Goal: Task Accomplishment & Management: Use online tool/utility

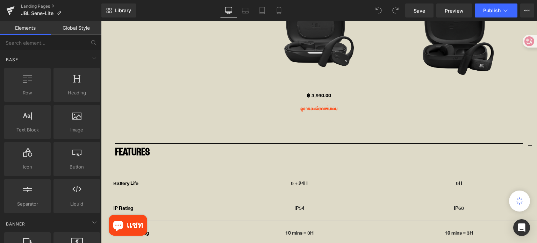
scroll to position [2508, 0]
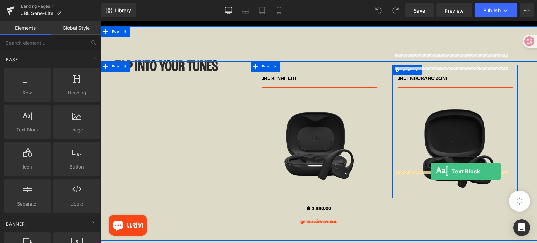
drag, startPoint x: 130, startPoint y: 152, endPoint x: 431, endPoint y: 172, distance: 301.1
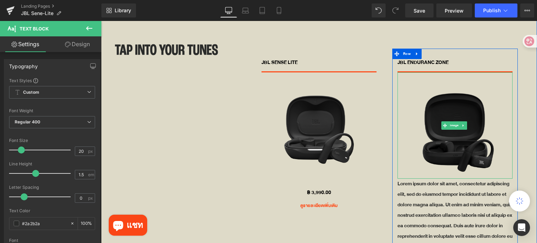
scroll to position [2577, 0]
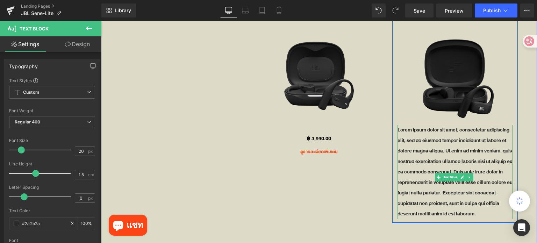
click at [439, 137] on p "Lorem ipsum dolor sit amet, consectetur adipiscing elit, sed do eiusmod tempor …" at bounding box center [455, 172] width 115 height 94
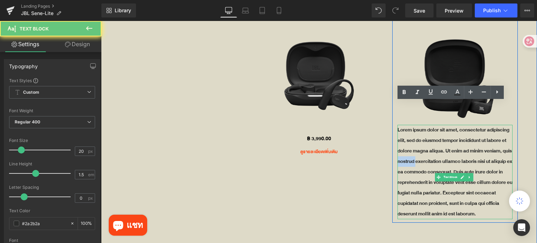
click at [439, 137] on p "Lorem ipsum dolor sit amet, consectetur adipiscing elit, sed do eiusmod tempor …" at bounding box center [455, 172] width 115 height 94
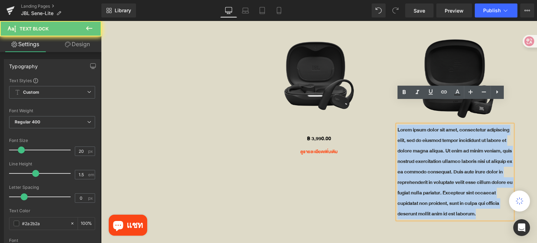
click at [439, 137] on p "Lorem ipsum dolor sit amet, consectetur adipiscing elit, sed do eiusmod tempor …" at bounding box center [455, 172] width 115 height 94
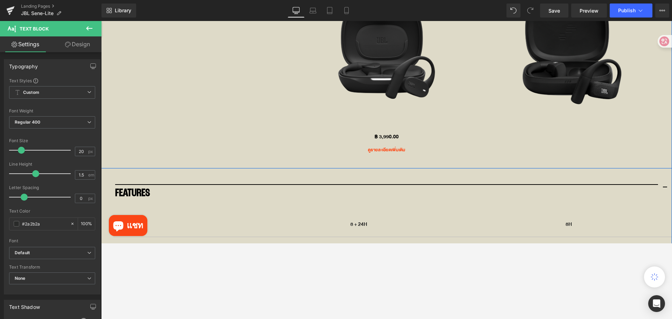
scroll to position [3193, 0]
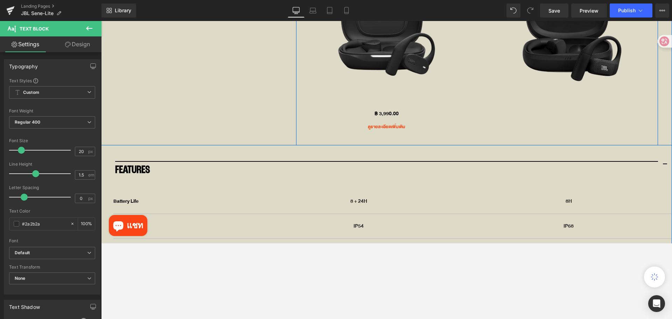
click at [537, 85] on div "JBL SENSE LITE Text Block Sale Off (P) Image ฿ 0 ฿ 3,990.00 (P) Price ดูรายละเอ…" at bounding box center [477, 33] width 362 height 224
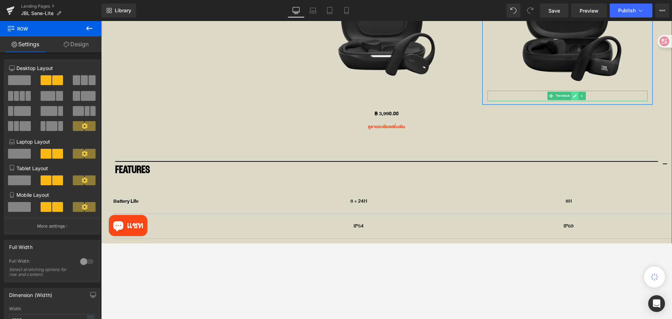
click at [537, 92] on link at bounding box center [574, 96] width 7 height 8
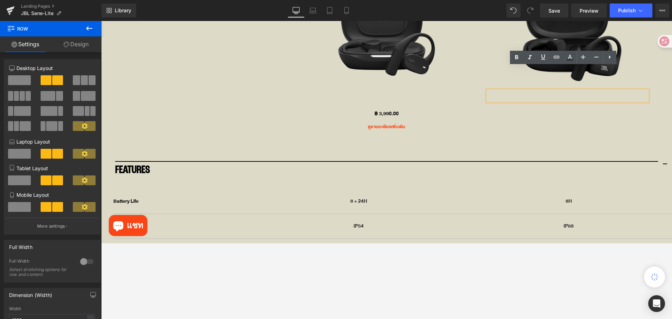
click at [537, 91] on p at bounding box center [567, 96] width 160 height 10
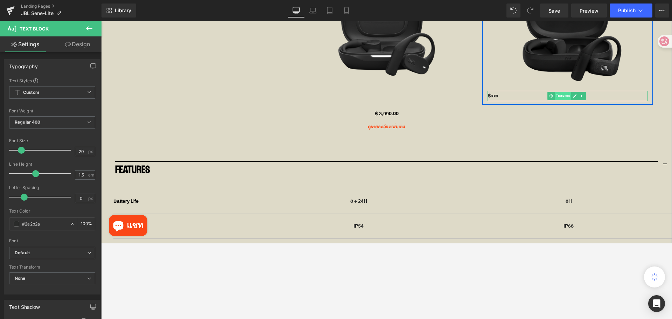
click at [537, 92] on span "Text Block" at bounding box center [562, 96] width 16 height 8
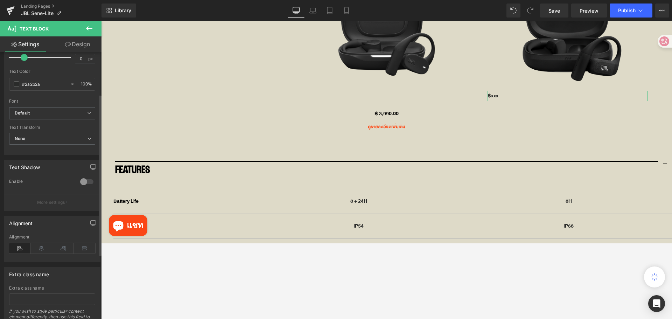
scroll to position [140, 0]
click at [40, 243] on icon at bounding box center [42, 247] width 22 height 10
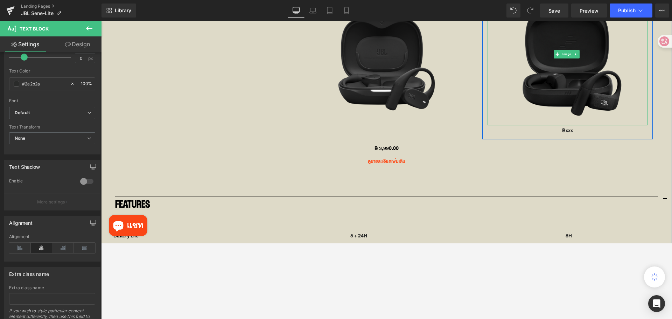
scroll to position [3158, 0]
click at [537, 127] on span "Text Block" at bounding box center [562, 131] width 16 height 8
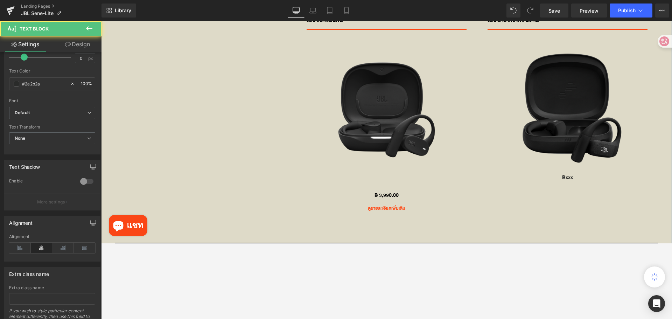
scroll to position [3088, 0]
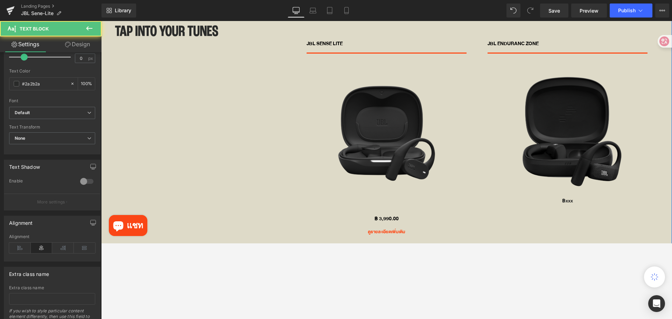
click at [385, 152] on img at bounding box center [386, 134] width 160 height 160
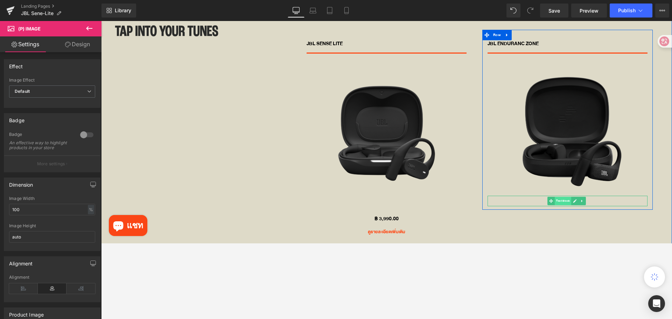
click at [537, 197] on span "Text Block" at bounding box center [562, 201] width 16 height 8
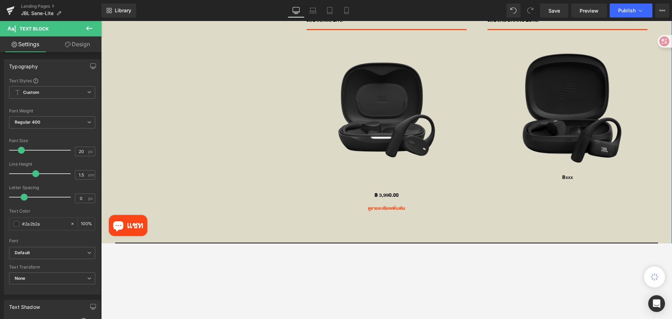
scroll to position [3123, 0]
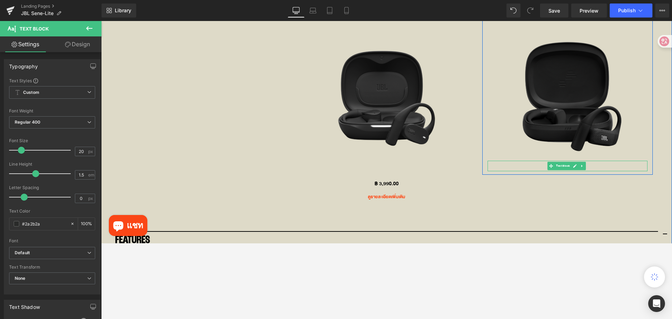
click at [537, 164] on icon at bounding box center [581, 165] width 1 height 2
click at [537, 162] on link at bounding box center [578, 166] width 7 height 8
click at [537, 174] on icon at bounding box center [575, 176] width 4 height 4
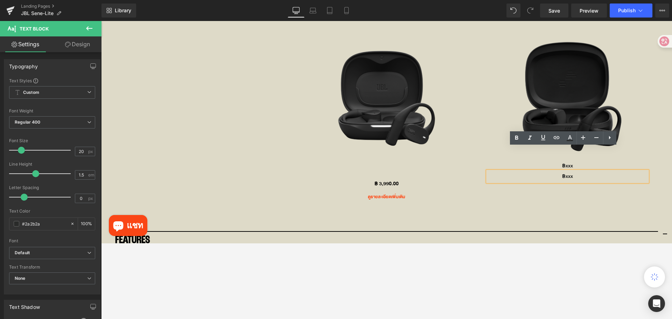
click at [537, 171] on p "฿xxx" at bounding box center [567, 176] width 160 height 10
drag, startPoint x: 571, startPoint y: 153, endPoint x: 548, endPoint y: 151, distance: 23.5
click at [537, 171] on p "฿xxx" at bounding box center [567, 176] width 160 height 10
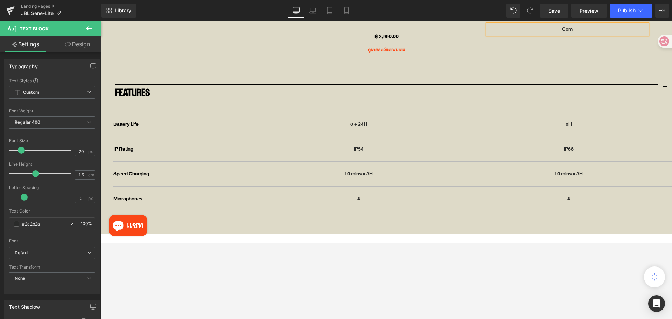
scroll to position [3193, 0]
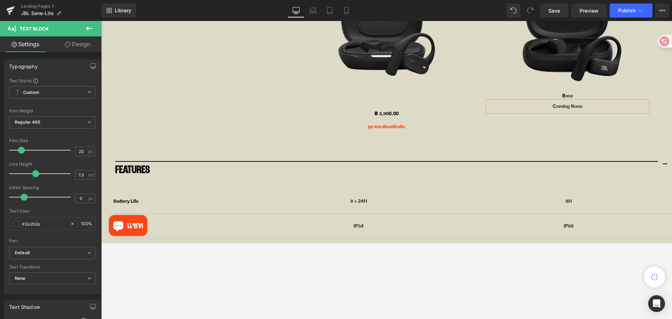
click at [537, 101] on p "Coming Soon" at bounding box center [567, 106] width 160 height 10
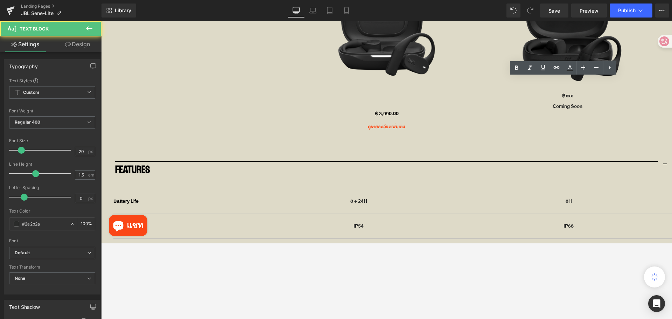
click at [517, 243] on div at bounding box center [386, 170] width 570 height 298
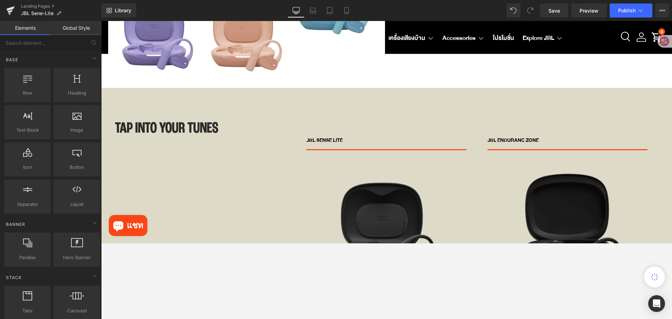
scroll to position [3088, 0]
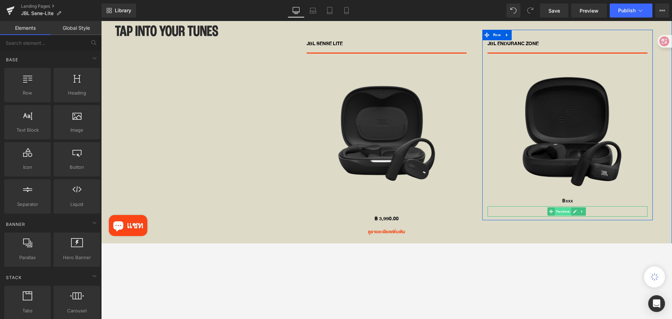
click at [537, 207] on span "Text Block" at bounding box center [562, 211] width 16 height 8
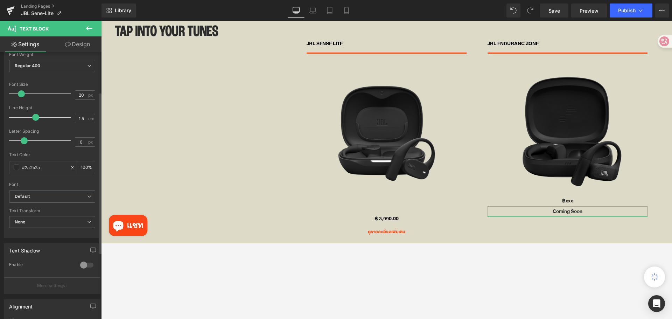
scroll to position [70, 0]
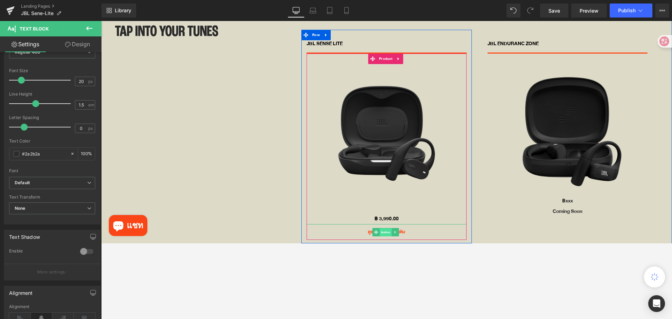
click at [383, 228] on span "Button" at bounding box center [386, 232] width 12 height 8
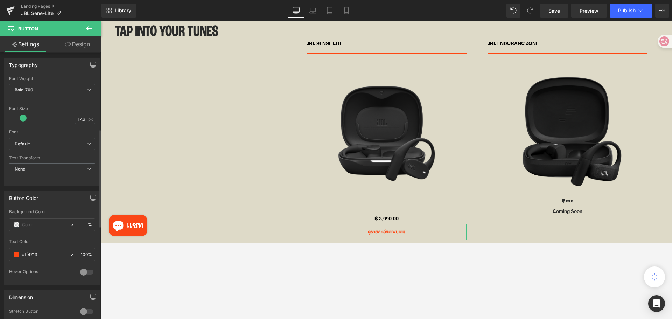
scroll to position [210, 0]
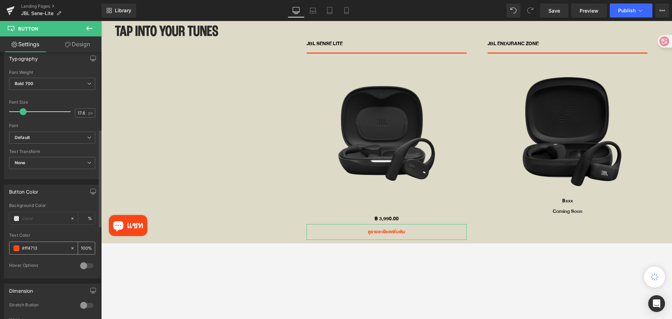
click at [47, 243] on input "#ff4713" at bounding box center [44, 248] width 45 height 8
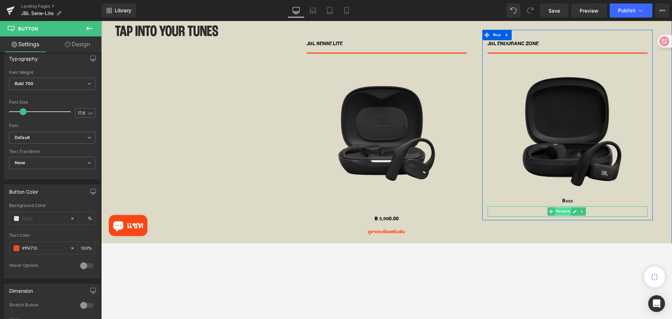
click at [537, 207] on span "Text Block" at bounding box center [562, 211] width 16 height 8
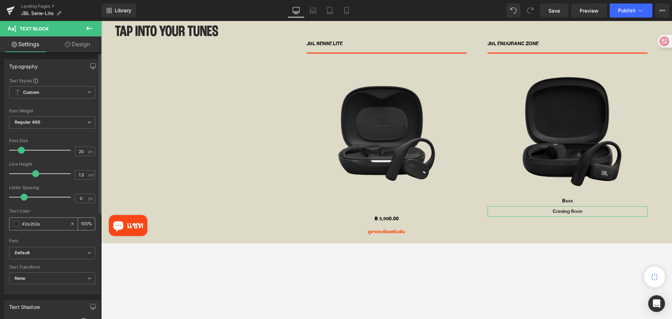
click at [53, 223] on input "#2a2b2a" at bounding box center [44, 224] width 45 height 8
paste input "ff4713"
type input "#ff4713"
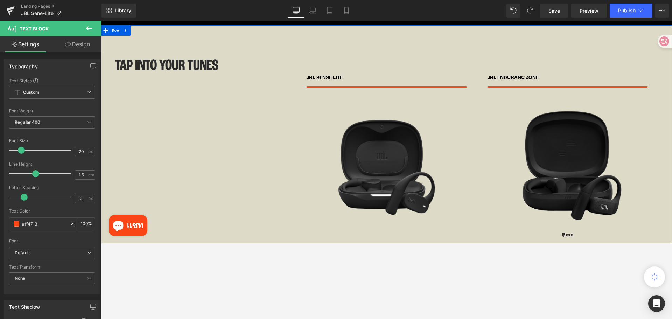
scroll to position [3053, 0]
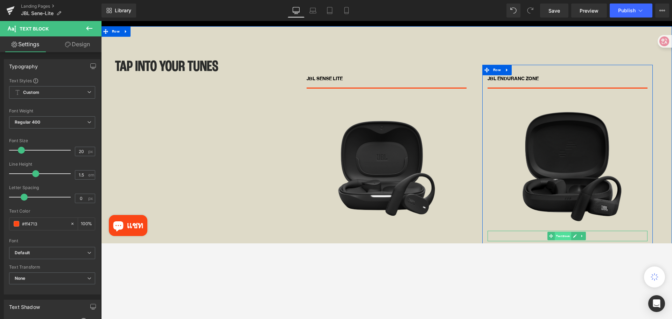
click at [537, 232] on link "Text Block" at bounding box center [559, 236] width 24 height 8
click at [537, 234] on icon at bounding box center [551, 236] width 4 height 4
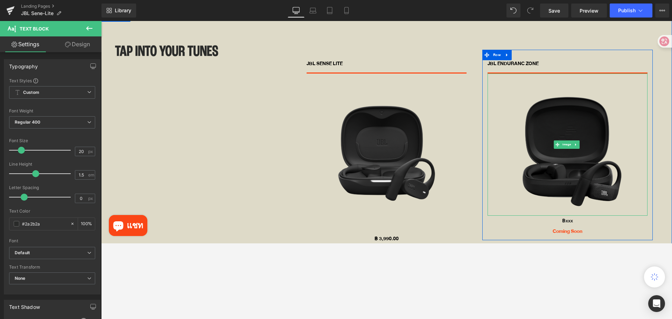
scroll to position [3088, 0]
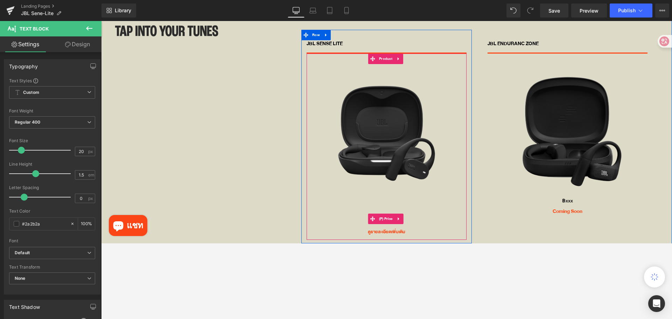
click at [383, 180] on img at bounding box center [386, 134] width 160 height 160
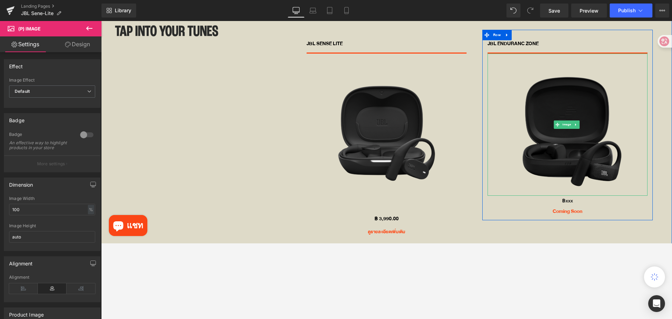
click at [537, 119] on img at bounding box center [567, 125] width 128 height 142
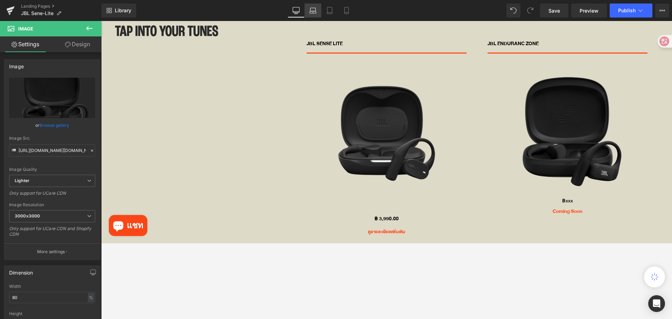
click at [311, 9] on icon at bounding box center [312, 10] width 7 height 7
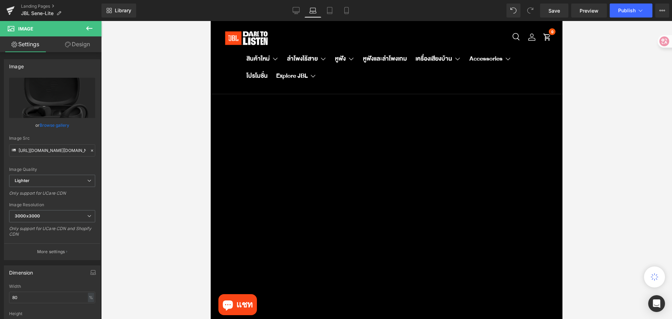
scroll to position [2140, 0]
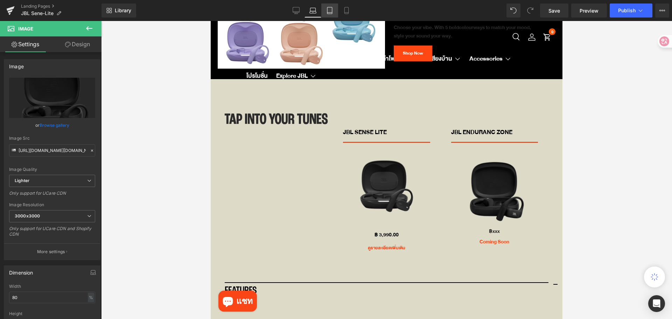
click at [329, 12] on icon at bounding box center [329, 10] width 7 height 7
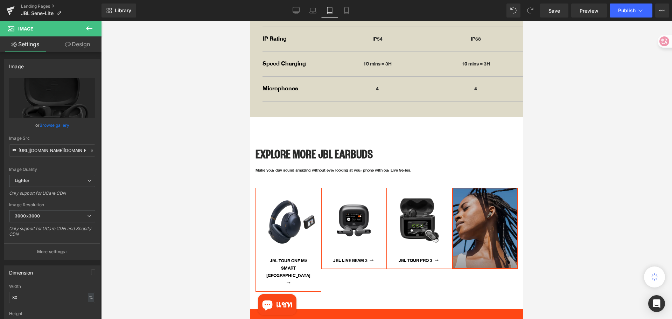
scroll to position [1855, 0]
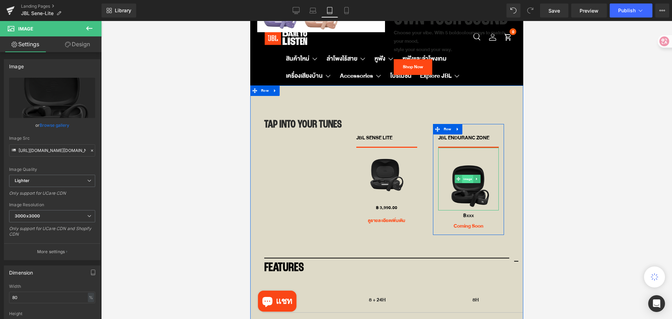
click at [466, 175] on span "Image" at bounding box center [466, 179] width 11 height 8
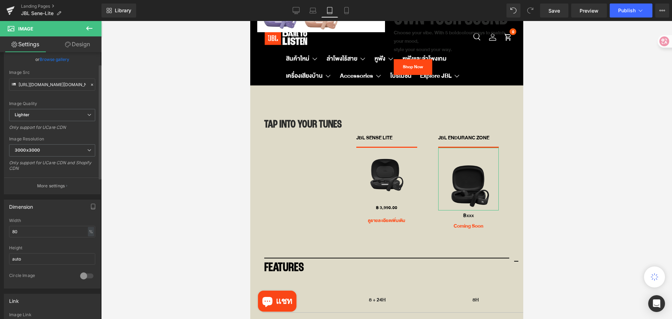
scroll to position [70, 0]
drag, startPoint x: 24, startPoint y: 228, endPoint x: -2, endPoint y: 226, distance: 26.7
click at [0, 226] on html "Image You are previewing how the will restyle your page. You can not edit Eleme…" at bounding box center [336, 159] width 672 height 319
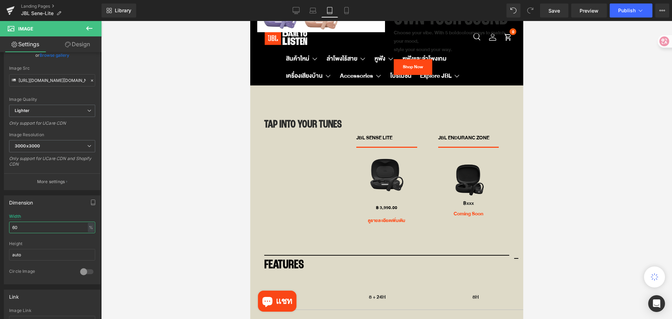
type input "6"
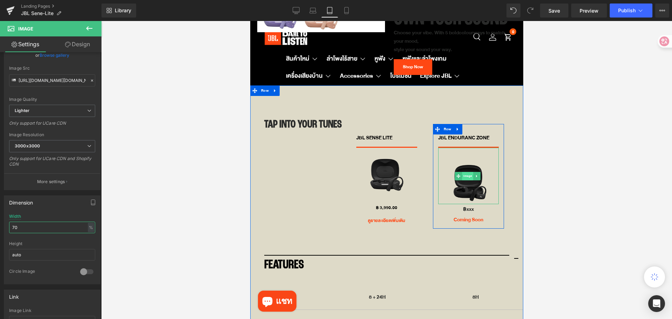
click at [461, 172] on span "Image" at bounding box center [466, 176] width 11 height 8
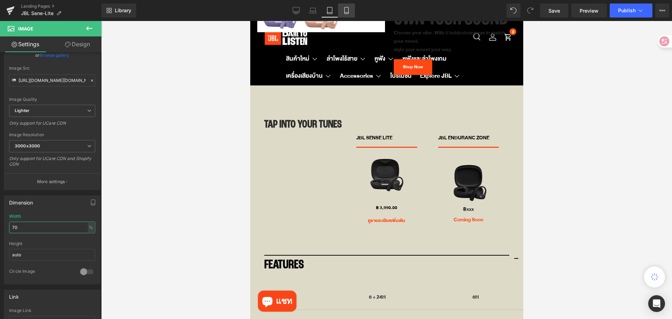
type input "70"
click at [351, 15] on link "Mobile" at bounding box center [346, 10] width 17 height 14
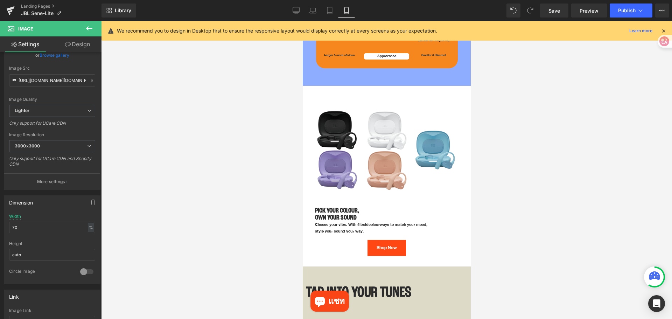
scroll to position [1679, 0]
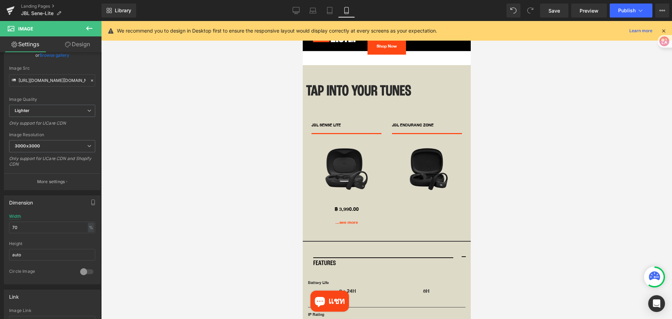
click at [88, 30] on icon at bounding box center [89, 28] width 6 height 4
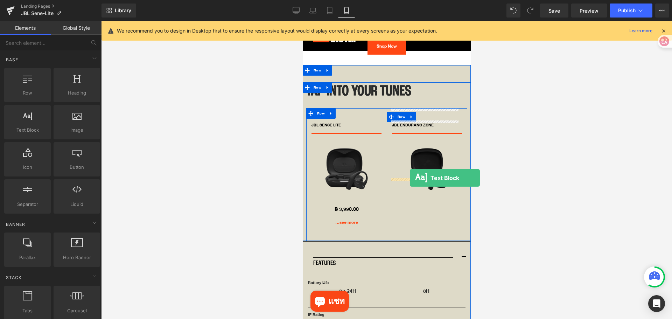
drag, startPoint x: 330, startPoint y: 152, endPoint x: 409, endPoint y: 178, distance: 83.5
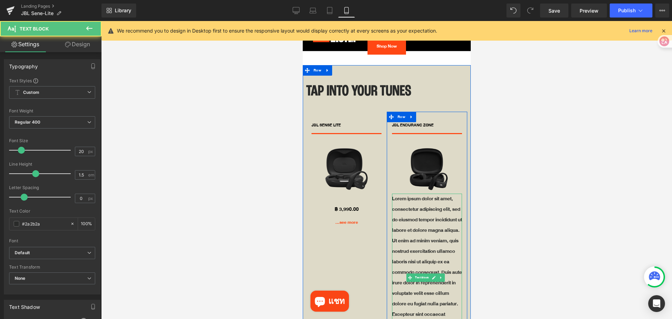
click at [412, 193] on p "Lorem ipsum dolor sit amet, consectetur adipiscing elit, sed do eiusmod tempor …" at bounding box center [426, 271] width 70 height 157
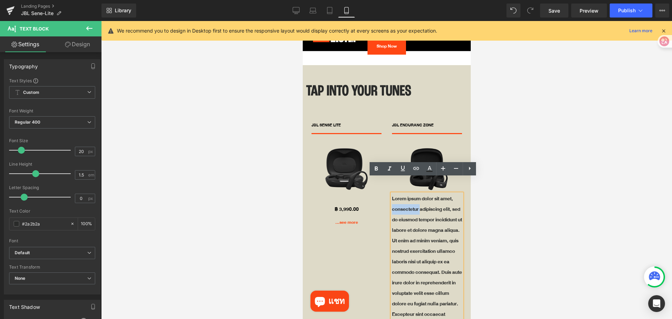
click at [412, 193] on p "Lorem ipsum dolor sit amet, consectetur adipiscing elit, sed do eiusmod tempor …" at bounding box center [426, 271] width 70 height 157
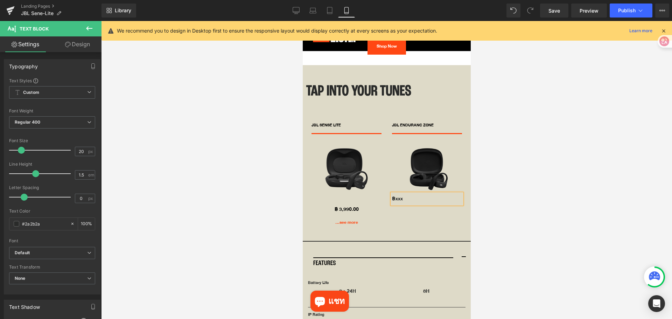
click at [511, 206] on div at bounding box center [386, 170] width 570 height 298
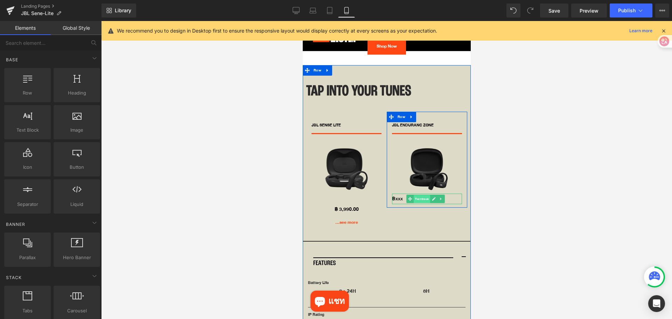
drag, startPoint x: 418, startPoint y: 184, endPoint x: 439, endPoint y: 236, distance: 56.5
click at [418, 195] on span "Text Block" at bounding box center [421, 199] width 16 height 8
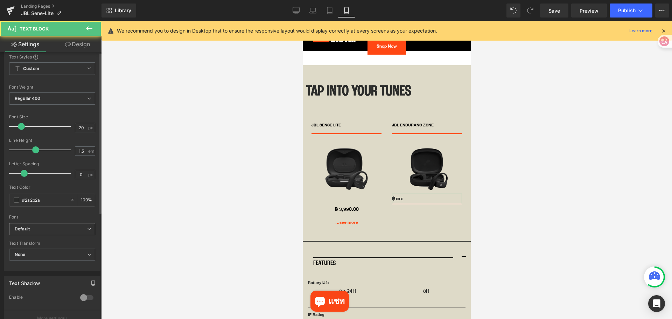
scroll to position [175, 0]
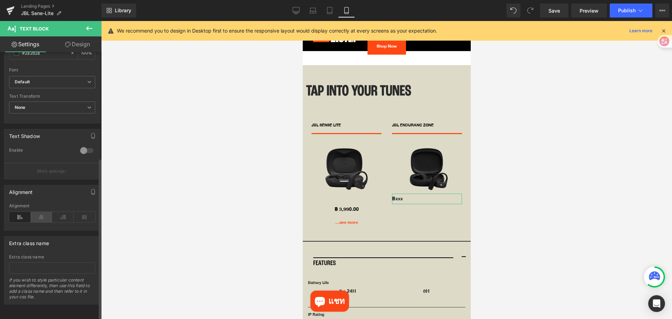
click at [42, 212] on icon at bounding box center [42, 217] width 22 height 10
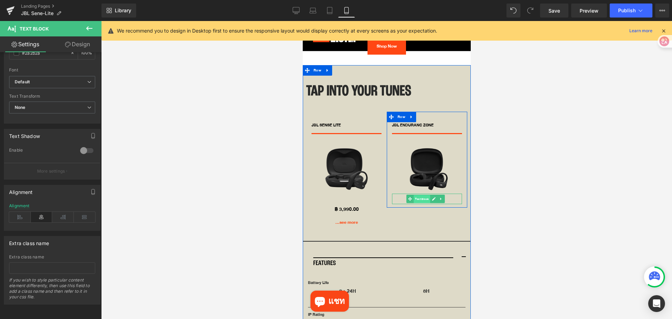
click at [420, 195] on span "Text Block" at bounding box center [421, 199] width 16 height 8
click at [440, 194] on link at bounding box center [440, 198] width 7 height 8
click at [436, 197] on icon at bounding box center [437, 199] width 4 height 4
click at [420, 205] on span "Text Block" at bounding box center [421, 209] width 16 height 8
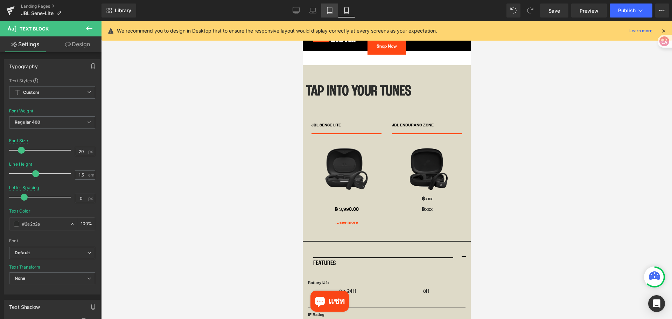
click at [332, 11] on icon at bounding box center [329, 10] width 7 height 7
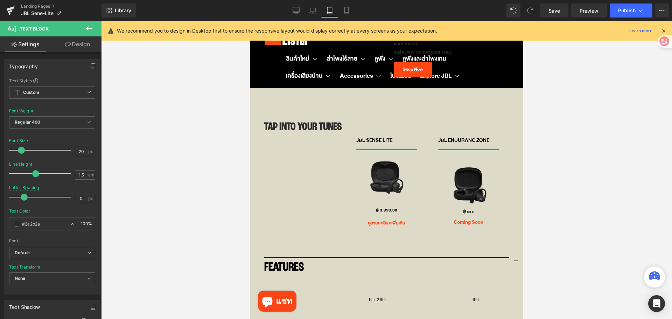
scroll to position [1854, 0]
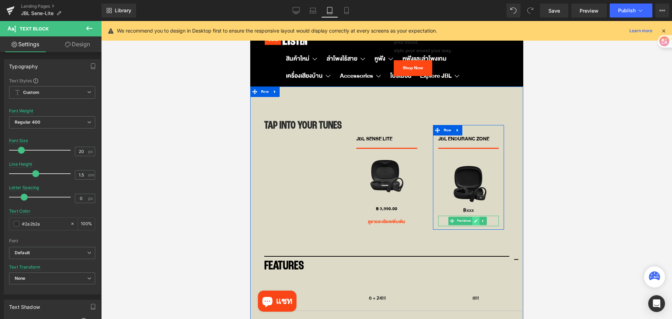
click at [473, 219] on icon at bounding box center [475, 221] width 4 height 4
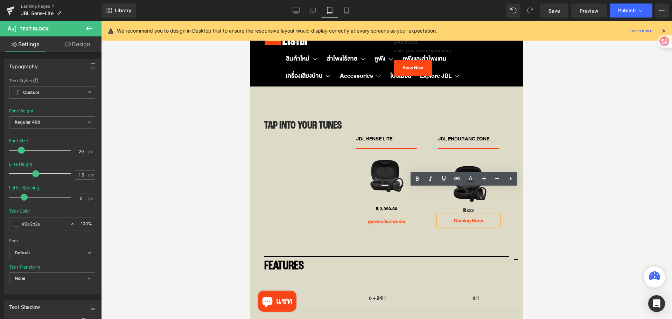
click at [469, 215] on p "Coming Soon" at bounding box center [468, 220] width 61 height 10
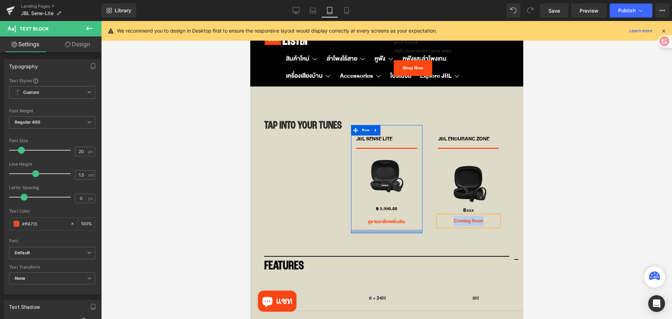
copy p "Coming Soon"
click at [355, 7] on div "Library Tablet Desktop Laptop Tablet Mobile Save Preview Publish Scheduled View…" at bounding box center [386, 10] width 570 height 14
click at [350, 9] on icon at bounding box center [346, 10] width 7 height 7
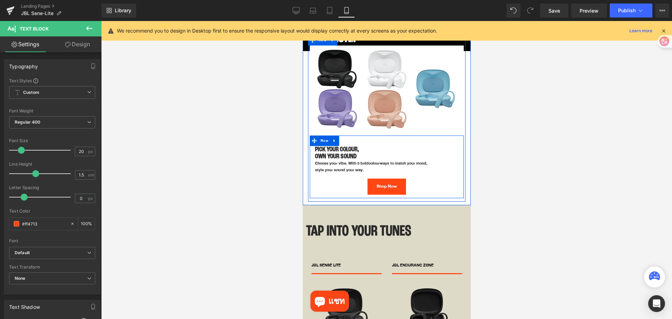
scroll to position [1714, 0]
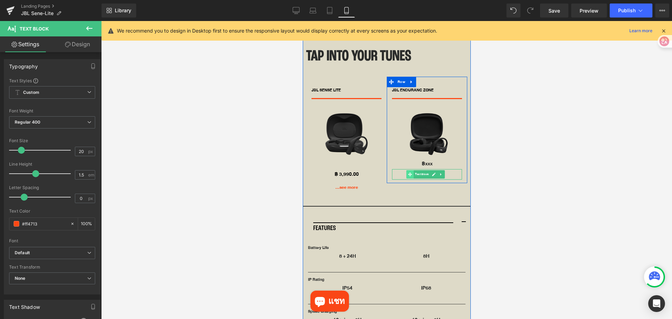
click at [409, 170] on span at bounding box center [409, 174] width 7 height 8
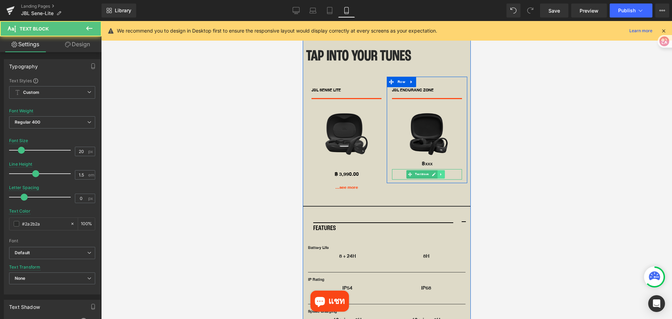
click at [440, 170] on link at bounding box center [440, 174] width 7 height 8
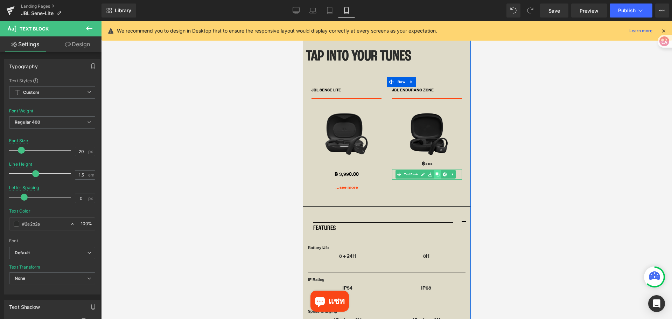
click at [435, 172] on icon at bounding box center [437, 174] width 4 height 4
click at [431, 183] on icon at bounding box center [433, 185] width 4 height 4
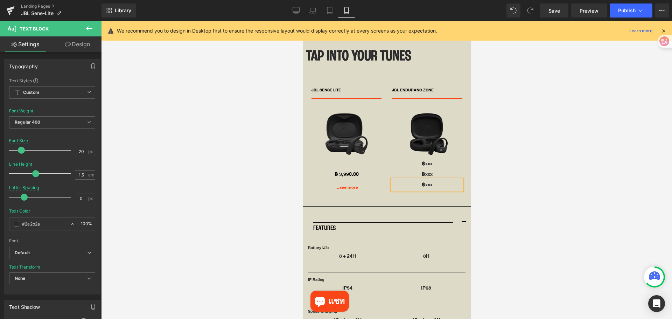
click at [430, 179] on p "฿xxx" at bounding box center [426, 184] width 70 height 10
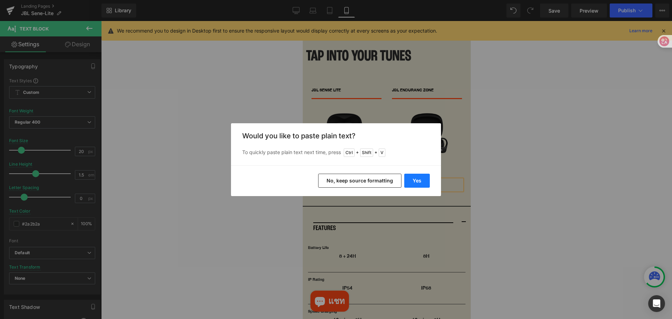
click at [423, 179] on button "Yes" at bounding box center [417, 180] width 26 height 14
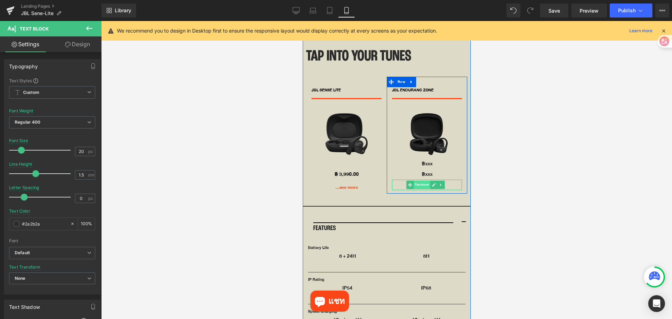
click at [422, 180] on span "Text Block" at bounding box center [421, 184] width 16 height 8
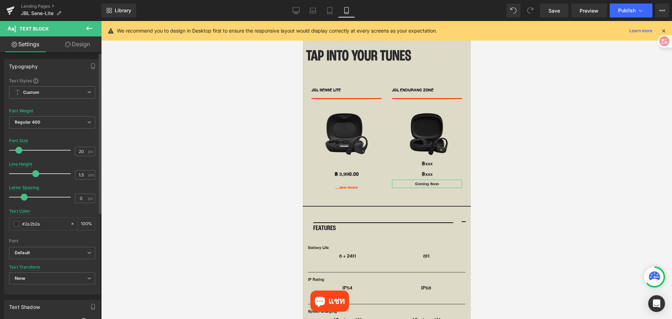
click at [19, 150] on span at bounding box center [18, 150] width 7 height 7
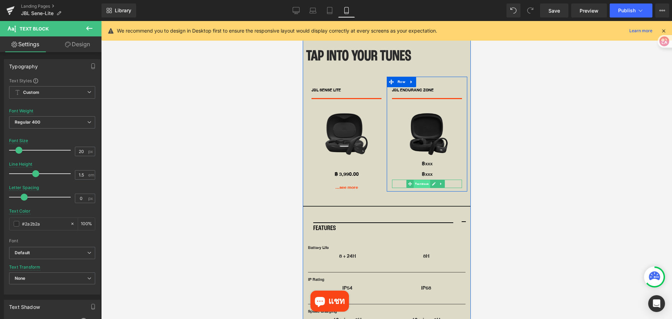
click at [421, 180] on span "Text Block" at bounding box center [421, 184] width 16 height 8
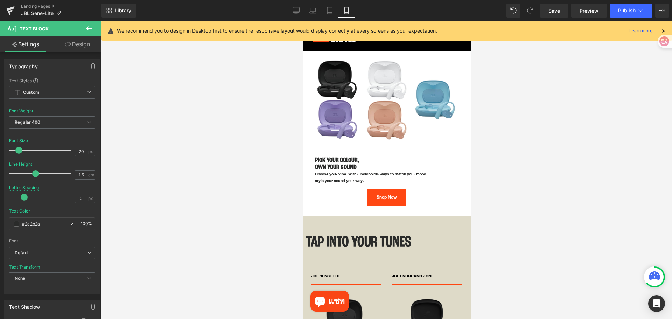
scroll to position [1504, 0]
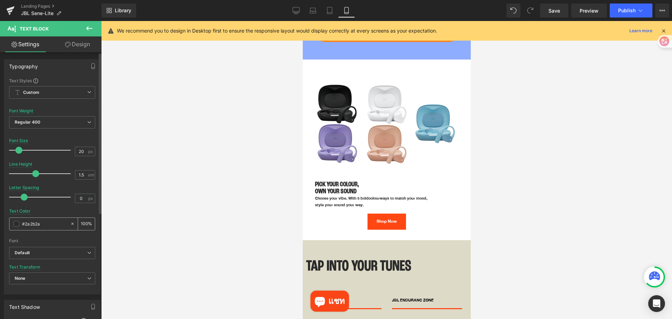
click at [17, 223] on span at bounding box center [17, 224] width 6 height 6
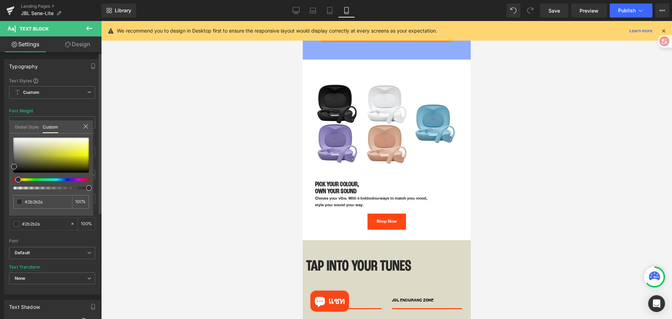
click at [16, 180] on div at bounding box center [48, 179] width 76 height 3
click at [24, 180] on span at bounding box center [22, 180] width 6 height 6
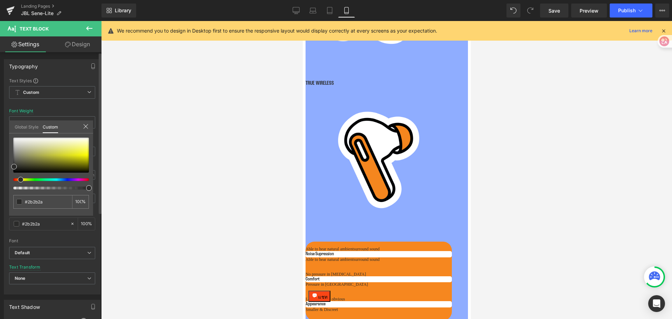
click at [18, 180] on div at bounding box center [48, 179] width 76 height 3
click at [14, 179] on div at bounding box center [48, 179] width 76 height 3
click at [48, 153] on div at bounding box center [51, 154] width 76 height 35
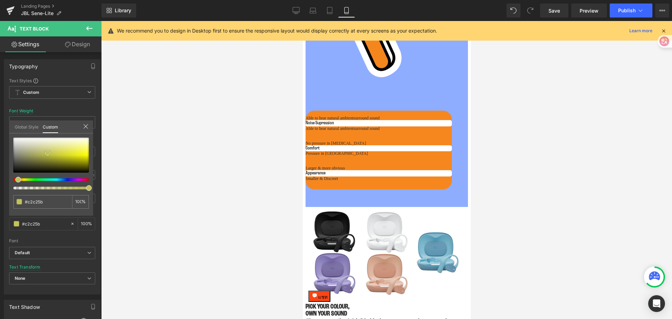
scroll to position [1644, 0]
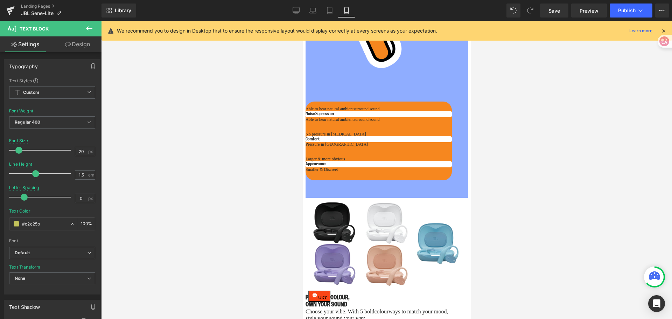
click at [423, 243] on span "Text Block" at bounding box center [421, 253] width 16 height 8
click at [341, 243] on span "Button" at bounding box center [345, 257] width 12 height 8
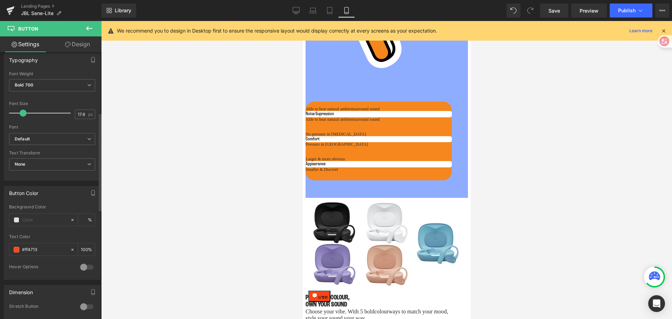
scroll to position [210, 0]
click at [47, 243] on input "#ff4713" at bounding box center [44, 248] width 45 height 8
click at [421, 243] on span "Text Block" at bounding box center [421, 253] width 16 height 8
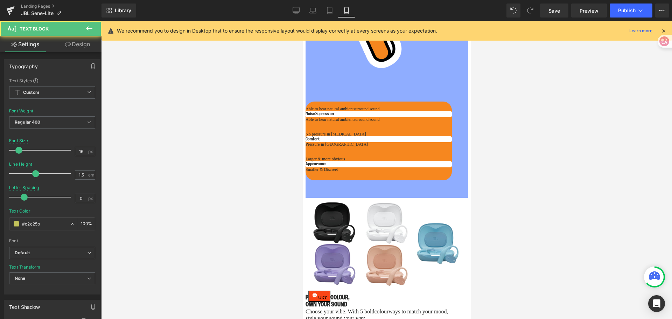
click at [432, 243] on icon at bounding box center [433, 253] width 3 height 3
click at [430, 243] on p "Coming Soon" at bounding box center [426, 253] width 70 height 8
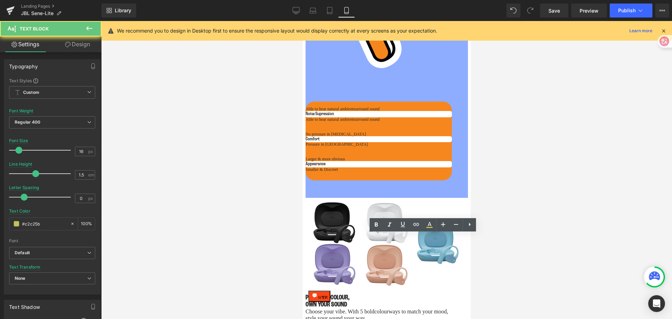
click at [430, 243] on p "Coming Soon" at bounding box center [426, 253] width 70 height 8
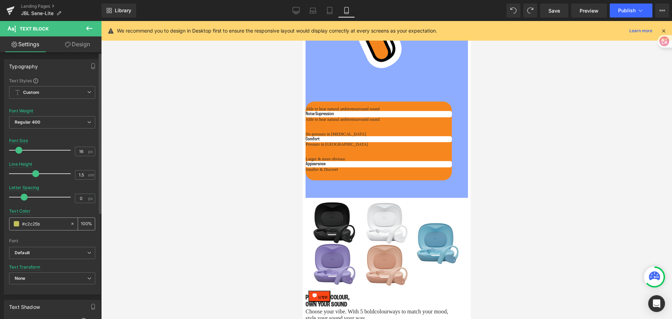
click at [45, 224] on input "#c2c25b" at bounding box center [44, 224] width 45 height 8
type input "#ff4713"
click at [537, 243] on div at bounding box center [386, 170] width 570 height 298
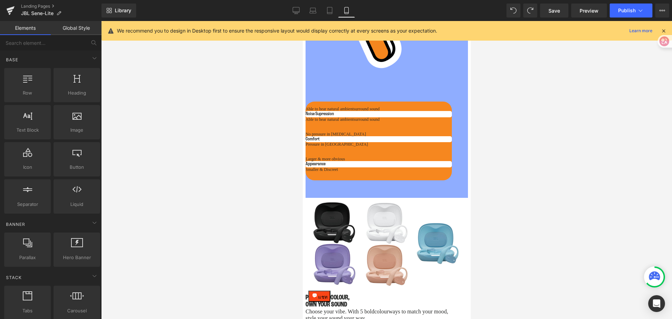
click at [432, 243] on icon at bounding box center [433, 253] width 3 height 3
click at [437, 243] on p "Coming Soon" at bounding box center [426, 253] width 70 height 8
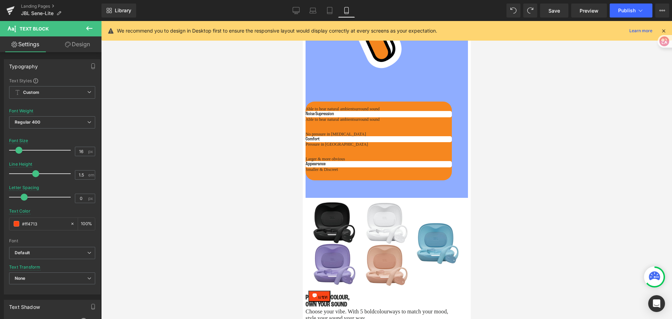
click at [345, 243] on span "Button" at bounding box center [345, 257] width 12 height 8
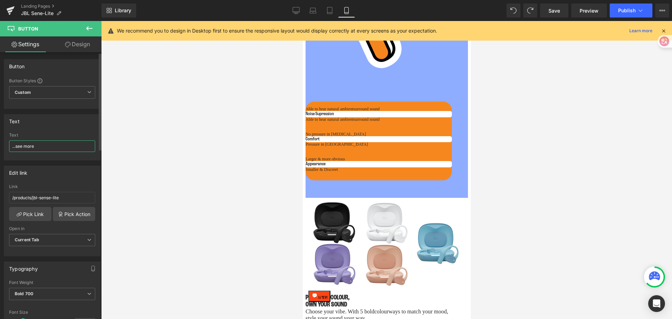
drag, startPoint x: 16, startPoint y: 147, endPoint x: 8, endPoint y: 147, distance: 8.4
click at [8, 147] on div "...see more Text ...see more" at bounding box center [52, 146] width 96 height 27
type input "see more"
click at [537, 243] on div at bounding box center [386, 170] width 570 height 298
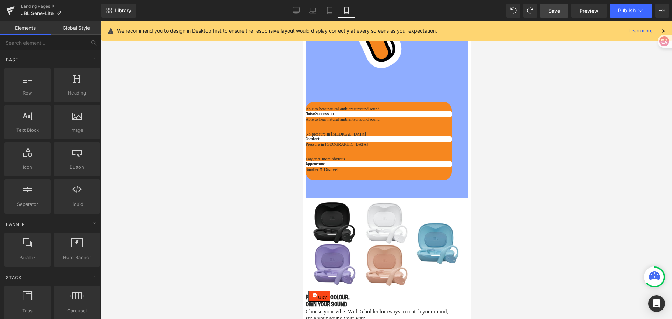
click at [537, 10] on span "Save" at bounding box center [554, 10] width 12 height 7
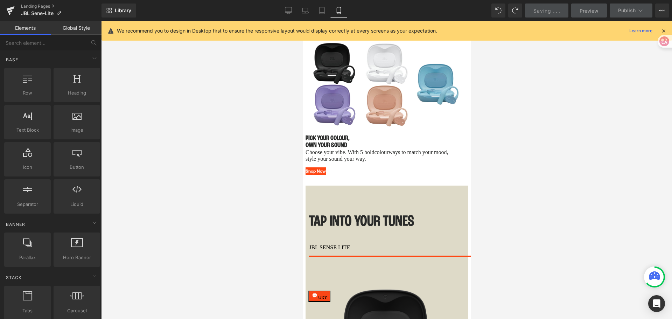
scroll to position [1644, 0]
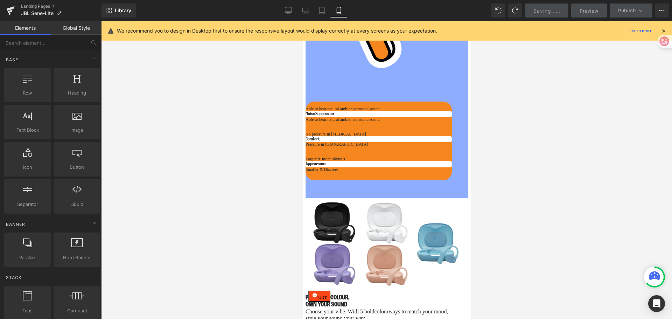
click at [353, 117] on h1 "Tap into your TUNES" at bounding box center [386, 126] width 161 height 19
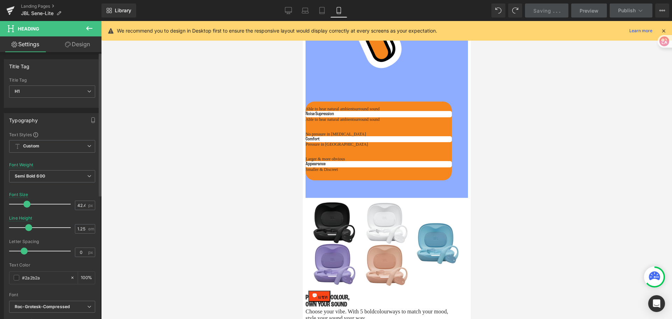
drag, startPoint x: 32, startPoint y: 205, endPoint x: 25, endPoint y: 206, distance: 7.0
click at [25, 205] on span at bounding box center [26, 203] width 7 height 7
click at [375, 119] on span "Heading" at bounding box center [380, 123] width 14 height 8
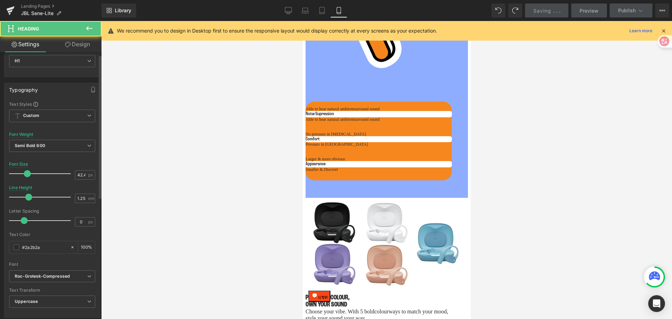
scroll to position [175, 0]
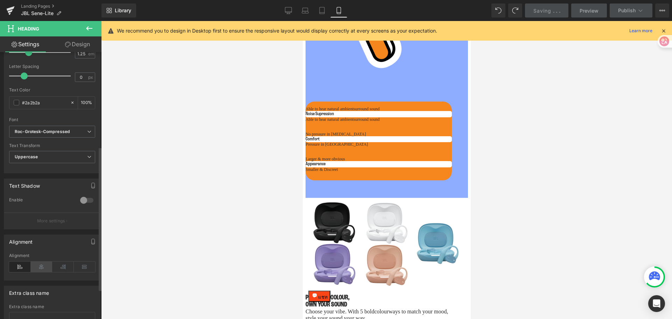
click at [42, 243] on icon at bounding box center [42, 266] width 22 height 10
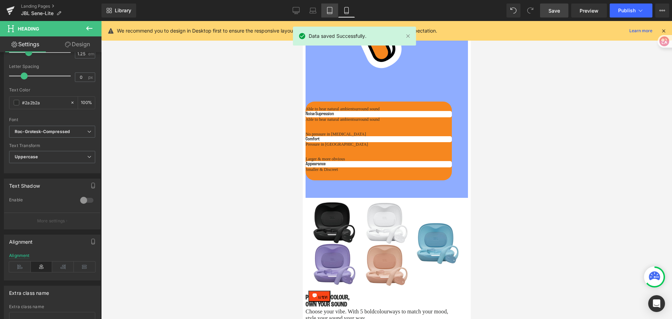
click at [329, 14] on icon at bounding box center [329, 10] width 5 height 7
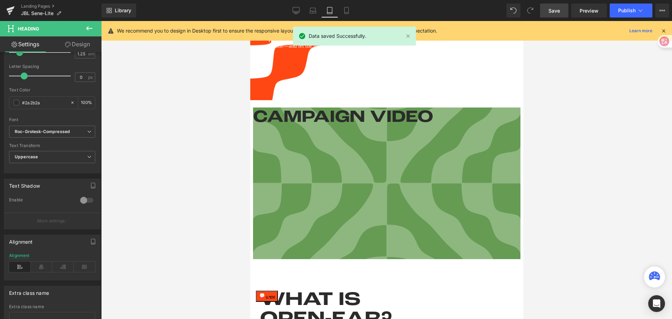
scroll to position [455, 0]
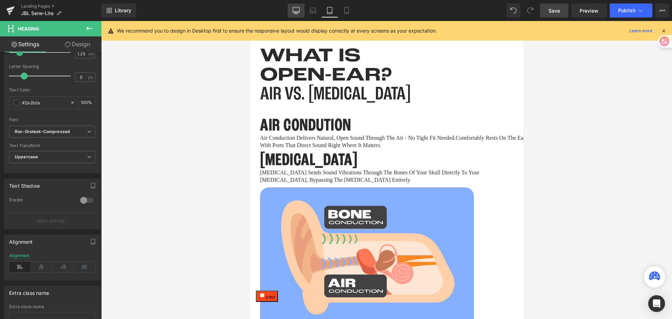
click at [302, 6] on link "Desktop" at bounding box center [296, 10] width 17 height 14
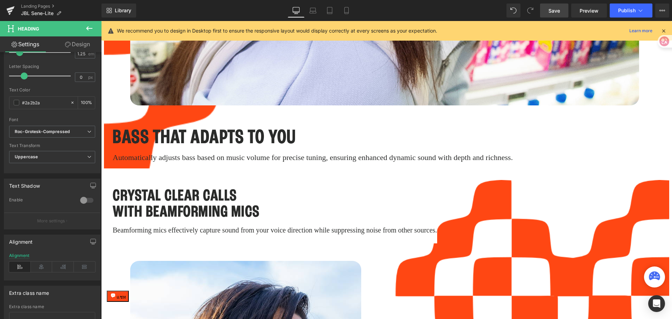
scroll to position [2868, 0]
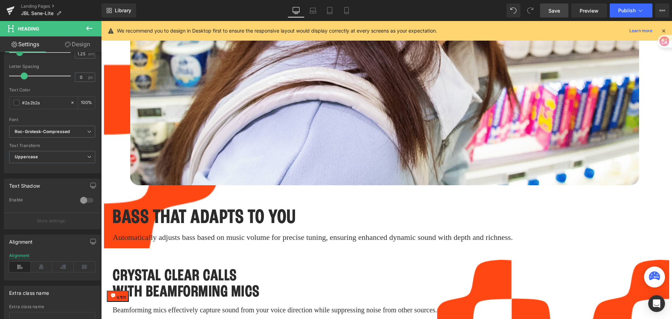
click at [343, 10] on icon at bounding box center [346, 10] width 7 height 7
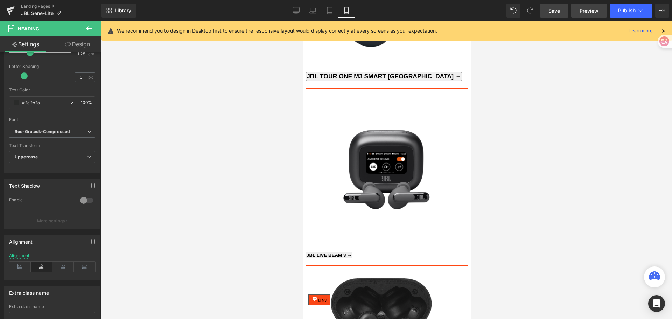
scroll to position [1626, 0]
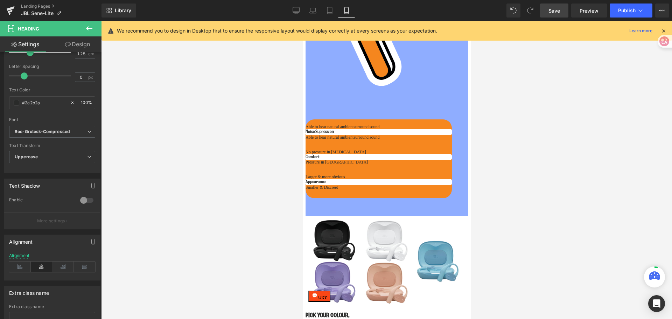
click at [537, 9] on span "Save" at bounding box center [554, 10] width 12 height 7
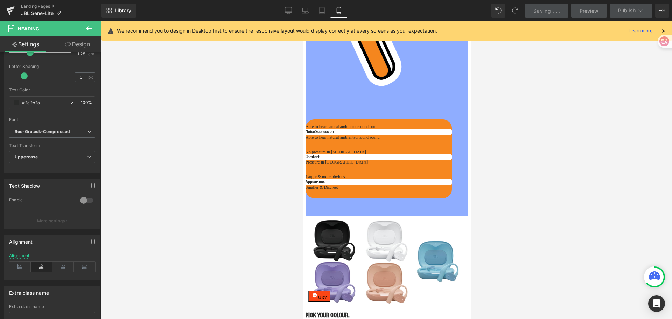
click at [442, 242] on icon at bounding box center [444, 244] width 4 height 4
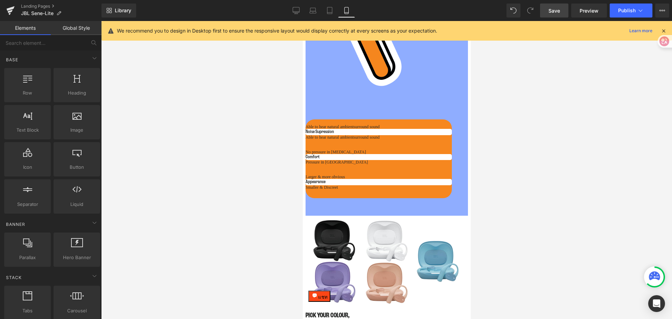
click at [537, 10] on link "Save" at bounding box center [554, 10] width 28 height 14
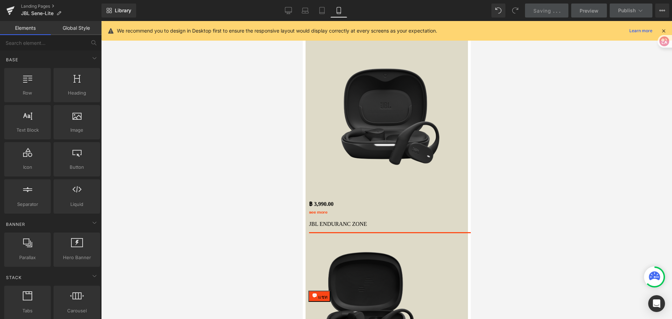
scroll to position [2011, 0]
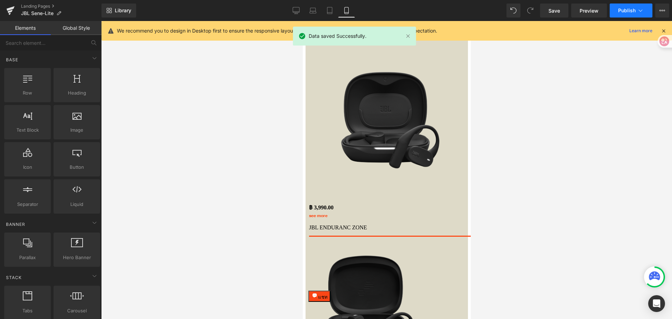
click at [537, 11] on icon at bounding box center [640, 10] width 7 height 7
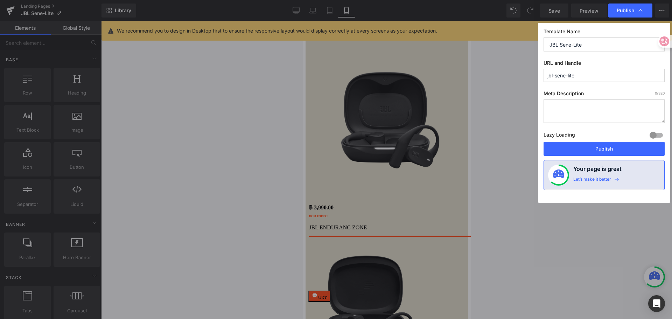
drag, startPoint x: 585, startPoint y: 74, endPoint x: 517, endPoint y: 81, distance: 68.2
click at [517, 81] on div "Publish Template Name JBL Sene-Lite URL and Handle jbl-sene-lite Meta Descripti…" at bounding box center [336, 159] width 672 height 319
click at [537, 78] on input "jbl-sene-lite" at bounding box center [603, 75] width 121 height 13
drag, startPoint x: 584, startPoint y: 76, endPoint x: 536, endPoint y: 76, distance: 47.9
click at [537, 76] on div "Publish Template Name JBL Sene-Lite URL and Handle jbl-sene-lite Meta Descripti…" at bounding box center [336, 159] width 672 height 319
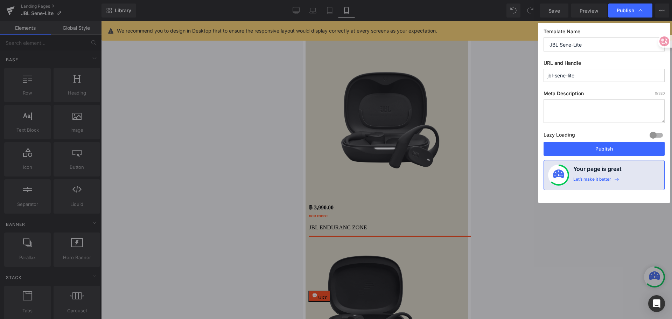
paste input "open-ear-series"
type input "open-ear-series"
click at [537, 149] on button "Publish" at bounding box center [603, 149] width 121 height 14
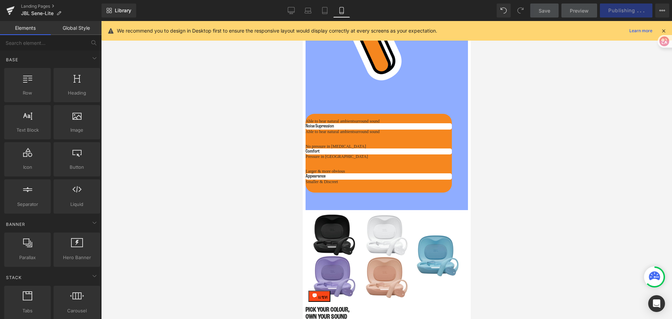
scroll to position [1626, 0]
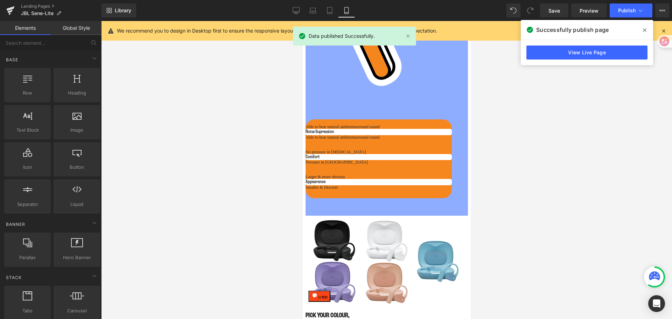
click at [537, 31] on icon at bounding box center [644, 30] width 3 height 6
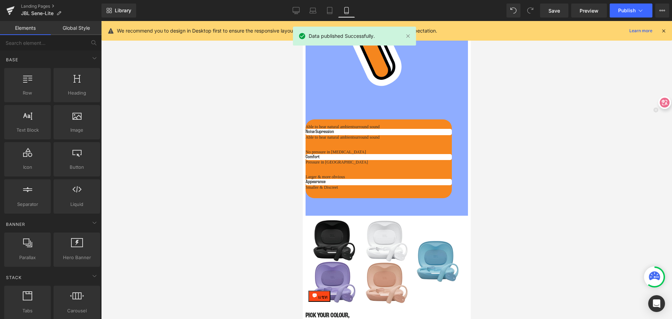
drag, startPoint x: 661, startPoint y: 38, endPoint x: 664, endPoint y: 102, distance: 64.8
click at [537, 102] on icon at bounding box center [664, 102] width 7 height 7
click at [537, 33] on icon at bounding box center [663, 31] width 6 height 6
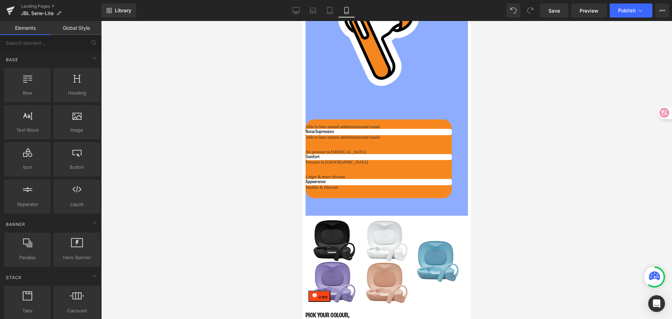
click at [209, 114] on div at bounding box center [386, 170] width 570 height 298
click at [249, 172] on div at bounding box center [386, 170] width 570 height 298
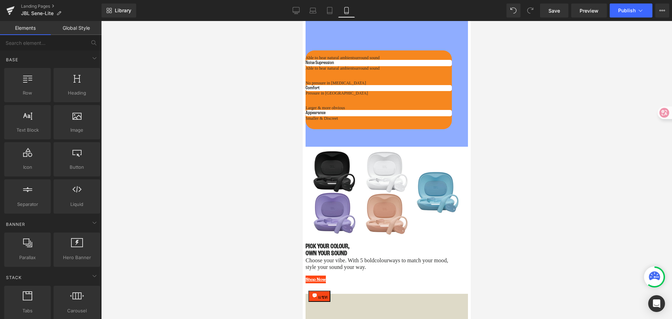
scroll to position [1696, 0]
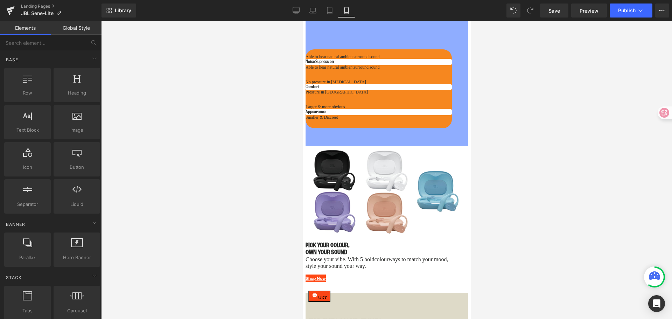
click at [537, 234] on div at bounding box center [386, 170] width 570 height 298
click at [501, 204] on div at bounding box center [386, 170] width 570 height 298
drag, startPoint x: 299, startPoint y: 12, endPoint x: 301, endPoint y: 89, distance: 76.6
click at [299, 12] on icon at bounding box center [296, 9] width 7 height 5
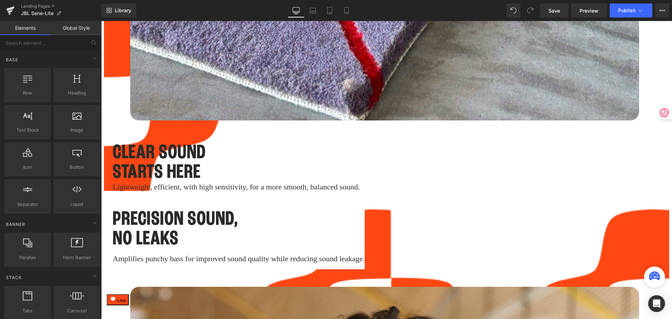
scroll to position [3036, 0]
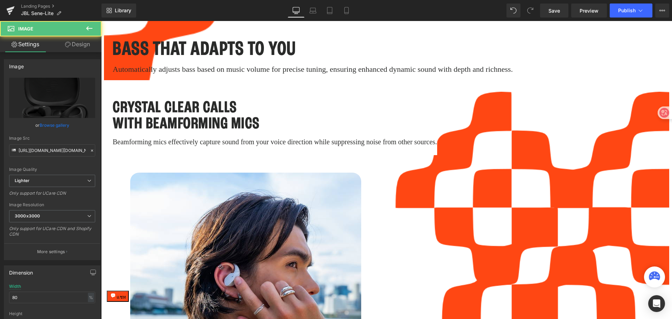
drag, startPoint x: 556, startPoint y: 222, endPoint x: 556, endPoint y: 211, distance: 10.8
click at [537, 211] on div "Image" at bounding box center [567, 177] width 160 height 142
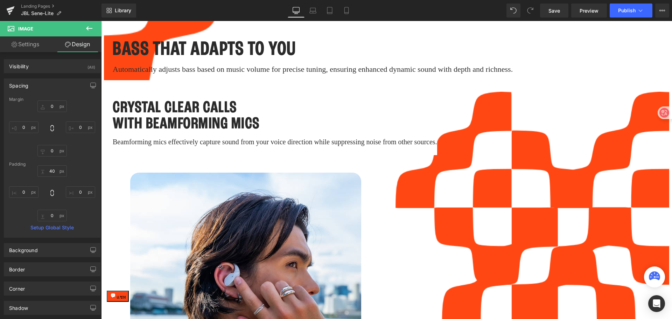
click at [537, 243] on icon at bounding box center [551, 253] width 4 height 4
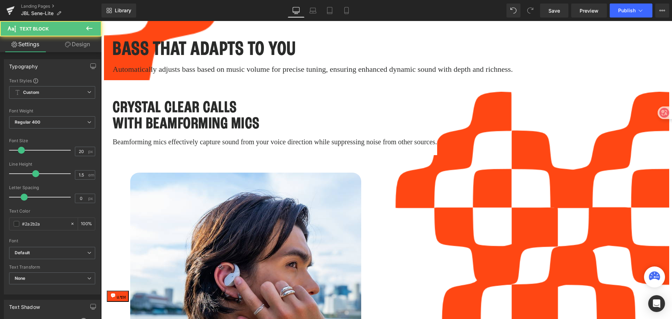
click at [87, 44] on link "Design" at bounding box center [77, 44] width 51 height 16
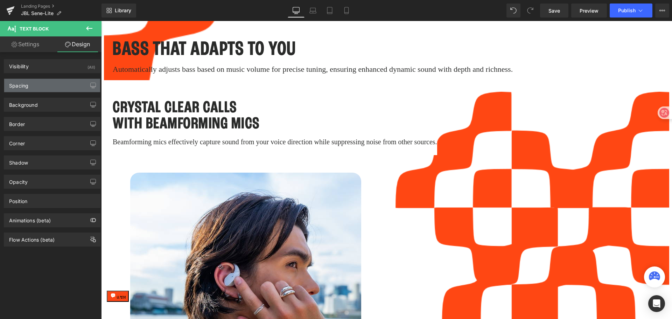
click at [40, 86] on div "Spacing" at bounding box center [52, 85] width 96 height 13
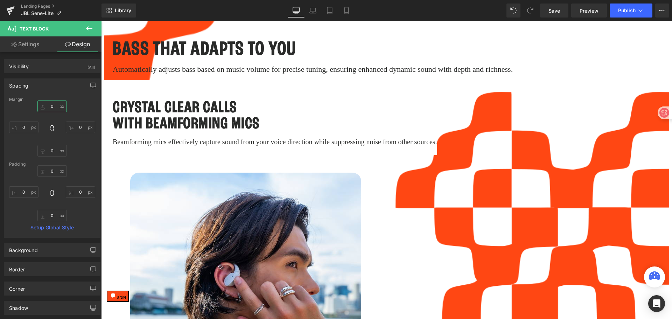
click at [51, 104] on input "text" at bounding box center [51, 106] width 29 height 12
type input "2"
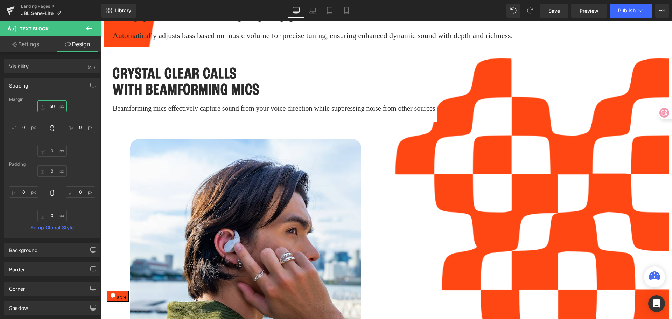
scroll to position [3071, 0]
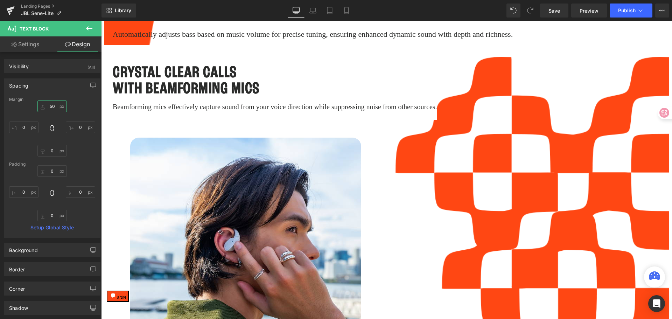
type input "50"
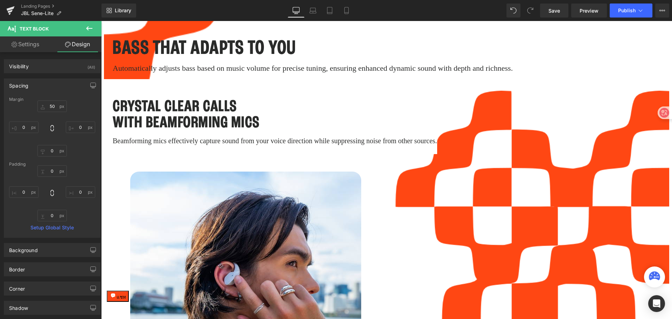
scroll to position [3036, 0]
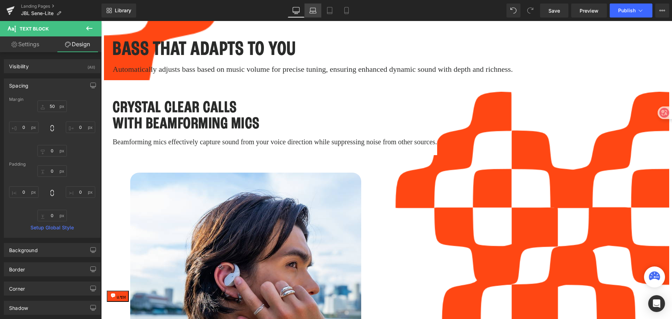
click at [313, 11] on icon at bounding box center [313, 12] width 7 height 2
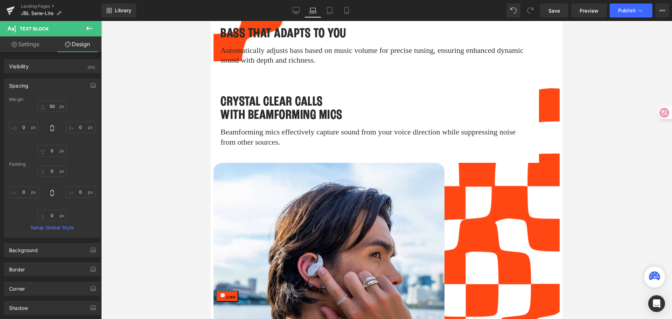
scroll to position [2120, 0]
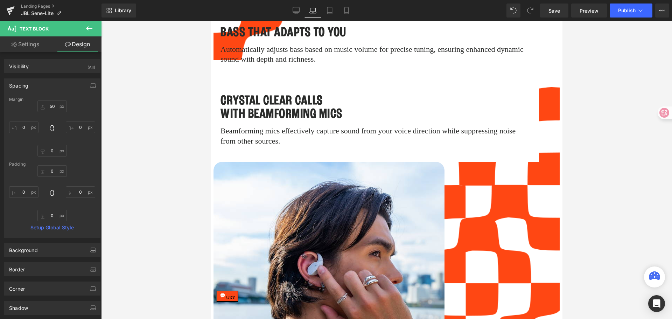
click at [486, 236] on div "JBL ENDURANC ZONE Text Block Image ฿xxx Text Block Coming Soon Text Block" at bounding box center [494, 216] width 97 height 137
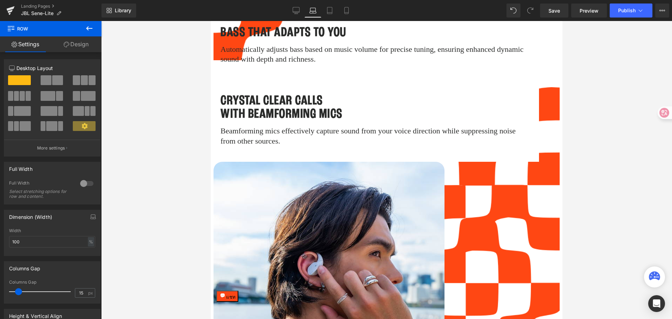
click at [476, 243] on icon at bounding box center [478, 269] width 4 height 4
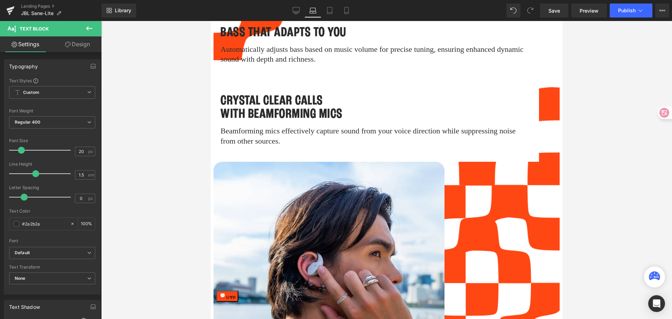
click at [78, 46] on link "Design" at bounding box center [77, 44] width 51 height 16
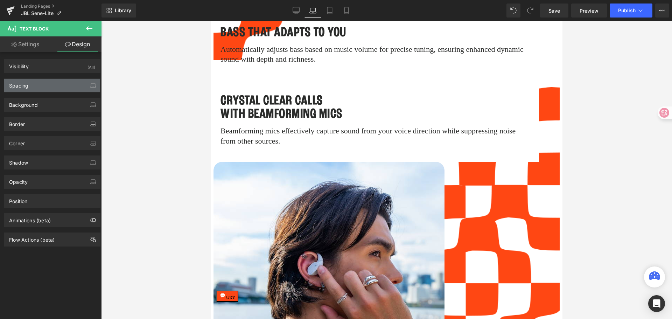
click at [35, 88] on div "Spacing" at bounding box center [52, 85] width 96 height 13
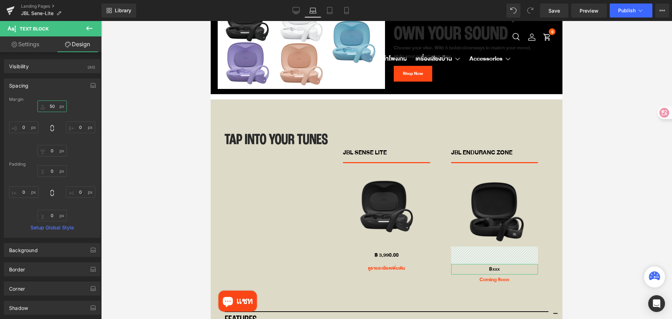
click at [54, 107] on input "text" at bounding box center [51, 106] width 29 height 12
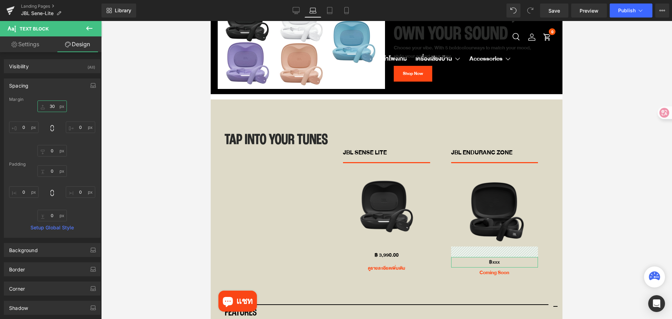
type input "3"
type input "20"
click at [537, 13] on span "Save" at bounding box center [554, 10] width 12 height 7
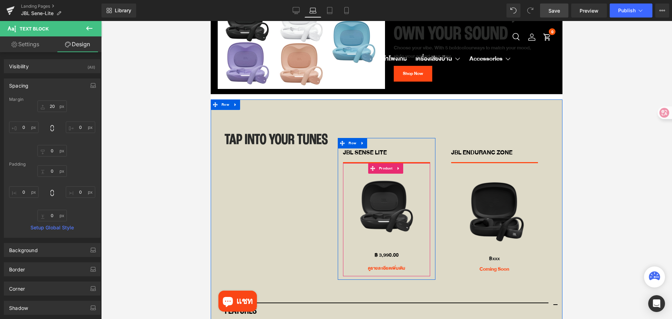
click at [383, 163] on span "Product" at bounding box center [385, 168] width 17 height 10
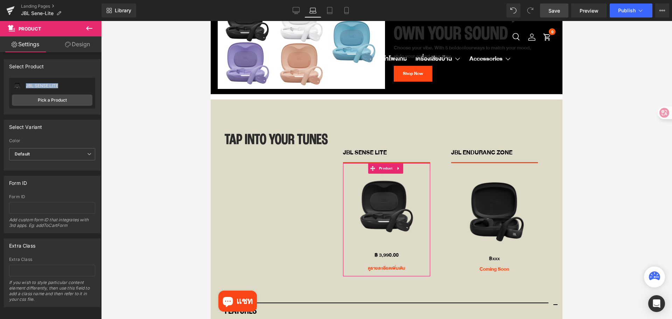
drag, startPoint x: 63, startPoint y: 84, endPoint x: 29, endPoint y: 85, distance: 33.9
click at [25, 85] on div "JBL SENSE LITE JBL SENSE LITE" at bounding box center [52, 85] width 80 height 10
copy div "JBL SENSE LITE"
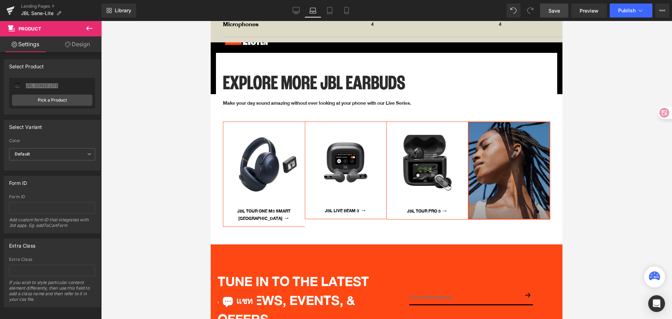
scroll to position [2505, 0]
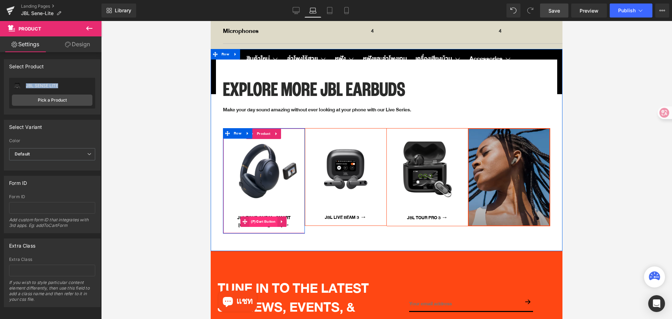
drag, startPoint x: 263, startPoint y: 199, endPoint x: 270, endPoint y: 197, distance: 8.1
click at [263, 216] on span "(P) Cart Button" at bounding box center [263, 221] width 28 height 10
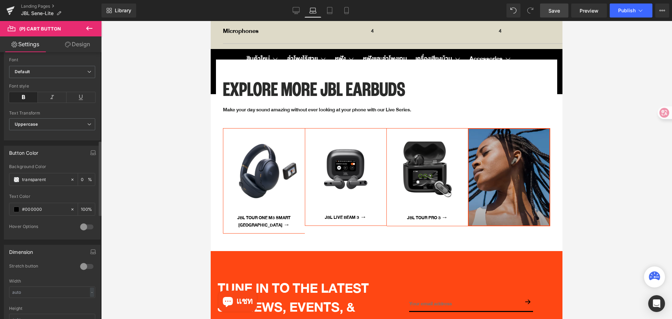
scroll to position [105, 0]
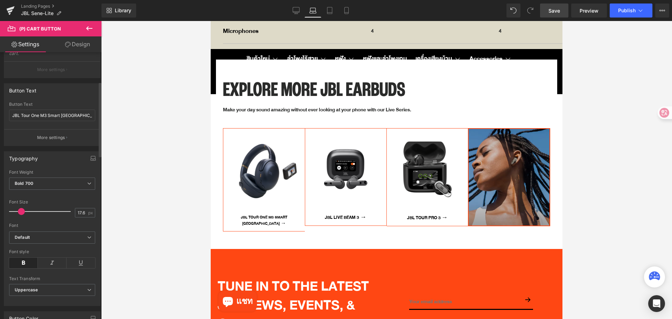
click at [20, 210] on span at bounding box center [21, 211] width 7 height 7
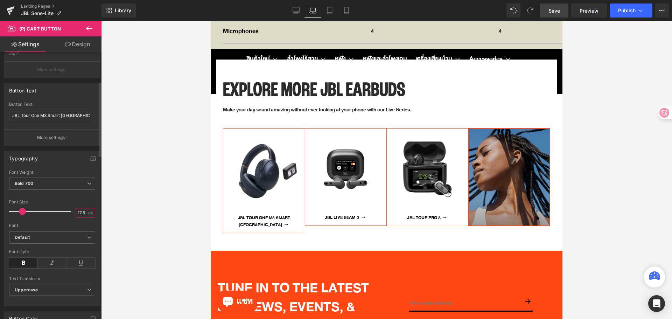
drag, startPoint x: 82, startPoint y: 214, endPoint x: 77, endPoint y: 214, distance: 4.9
click at [77, 214] on input "17.6" at bounding box center [81, 212] width 12 height 9
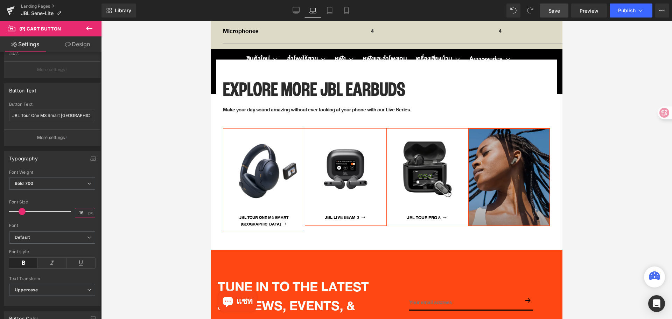
type input "16"
click at [537, 14] on span "Save" at bounding box center [554, 10] width 12 height 7
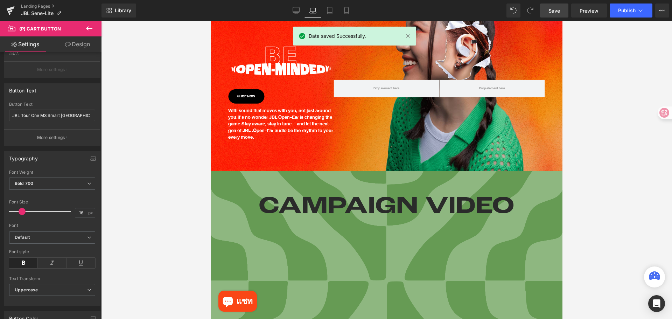
scroll to position [0, 0]
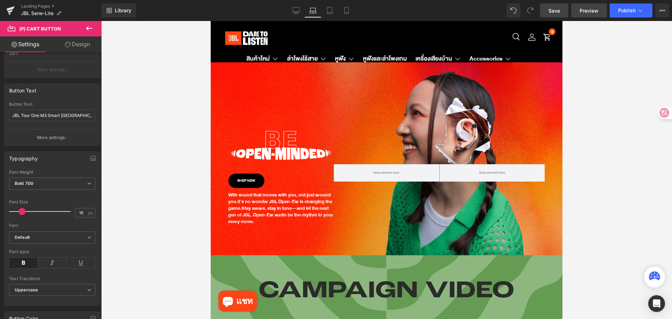
click at [537, 8] on span "Preview" at bounding box center [588, 10] width 19 height 7
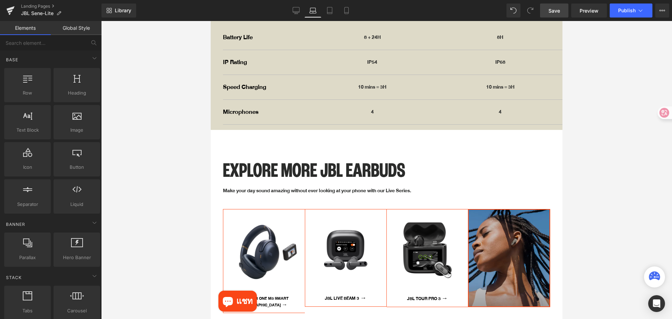
scroll to position [2497, 0]
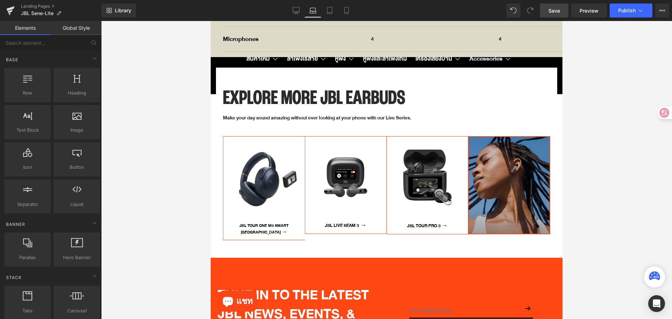
click at [134, 243] on div at bounding box center [386, 170] width 570 height 298
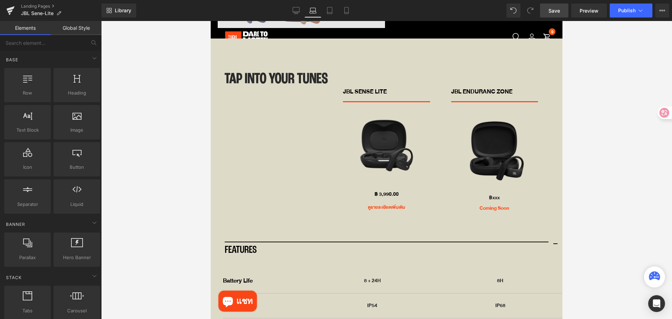
scroll to position [2077, 0]
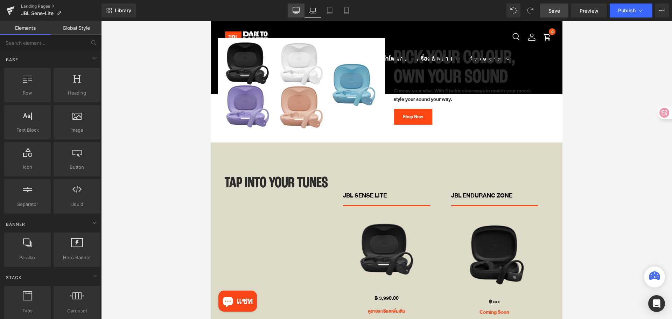
click at [296, 11] on icon at bounding box center [295, 10] width 7 height 7
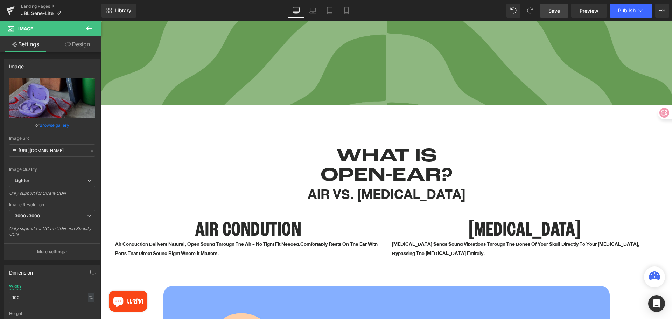
scroll to position [623, 0]
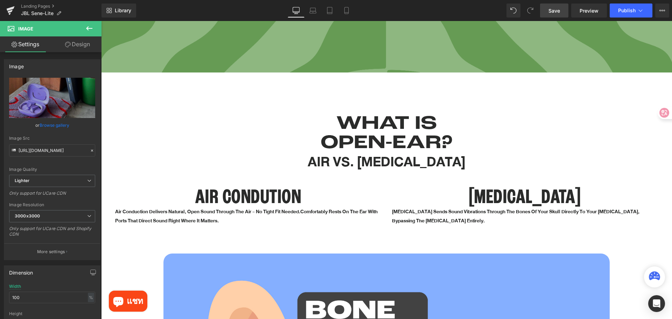
click at [208, 129] on h1 "WHAT IS OPEN-EAR?" at bounding box center [386, 133] width 409 height 38
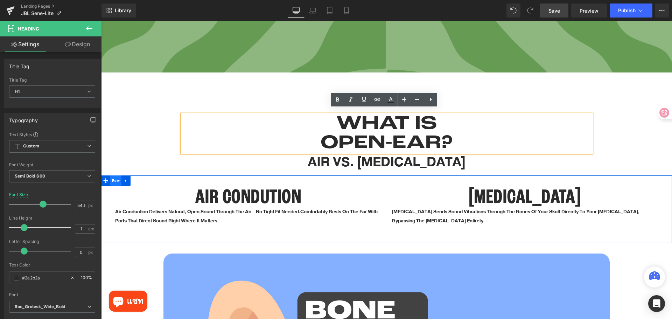
click at [115, 176] on span "Row" at bounding box center [115, 180] width 11 height 10
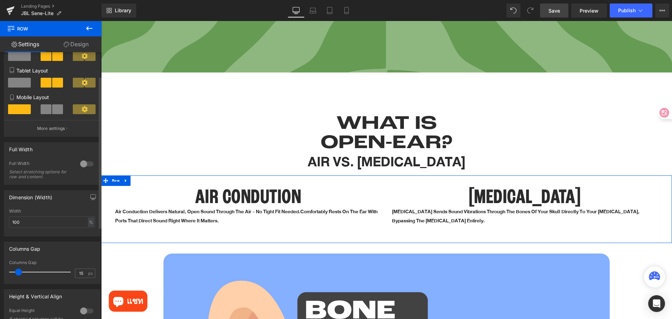
scroll to position [140, 0]
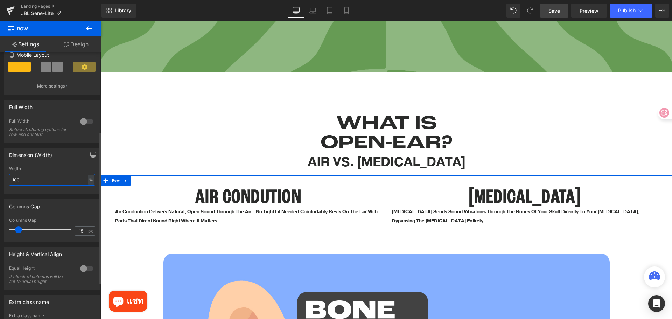
drag, startPoint x: 26, startPoint y: 177, endPoint x: 9, endPoint y: 178, distance: 16.8
click at [9, 178] on div "100% Width 100 % % px" at bounding box center [52, 179] width 96 height 27
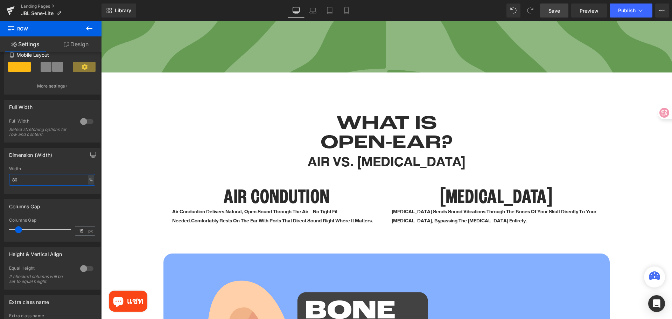
type input "80"
click at [537, 10] on span "Save" at bounding box center [554, 10] width 12 height 7
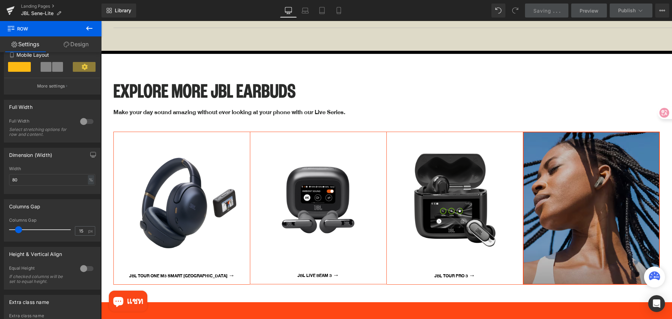
scroll to position [3463, 0]
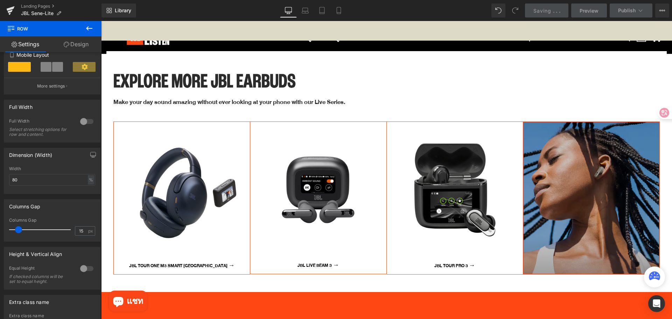
drag, startPoint x: 669, startPoint y: 189, endPoint x: 763, endPoint y: 292, distance: 139.4
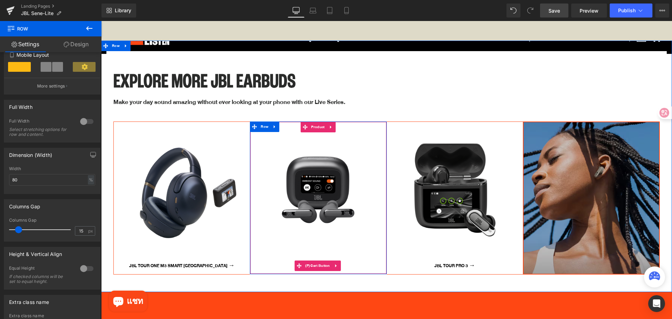
click at [315, 243] on span "(P) Cart Button" at bounding box center [317, 265] width 28 height 10
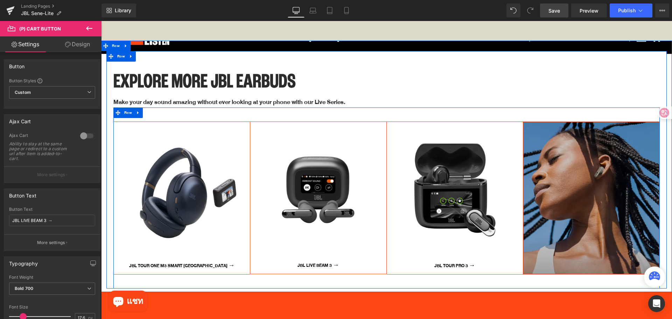
click at [353, 243] on div "Sale Off (P) Image JBL Tour One M3 Smart TX → (P) Cart Button Product Row Sale …" at bounding box center [386, 197] width 546 height 180
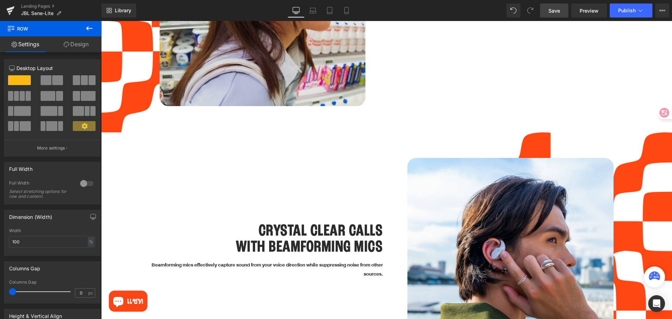
scroll to position [1645, 0]
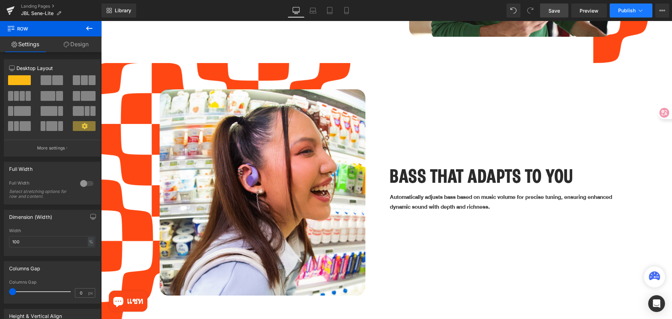
click at [537, 10] on icon at bounding box center [640, 10] width 7 height 7
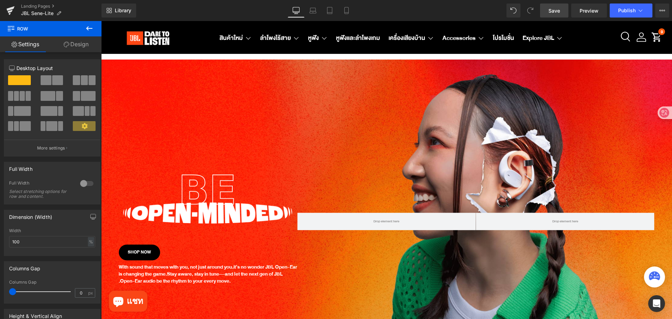
scroll to position [0, 0]
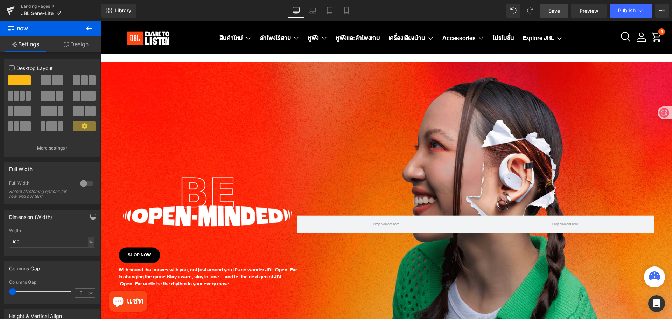
click at [206, 14] on div "Library Desktop Desktop Laptop Tablet Mobile Save Preview Publish Scheduled Vie…" at bounding box center [386, 10] width 570 height 14
click at [202, 13] on div "Library Desktop Desktop Laptop Tablet Mobile Save Preview Publish Scheduled Vie…" at bounding box center [386, 10] width 570 height 14
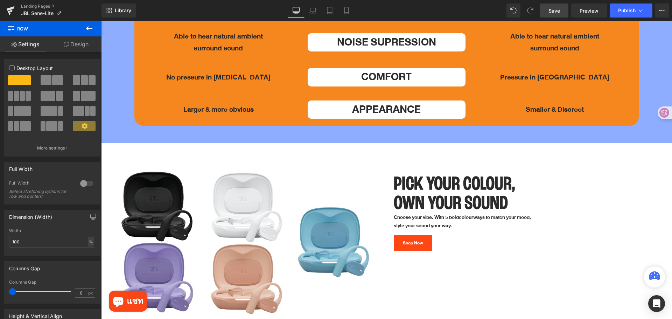
scroll to position [2733, 0]
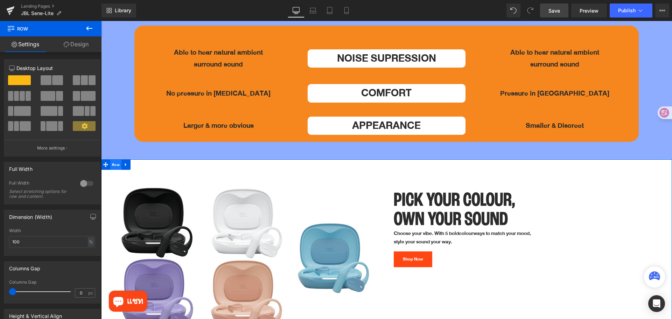
click at [118, 159] on span "Row" at bounding box center [115, 164] width 11 height 10
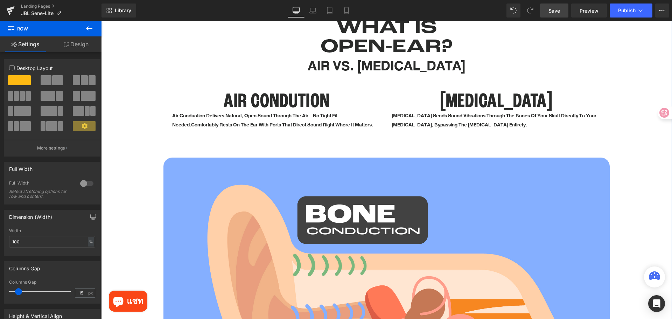
scroll to position [704, 0]
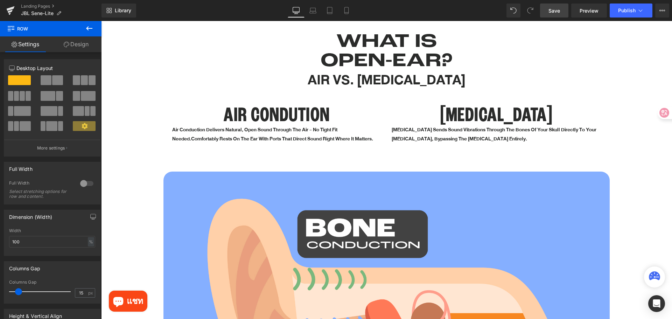
click at [537, 7] on span "Save" at bounding box center [554, 10] width 12 height 7
click at [14, 10] on icon at bounding box center [10, 10] width 8 height 17
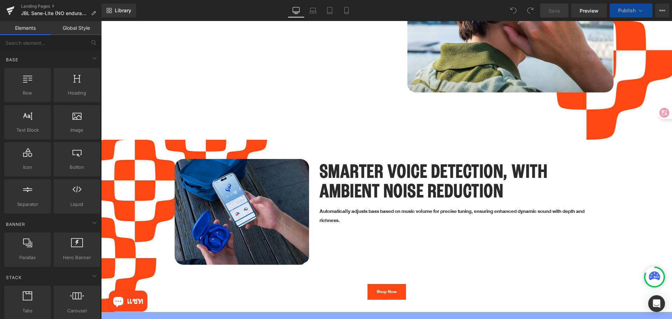
scroll to position [2134, 0]
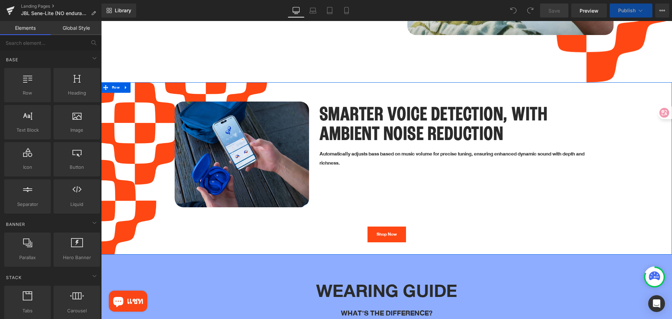
click at [332, 82] on div "Image Row Smarter Voice Detection, with Ambient Noise Reduction Heading Automat…" at bounding box center [386, 168] width 570 height 172
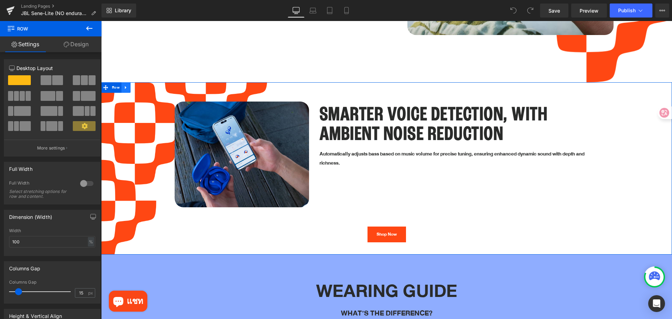
click at [125, 85] on icon at bounding box center [125, 87] width 5 height 5
click at [142, 85] on icon at bounding box center [144, 87] width 5 height 5
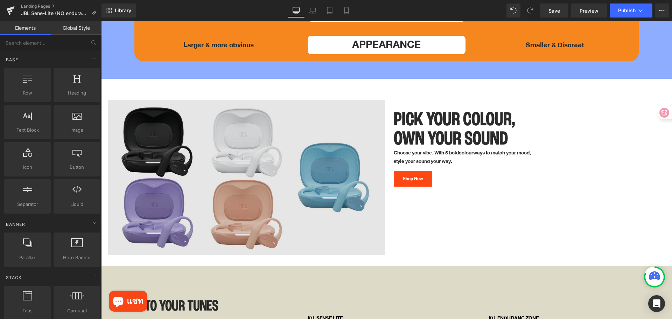
scroll to position [2623, 0]
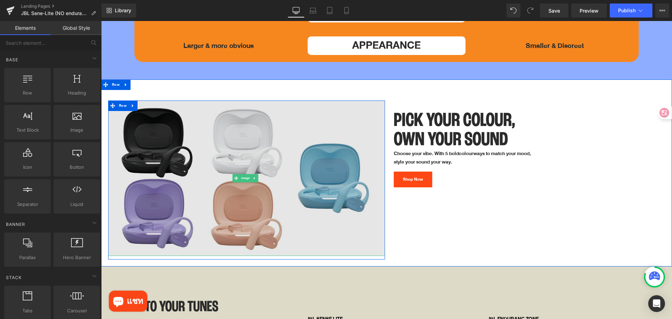
click at [258, 130] on img at bounding box center [246, 178] width 277 height 156
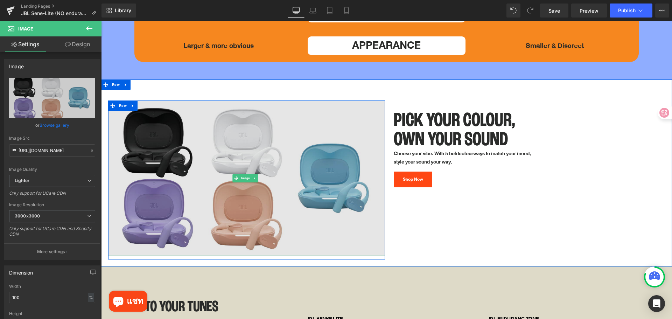
click at [309, 124] on img at bounding box center [246, 178] width 277 height 156
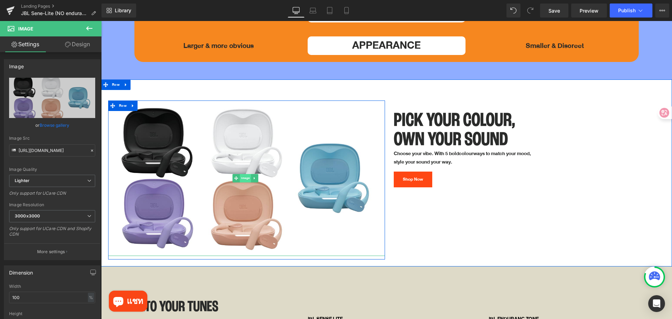
click at [245, 174] on span "Image" at bounding box center [245, 178] width 11 height 8
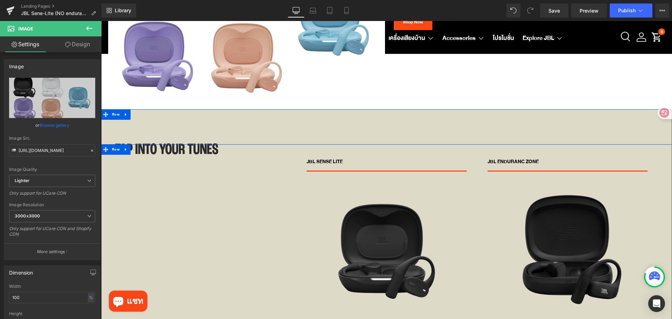
scroll to position [2763, 0]
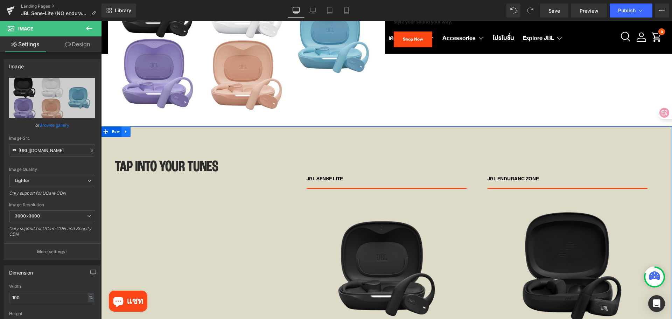
click at [127, 129] on icon at bounding box center [125, 131] width 5 height 5
click at [142, 129] on icon at bounding box center [144, 131] width 5 height 5
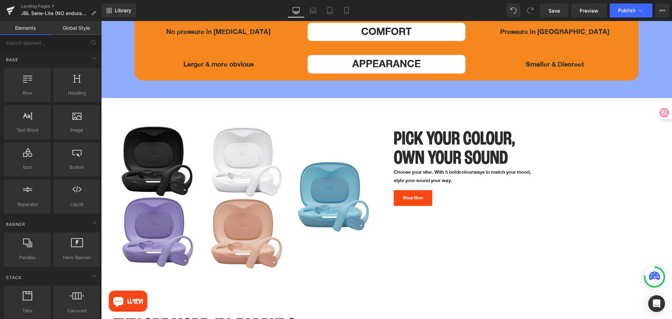
scroll to position [2623, 0]
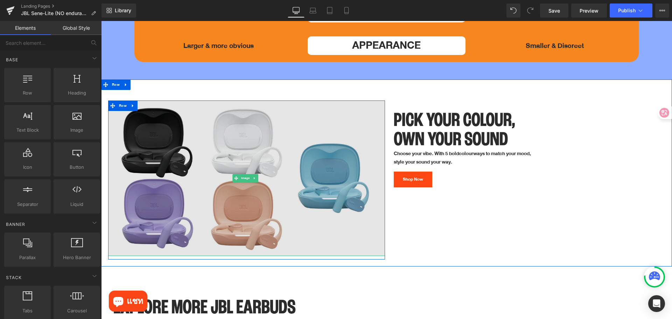
drag, startPoint x: 244, startPoint y: 158, endPoint x: 167, endPoint y: 137, distance: 80.0
click at [244, 174] on span "Image" at bounding box center [245, 178] width 11 height 8
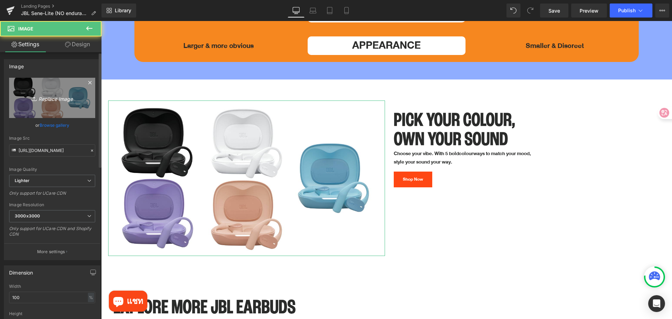
click at [50, 98] on icon "Replace Image" at bounding box center [52, 97] width 56 height 9
type input "C:\fakepath\packshot.jpg"
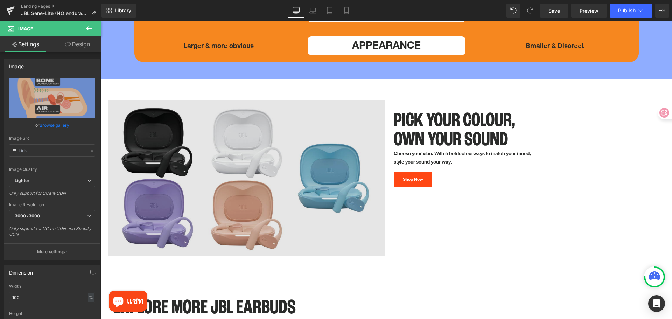
click at [237, 156] on div "Image" at bounding box center [246, 178] width 277 height 156
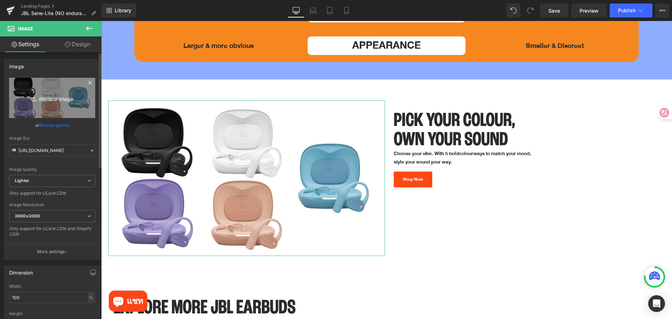
click at [64, 98] on icon "Replace Image" at bounding box center [52, 97] width 56 height 9
type input "C:\fakepath\packshot.jpg"
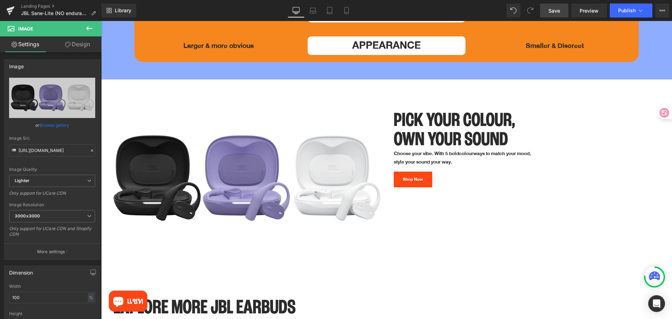
click at [553, 10] on span "Save" at bounding box center [554, 10] width 12 height 7
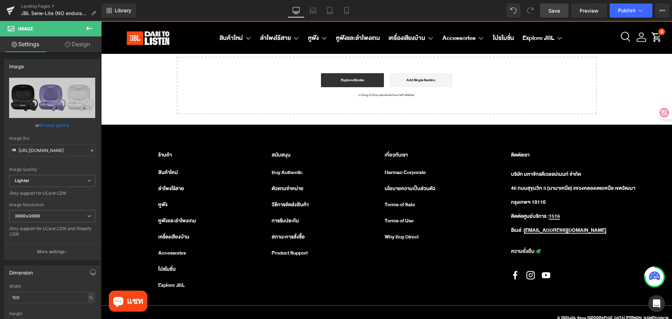
scroll to position [3244, 0]
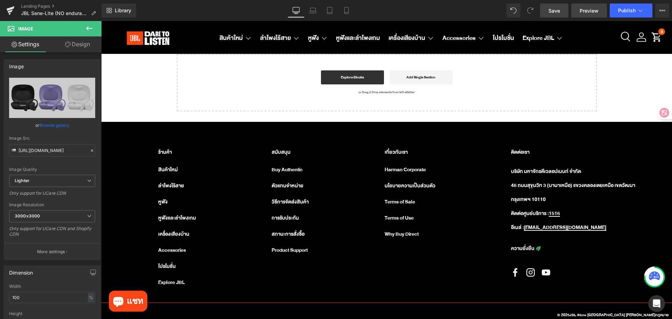
click at [587, 7] on span "Preview" at bounding box center [588, 10] width 19 height 7
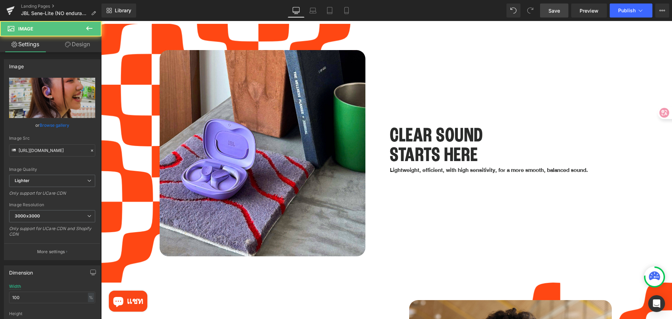
scroll to position [1146, 0]
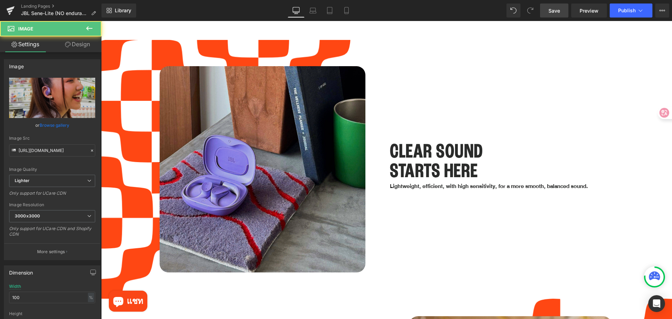
click at [219, 148] on img at bounding box center [262, 169] width 206 height 206
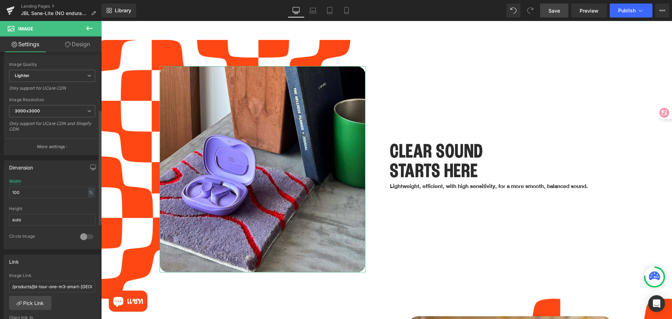
scroll to position [280, 0]
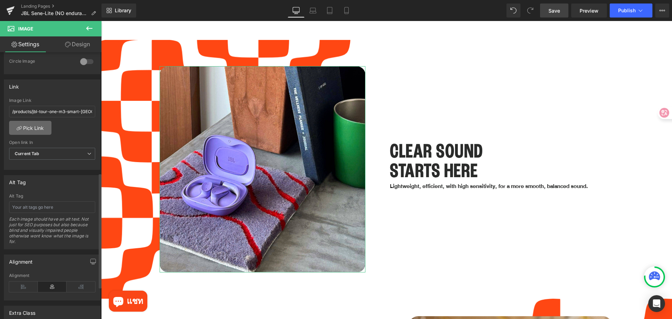
click at [34, 124] on link "Pick Link" at bounding box center [30, 128] width 42 height 14
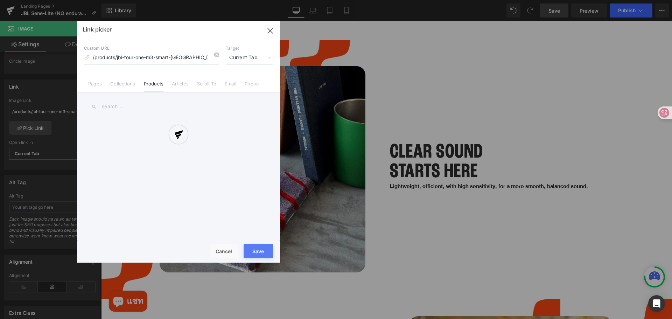
click at [215, 55] on div at bounding box center [178, 141] width 203 height 241
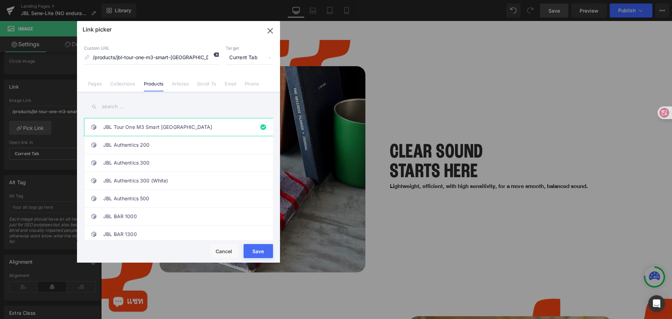
click at [216, 52] on icon at bounding box center [216, 55] width 6 height 6
click at [154, 84] on link "Products" at bounding box center [154, 86] width 20 height 10
click at [130, 103] on input "text" at bounding box center [178, 107] width 189 height 16
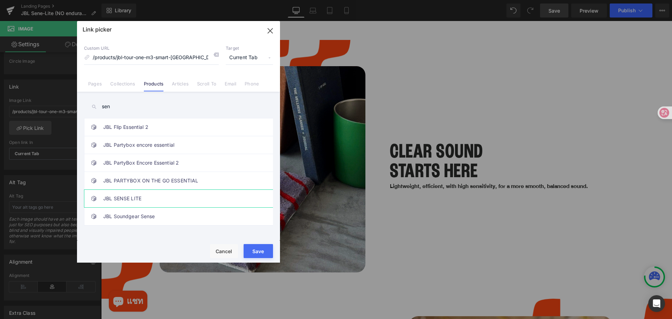
type input "sen"
click at [144, 199] on link "JBL SENSE LITE" at bounding box center [180, 198] width 154 height 17
click at [265, 252] on button "Save" at bounding box center [257, 251] width 29 height 14
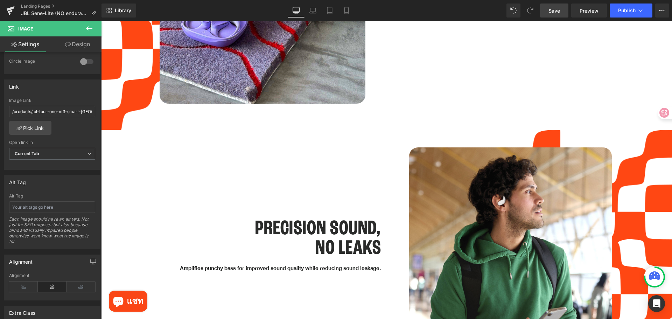
scroll to position [1320, 0]
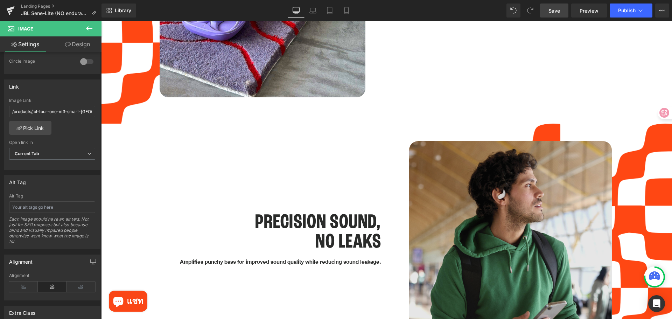
click at [492, 210] on img at bounding box center [510, 242] width 203 height 203
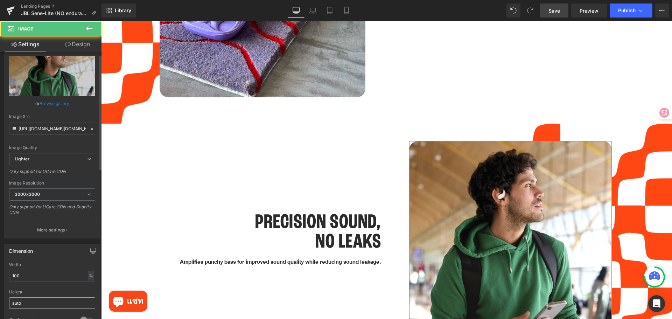
scroll to position [140, 0]
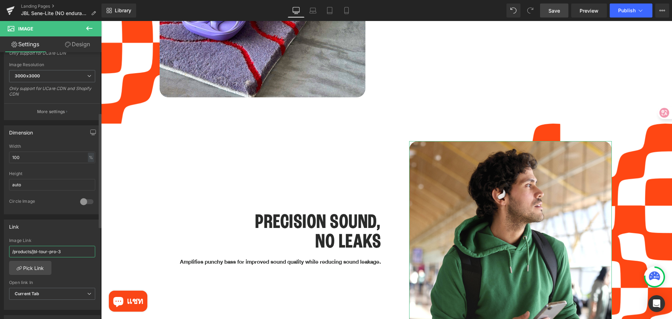
drag, startPoint x: 73, startPoint y: 251, endPoint x: 19, endPoint y: 250, distance: 54.2
click at [19, 250] on input "/products/jbl-tour-pro-3" at bounding box center [52, 252] width 86 height 12
click at [28, 266] on link "Pick Link" at bounding box center [30, 268] width 42 height 14
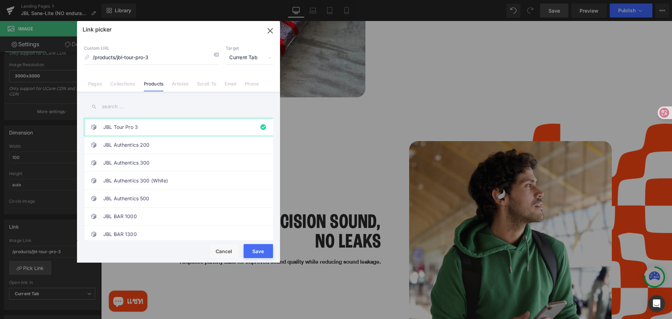
click at [139, 109] on input "text" at bounding box center [178, 107] width 189 height 16
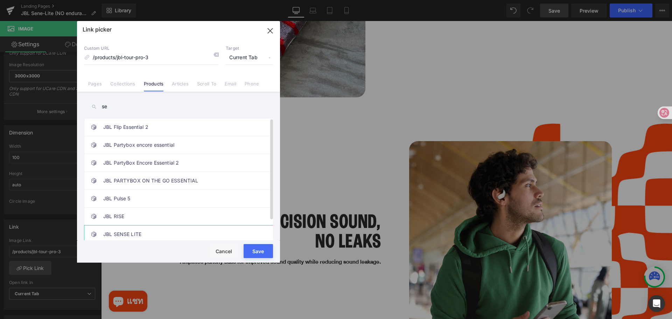
type input "se"
click at [152, 231] on link "JBL SENSE LITE" at bounding box center [180, 233] width 154 height 17
drag, startPoint x: 259, startPoint y: 253, endPoint x: 163, endPoint y: 229, distance: 99.3
click at [259, 253] on button "Save" at bounding box center [257, 251] width 29 height 14
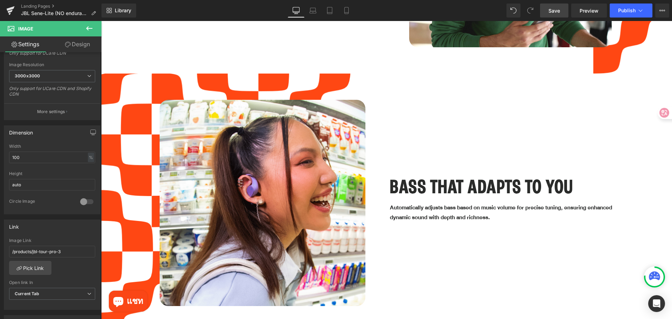
scroll to position [1635, 0]
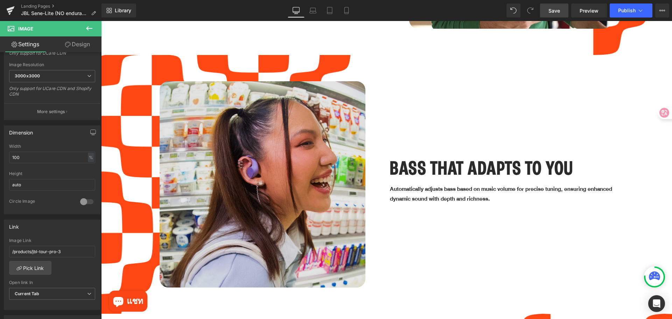
click at [276, 172] on img at bounding box center [262, 184] width 206 height 206
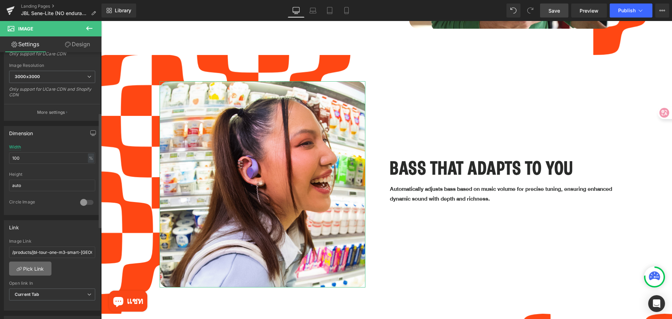
scroll to position [140, 0]
click at [32, 267] on link "Pick Link" at bounding box center [30, 268] width 42 height 14
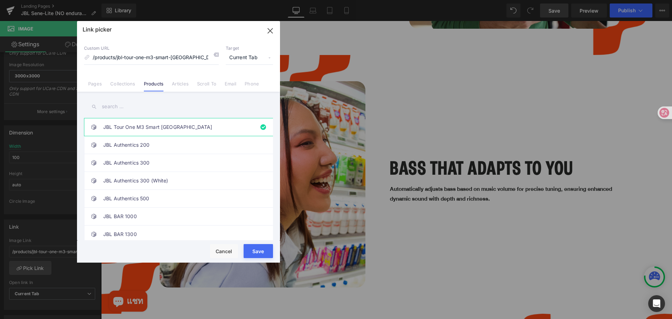
click at [157, 107] on input "text" at bounding box center [178, 107] width 189 height 16
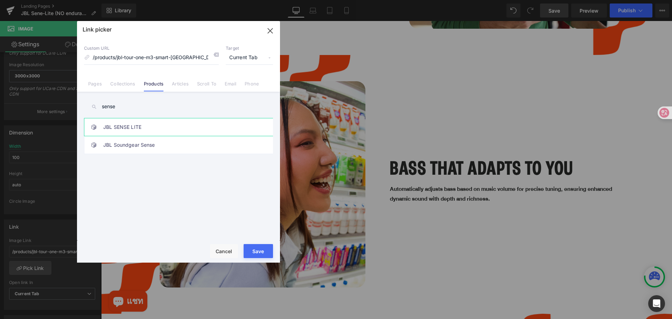
type input "sense"
click at [169, 127] on link "JBL SENSE LITE" at bounding box center [180, 126] width 154 height 17
drag, startPoint x: 251, startPoint y: 255, endPoint x: 157, endPoint y: 229, distance: 97.8
click at [251, 255] on button "Save" at bounding box center [257, 251] width 29 height 14
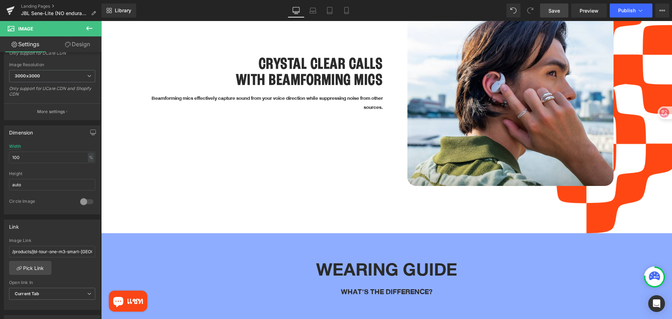
scroll to position [1985, 0]
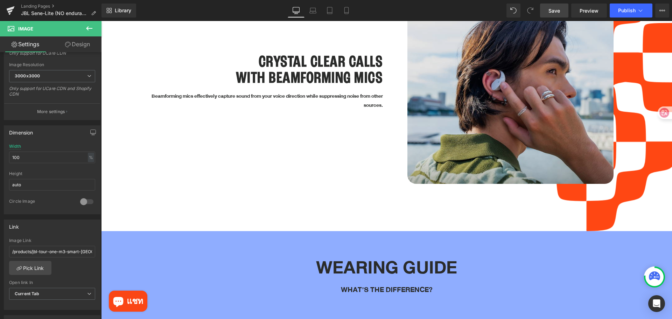
click at [456, 130] on img at bounding box center [510, 86] width 206 height 194
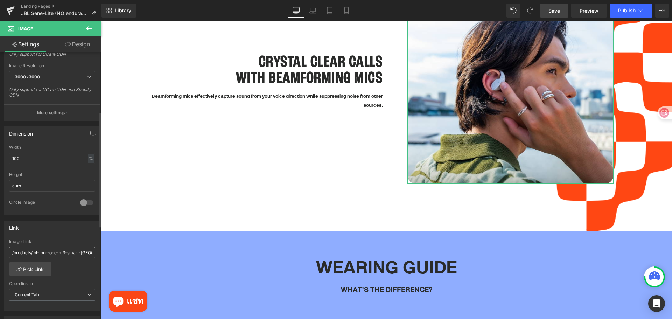
scroll to position [140, 0]
click at [80, 255] on input "/products/jbl-tour-one-m3-smart-[GEOGRAPHIC_DATA]" at bounding box center [52, 252] width 86 height 12
click at [20, 264] on link "Pick Link" at bounding box center [30, 268] width 42 height 14
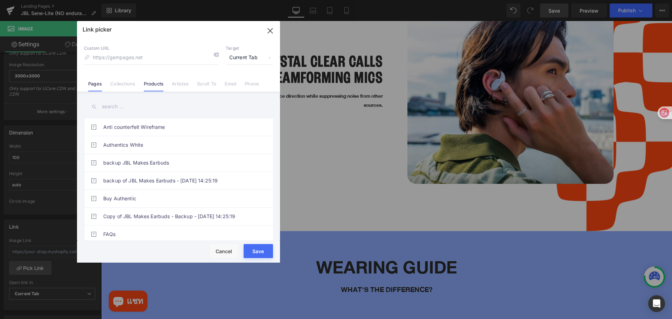
click at [157, 86] on link "Products" at bounding box center [154, 86] width 20 height 10
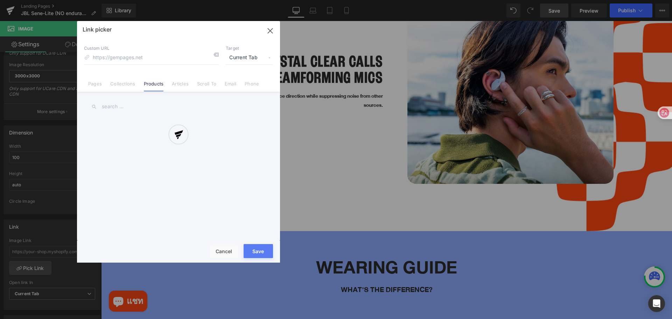
click at [132, 105] on div at bounding box center [178, 141] width 203 height 241
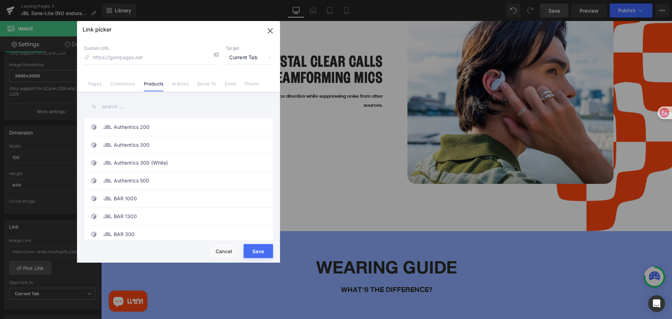
click at [122, 106] on input "text" at bounding box center [178, 107] width 189 height 16
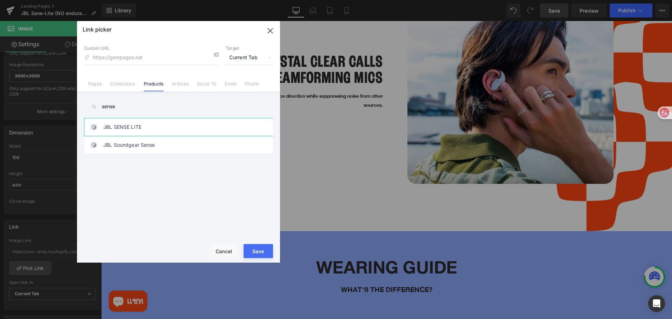
type input "sense"
click at [146, 125] on link "JBL SENSE LITE" at bounding box center [180, 126] width 154 height 17
click at [264, 250] on button "Save" at bounding box center [257, 251] width 29 height 14
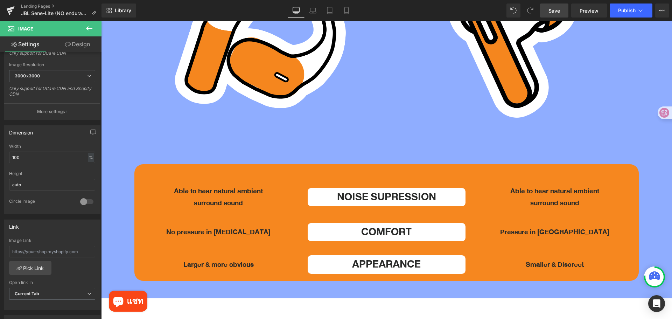
scroll to position [2580, 0]
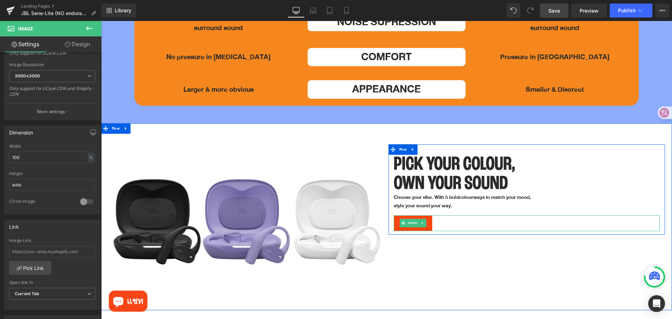
click at [419, 219] on link at bounding box center [422, 223] width 7 height 8
click at [399, 219] on link "Button" at bounding box center [397, 223] width 19 height 8
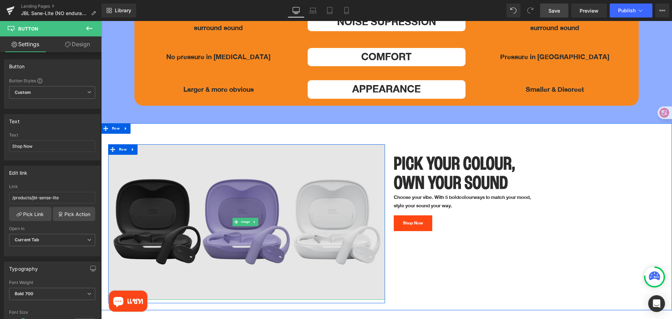
click at [237, 210] on img at bounding box center [246, 222] width 277 height 156
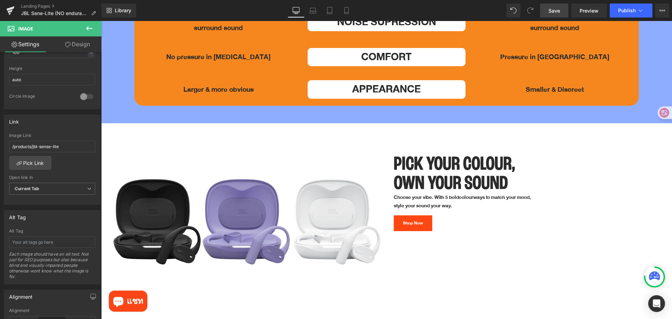
drag, startPoint x: 549, startPoint y: 10, endPoint x: 317, endPoint y: 90, distance: 245.3
click at [549, 10] on span "Save" at bounding box center [554, 10] width 12 height 7
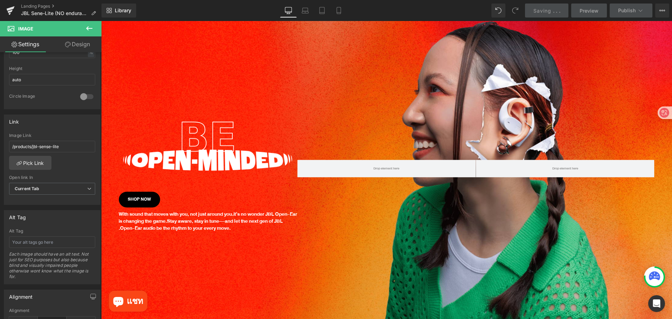
scroll to position [0, 0]
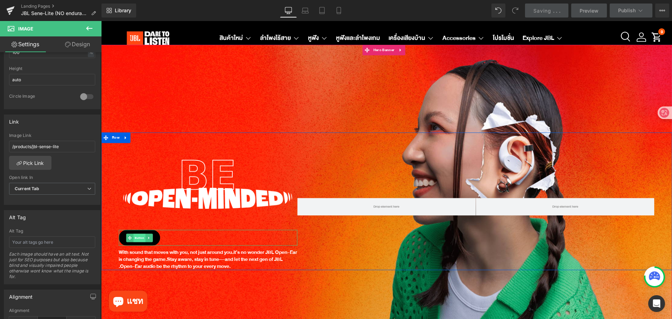
click at [138, 237] on span "Button" at bounding box center [139, 237] width 12 height 8
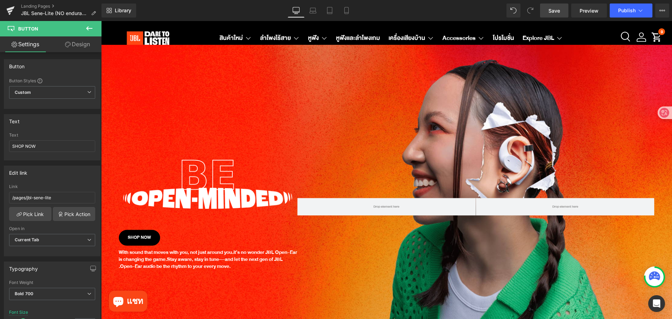
click at [420, 10] on div "Library Desktop Desktop Laptop Tablet Mobile Save Preview Publish Scheduled Vie…" at bounding box center [386, 10] width 570 height 14
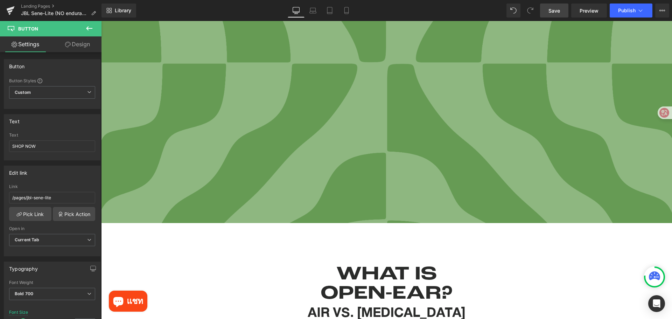
scroll to position [665, 0]
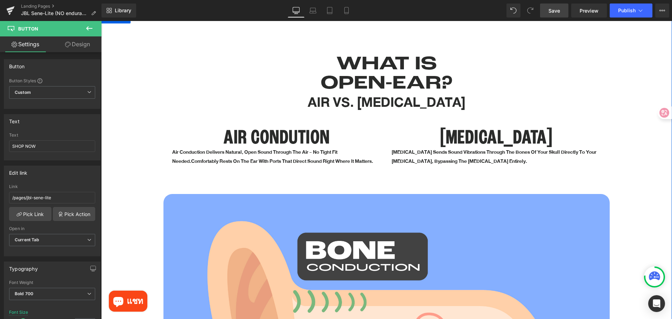
click at [619, 100] on div "WHAT IS OPEN-EAR? Heading AIR VS. [MEDICAL_DATA] Heading Row AIR CONDUTION Head…" at bounding box center [386, 266] width 570 height 445
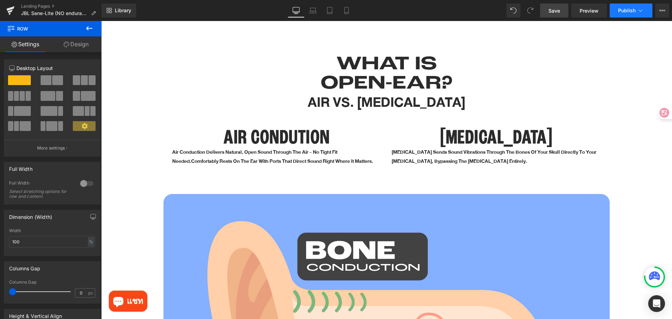
click at [640, 10] on icon at bounding box center [640, 10] width 7 height 7
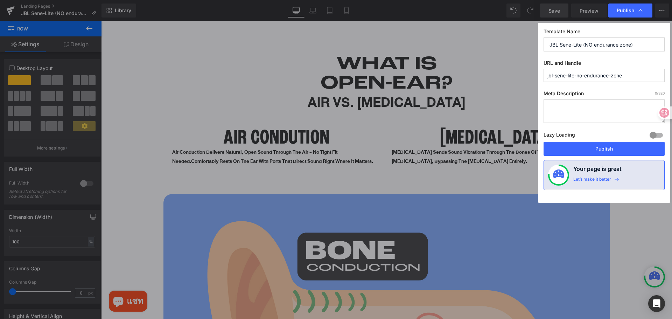
click at [638, 72] on input "jbl-sene-lite-no-endurance-zone" at bounding box center [603, 75] width 121 height 13
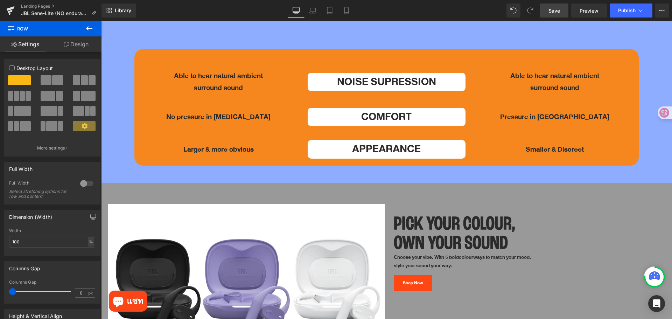
scroll to position [2518, 0]
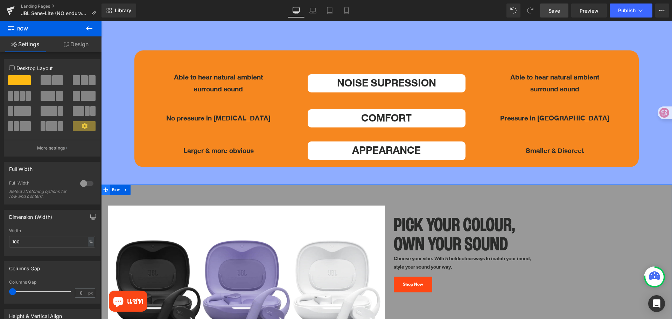
drag, startPoint x: 106, startPoint y: 170, endPoint x: 105, endPoint y: 165, distance: 5.2
click at [106, 187] on icon at bounding box center [105, 189] width 5 height 5
click at [84, 42] on link "Design" at bounding box center [76, 44] width 51 height 16
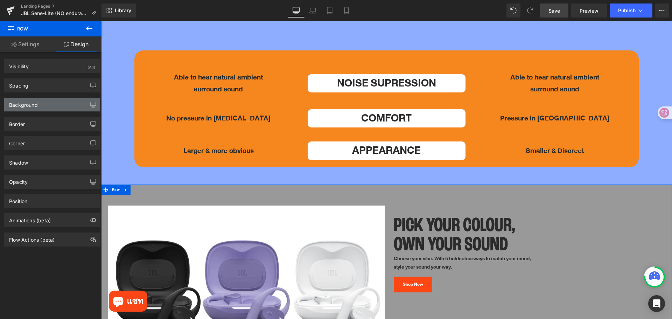
click at [54, 107] on div "Background" at bounding box center [52, 104] width 96 height 13
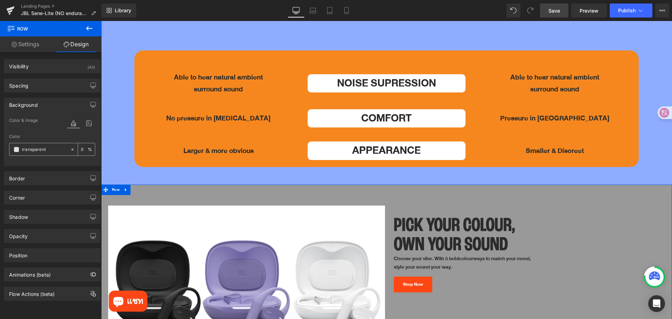
click at [17, 149] on span at bounding box center [17, 150] width 6 height 6
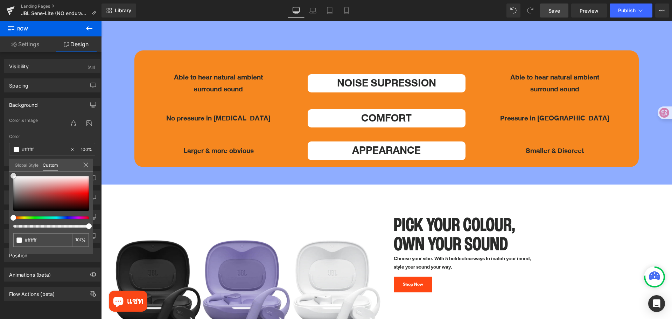
drag, startPoint x: 13, startPoint y: 177, endPoint x: -20, endPoint y: 157, distance: 38.8
click at [0, 157] on html "Row You are previewing how the will restyle your page. You can not edit Element…" at bounding box center [336, 159] width 672 height 319
click at [560, 13] on span "Save" at bounding box center [554, 10] width 12 height 7
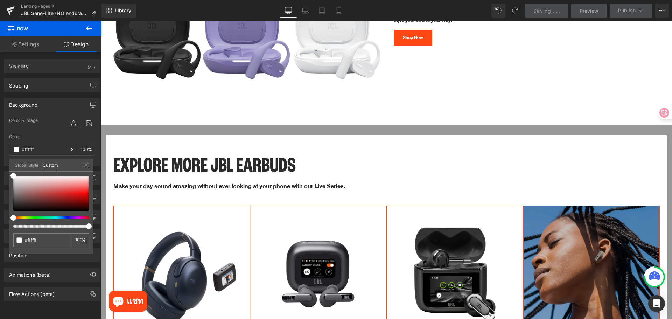
scroll to position [2763, 0]
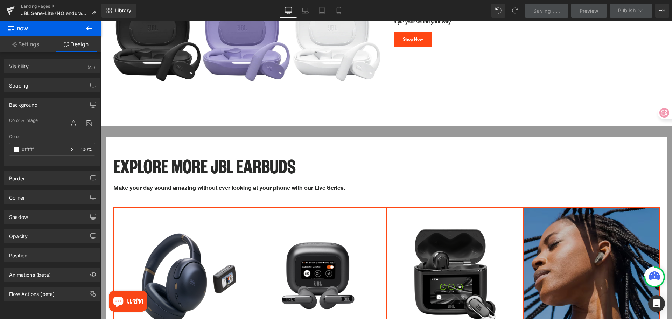
click at [106, 129] on icon at bounding box center [105, 131] width 5 height 5
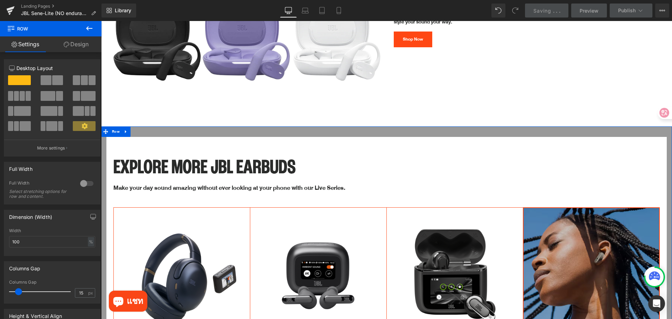
click at [84, 45] on link "Design" at bounding box center [76, 44] width 51 height 16
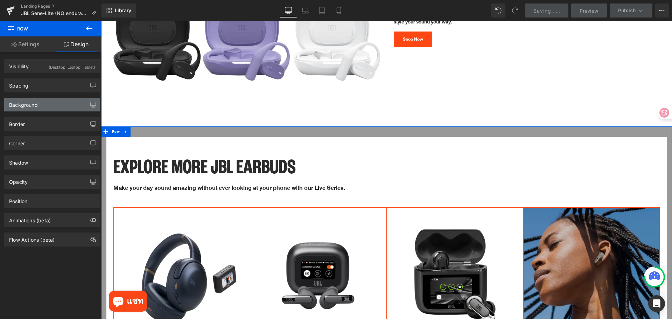
click at [57, 104] on div "Background" at bounding box center [52, 104] width 96 height 13
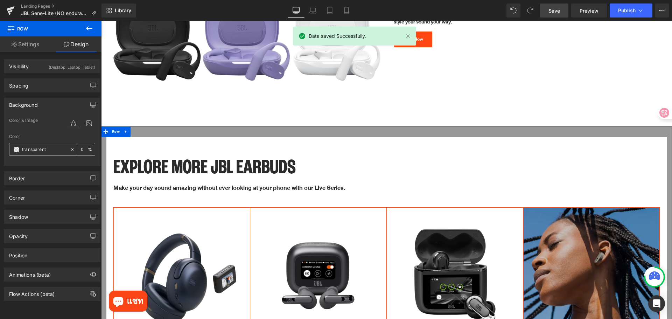
click at [17, 150] on span at bounding box center [17, 150] width 6 height 6
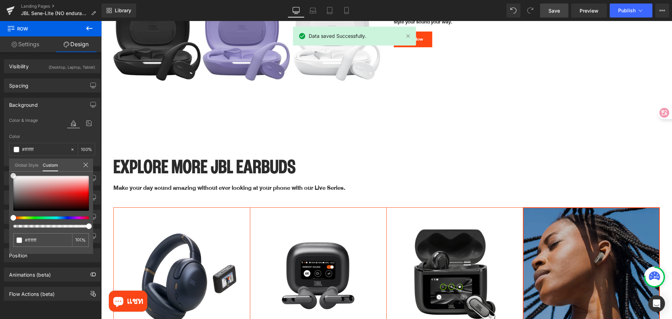
drag, startPoint x: 17, startPoint y: 176, endPoint x: -18, endPoint y: 162, distance: 37.7
click at [0, 162] on html "Row You are previewing how the will restyle your page. You can not edit Element…" at bounding box center [336, 159] width 672 height 319
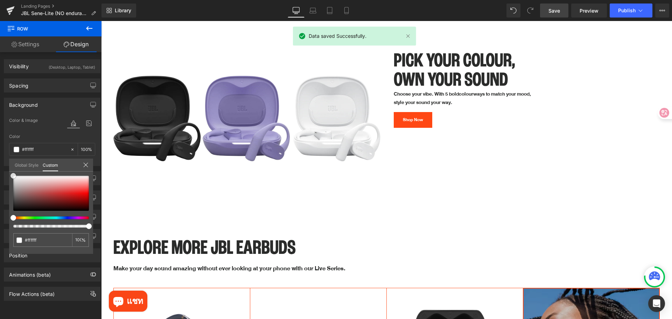
scroll to position [2658, 0]
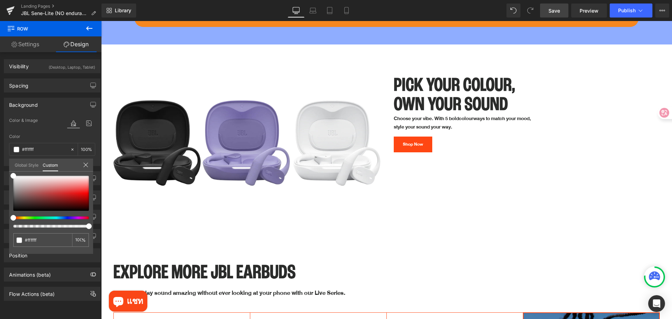
click at [553, 13] on span "Save" at bounding box center [554, 10] width 12 height 7
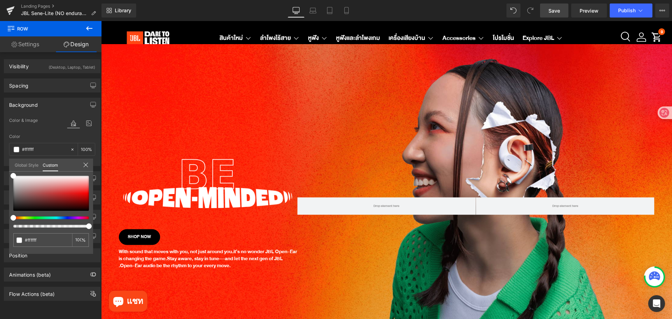
scroll to position [0, 0]
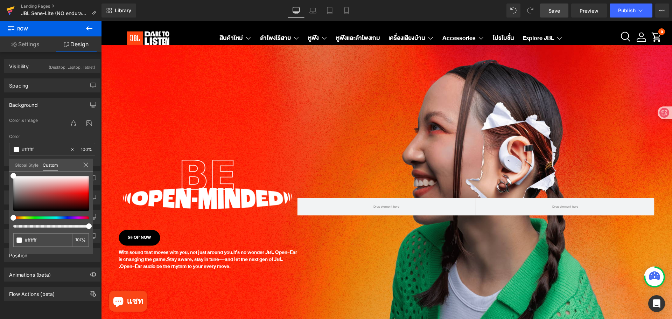
click at [10, 11] on icon at bounding box center [10, 11] width 5 height 3
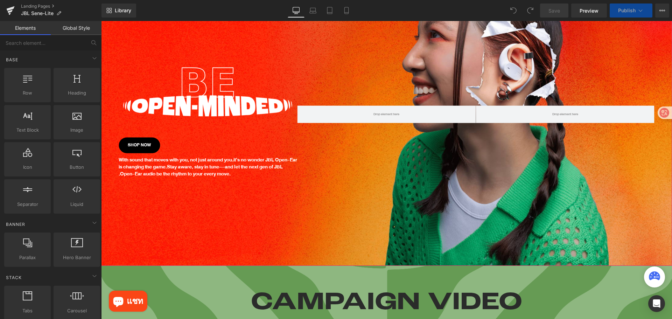
scroll to position [175, 0]
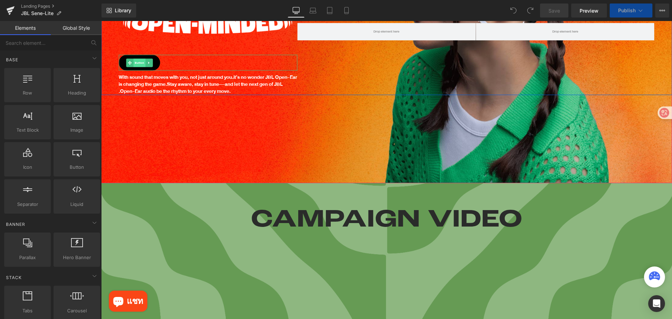
click at [134, 63] on span "Button" at bounding box center [139, 62] width 12 height 8
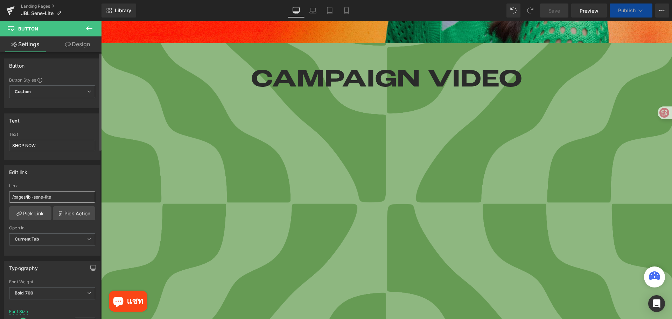
scroll to position [0, 0]
click at [64, 199] on input "/pages/jbl-sene-lite" at bounding box center [52, 198] width 86 height 12
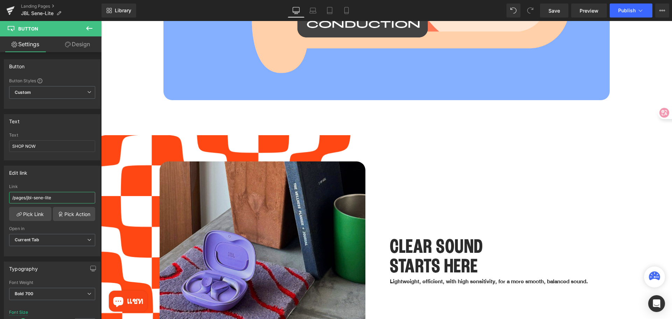
scroll to position [1224, 0]
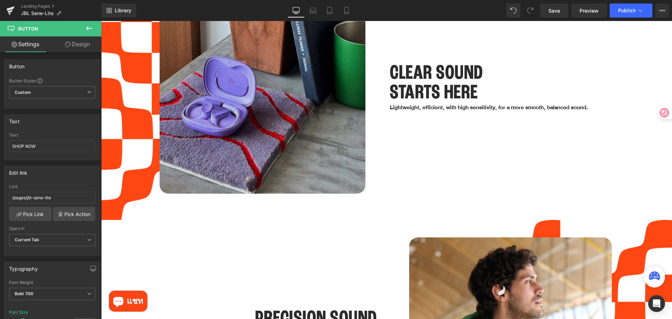
click at [296, 112] on img at bounding box center [262, 90] width 206 height 206
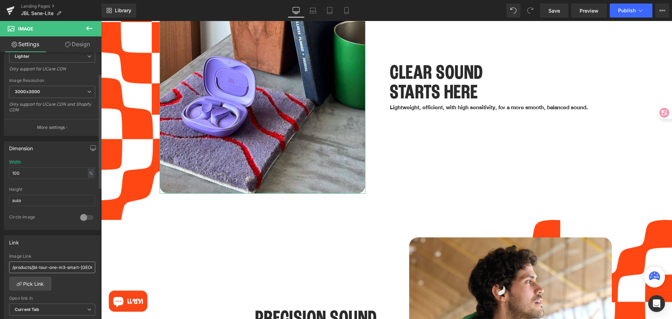
scroll to position [140, 0]
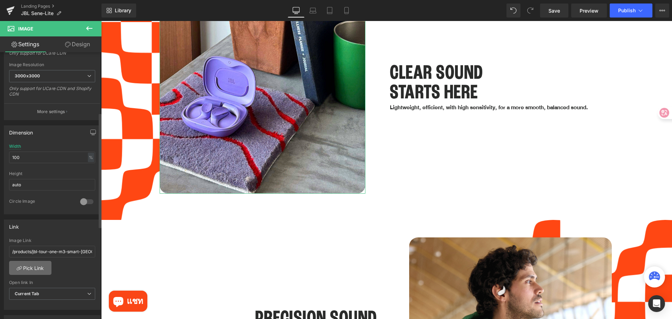
click at [42, 267] on link "Pick Link" at bounding box center [30, 268] width 42 height 14
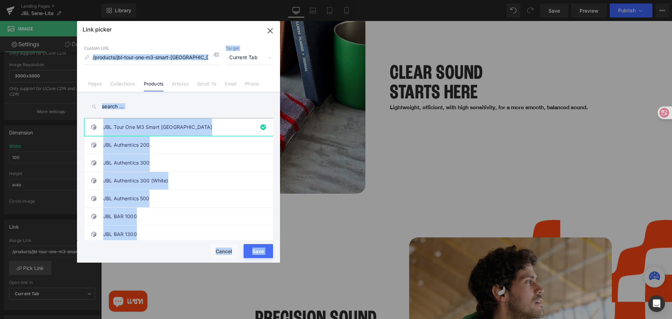
drag, startPoint x: 196, startPoint y: 57, endPoint x: 133, endPoint y: 55, distance: 63.0
click at [102, 58] on div "Link picker Back to Library Insert Custom URL /products/jbl-tour-one-m3-smart-t…" at bounding box center [178, 141] width 203 height 241
click at [215, 52] on icon at bounding box center [216, 55] width 6 height 6
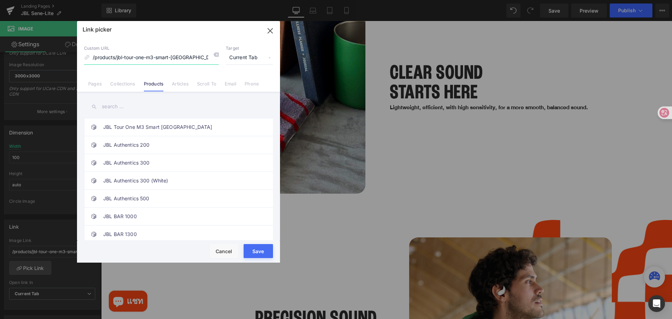
click at [189, 55] on input "/products/jbl-tour-one-m3-smart-[GEOGRAPHIC_DATA]" at bounding box center [151, 57] width 135 height 13
paste input "/pages/jbl-sene-lite"
type input "/pages/jbl-sene-lite"
click at [153, 83] on link "Products" at bounding box center [154, 86] width 20 height 10
click at [146, 103] on input "text" at bounding box center [178, 107] width 189 height 16
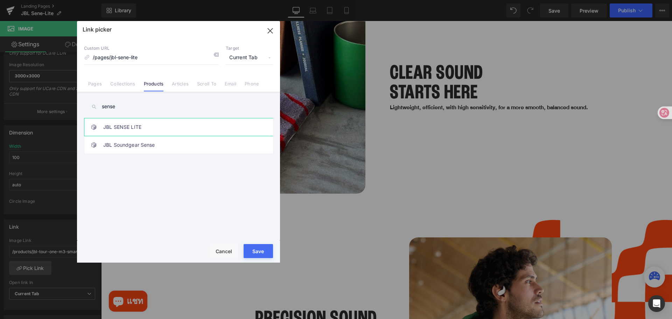
type input "sense"
click at [154, 128] on link "JBL SENSE LITE" at bounding box center [180, 126] width 154 height 17
click at [134, 107] on input "sense" at bounding box center [178, 107] width 189 height 16
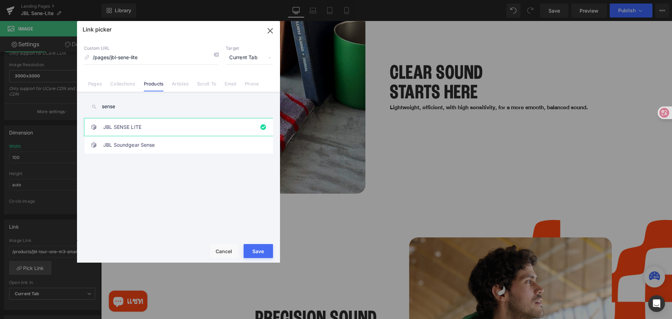
click at [257, 253] on button "Save" at bounding box center [257, 251] width 29 height 14
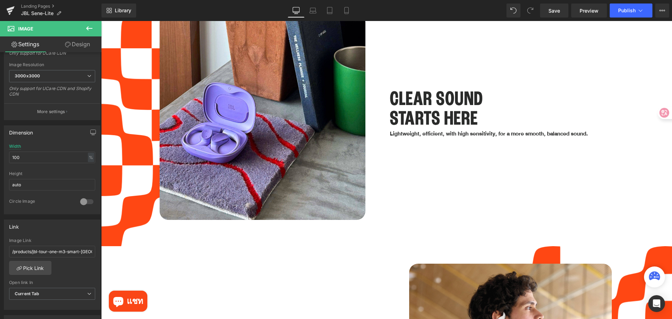
scroll to position [1329, 0]
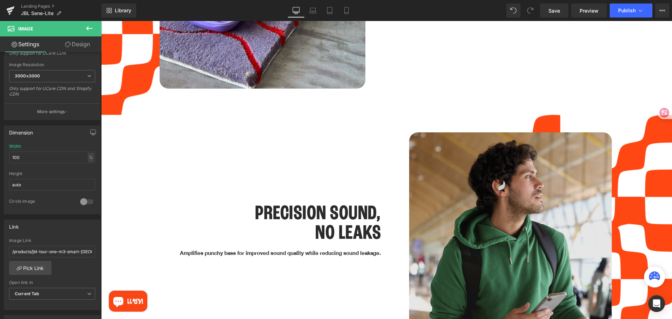
click at [469, 207] on img at bounding box center [510, 233] width 203 height 203
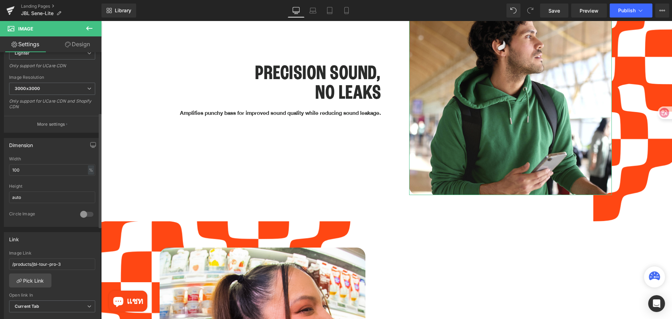
scroll to position [140, 0]
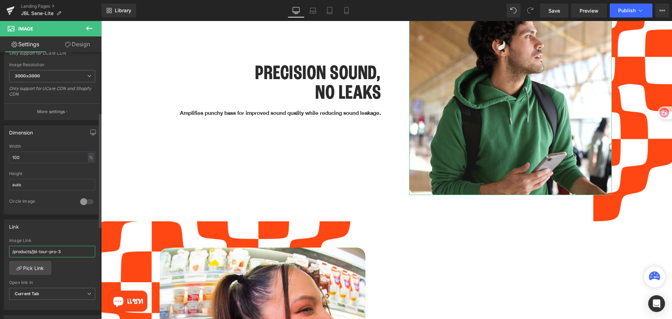
drag, startPoint x: 69, startPoint y: 253, endPoint x: 19, endPoint y: 253, distance: 50.0
click at [19, 253] on input "/products/jbl-tour-pro-3" at bounding box center [52, 252] width 86 height 12
click at [34, 268] on link "Pick Link" at bounding box center [30, 268] width 42 height 14
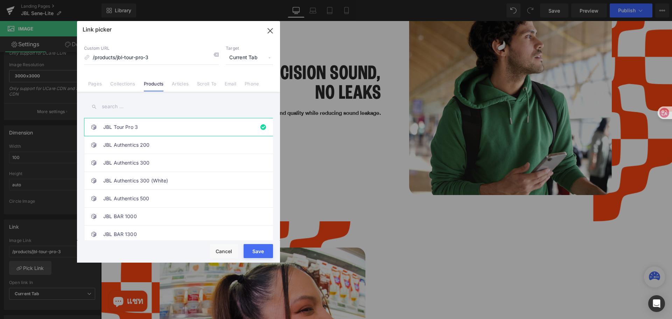
click at [156, 86] on link "Products" at bounding box center [154, 86] width 20 height 10
click at [159, 109] on input "text" at bounding box center [178, 107] width 189 height 16
paste input "sense"
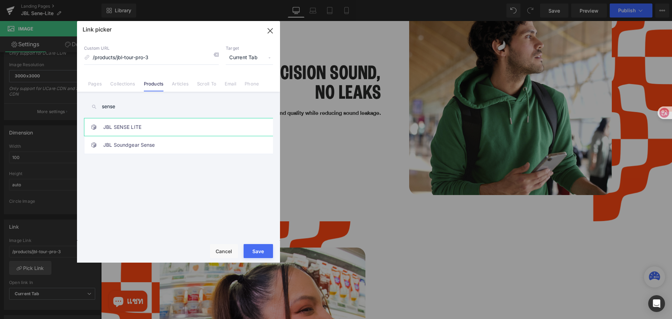
type input "sense"
click at [187, 126] on link "JBL SENSE LITE" at bounding box center [180, 126] width 154 height 17
click at [261, 250] on button "Save" at bounding box center [257, 251] width 29 height 14
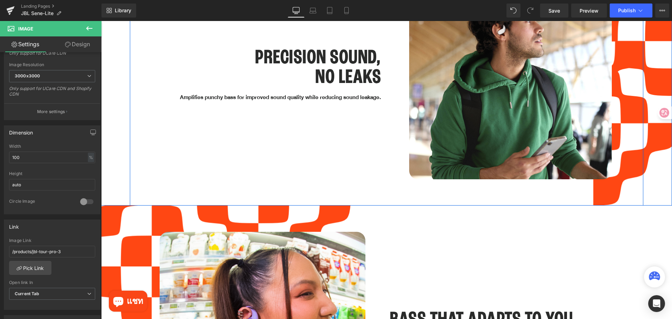
scroll to position [1609, 0]
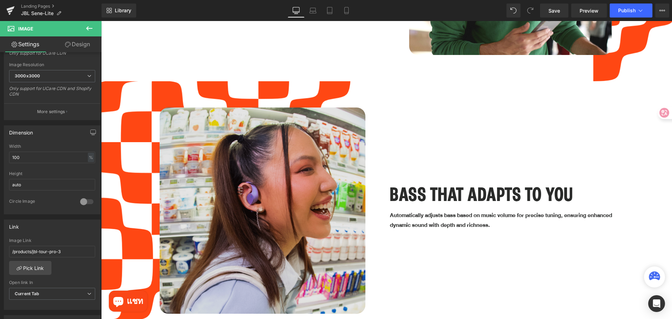
click at [318, 149] on img at bounding box center [262, 210] width 206 height 206
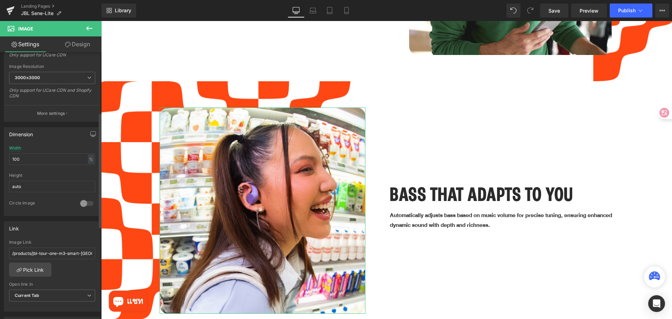
scroll to position [140, 0]
click at [40, 269] on link "Pick Link" at bounding box center [30, 268] width 42 height 14
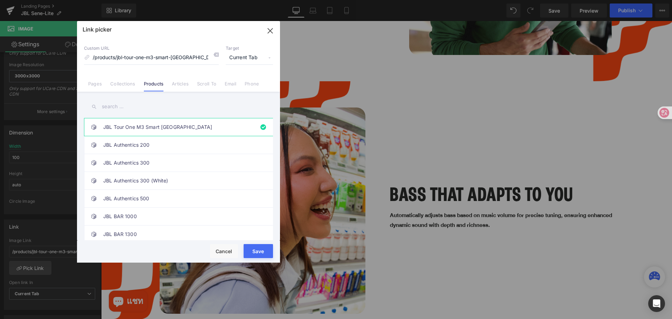
click at [159, 104] on input "text" at bounding box center [178, 107] width 189 height 16
paste input "sense"
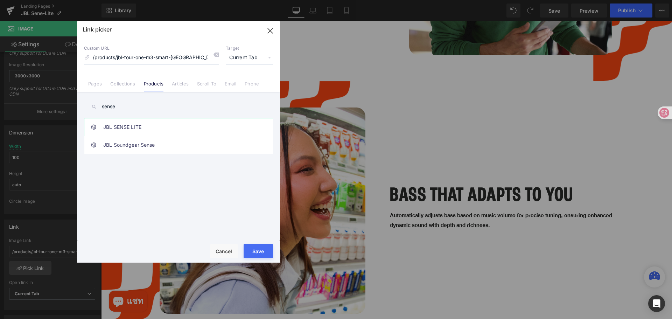
type input "sense"
click at [203, 128] on link "JBL SENSE LITE" at bounding box center [180, 126] width 154 height 17
click at [263, 252] on button "Save" at bounding box center [257, 251] width 29 height 14
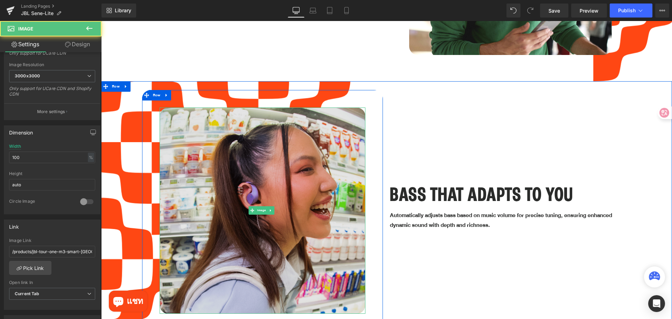
click at [296, 226] on img at bounding box center [262, 210] width 206 height 206
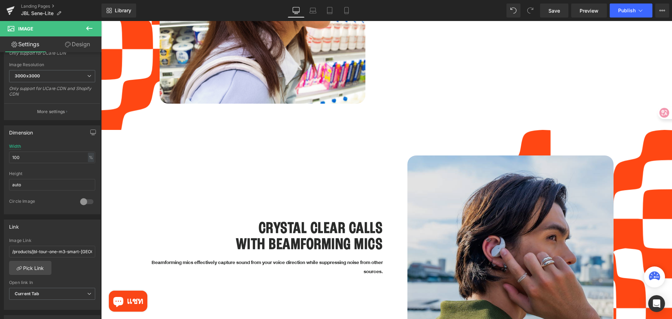
click at [448, 223] on img at bounding box center [510, 252] width 206 height 194
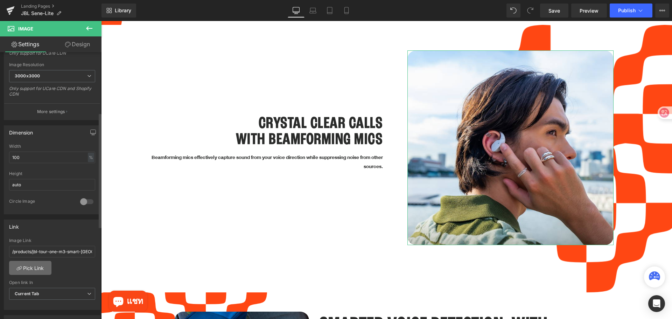
click at [35, 269] on link "Pick Link" at bounding box center [30, 268] width 42 height 14
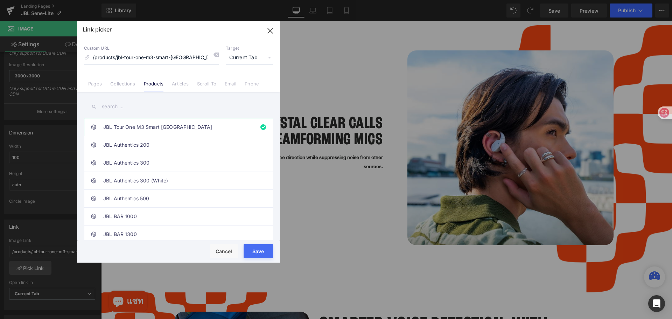
click at [170, 109] on input "text" at bounding box center [178, 107] width 189 height 16
paste input "sense"
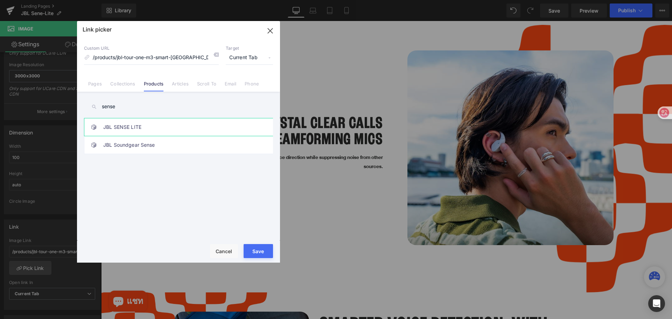
type input "sense"
click at [198, 130] on link "JBL SENSE LITE" at bounding box center [180, 126] width 154 height 17
drag, startPoint x: 261, startPoint y: 254, endPoint x: 164, endPoint y: 221, distance: 102.9
click at [261, 254] on button "Save" at bounding box center [257, 251] width 29 height 14
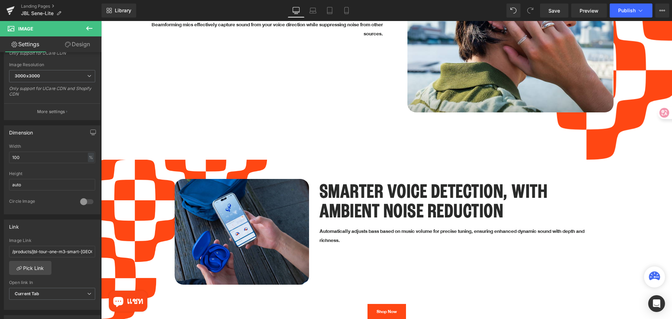
scroll to position [2099, 0]
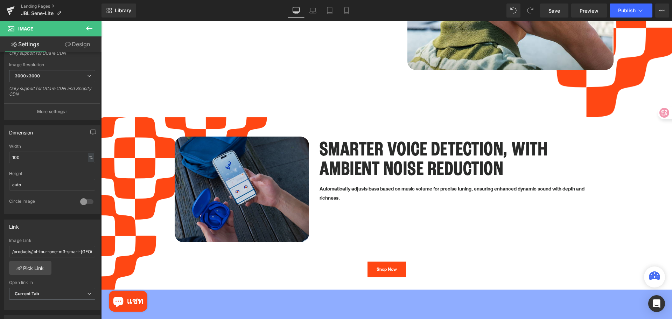
click at [268, 182] on img at bounding box center [242, 189] width 134 height 106
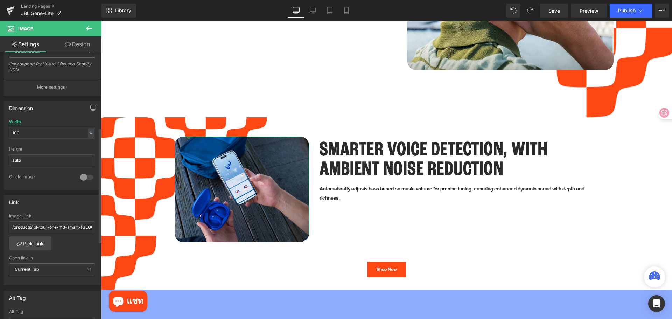
scroll to position [175, 0]
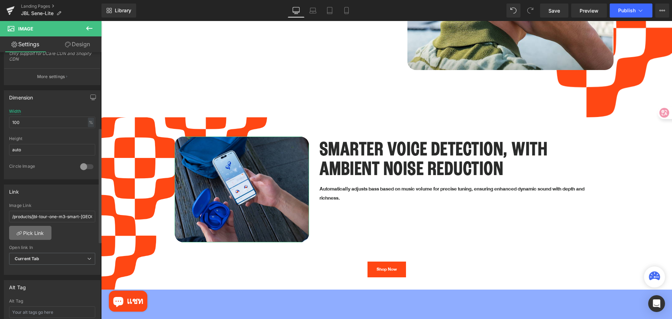
click at [38, 235] on link "Pick Link" at bounding box center [30, 233] width 42 height 14
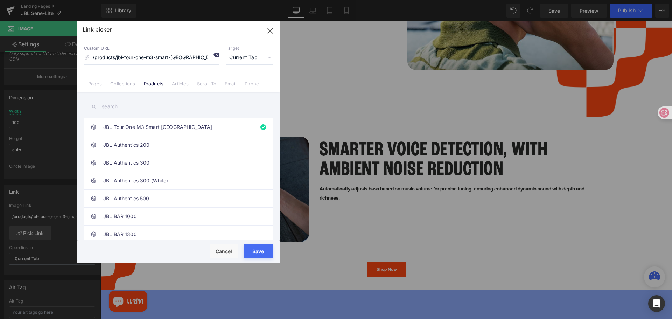
click at [216, 57] on icon at bounding box center [216, 55] width 6 height 6
click at [95, 83] on link "Pages" at bounding box center [95, 86] width 14 height 10
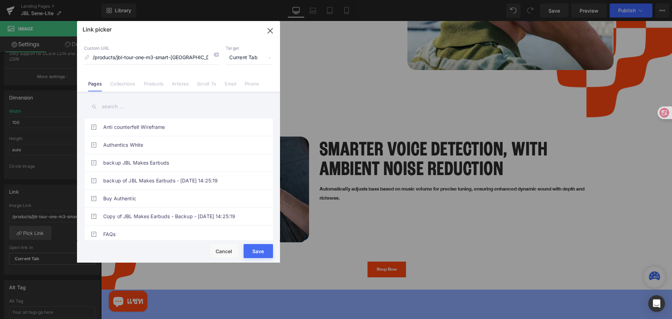
click at [129, 104] on input "text" at bounding box center [178, 107] width 189 height 16
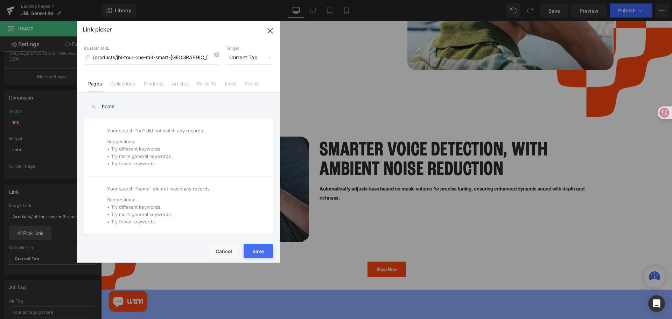
click at [120, 106] on input "home" at bounding box center [178, 107] width 189 height 16
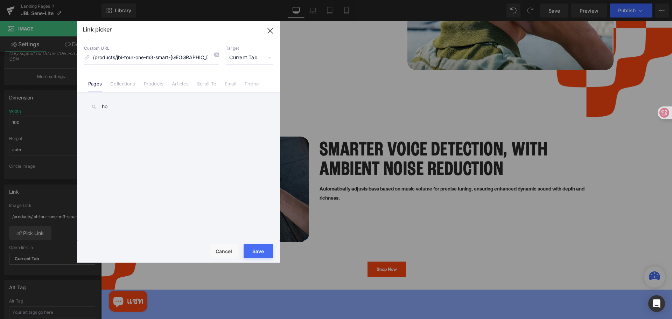
type input "h"
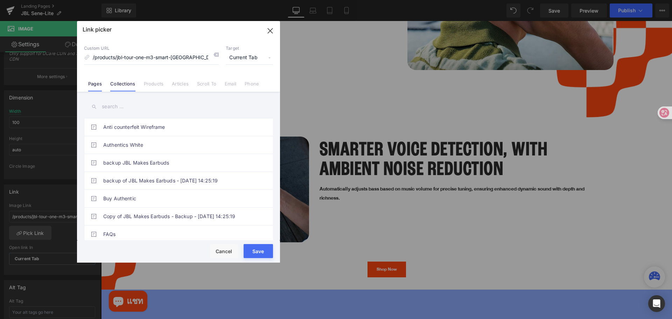
click at [121, 85] on link "Collections" at bounding box center [122, 86] width 25 height 10
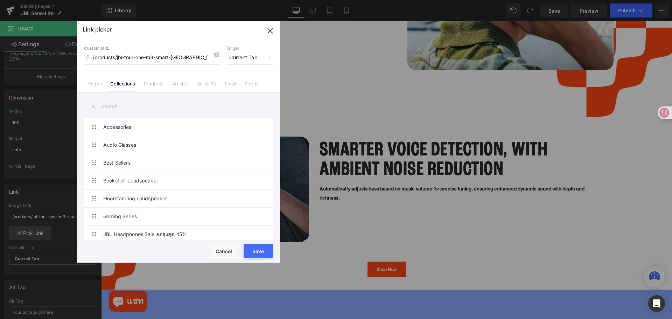
click at [129, 105] on input "text" at bounding box center [178, 107] width 189 height 16
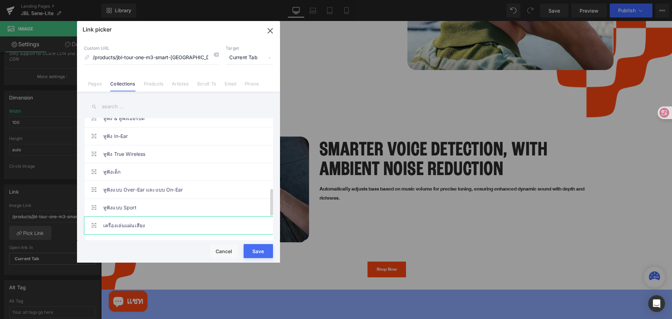
scroll to position [311, 0]
click at [156, 141] on link "หูฟัง In-Ear" at bounding box center [180, 136] width 154 height 17
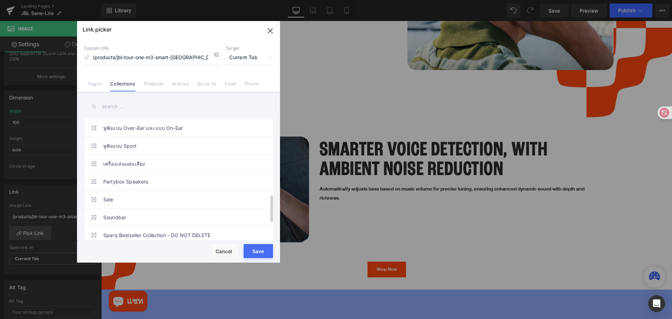
scroll to position [381, 0]
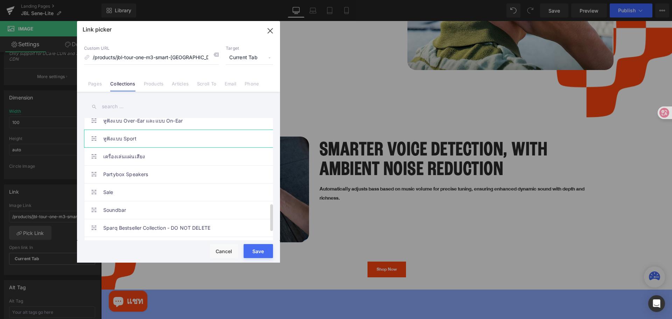
click at [153, 137] on link "หูฟังแบบ Sport" at bounding box center [180, 138] width 154 height 17
click at [257, 249] on button "Save" at bounding box center [257, 251] width 29 height 14
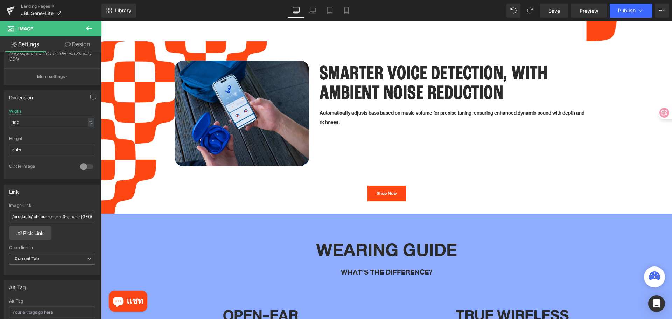
scroll to position [2169, 0]
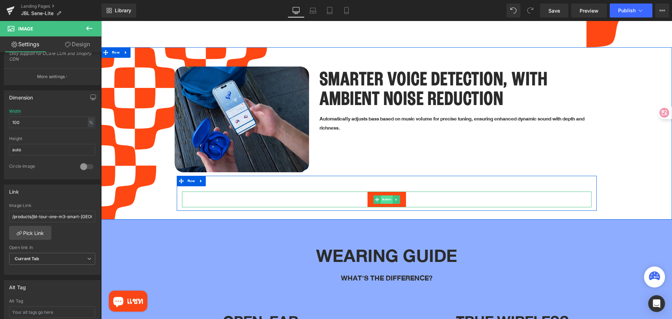
click at [383, 195] on span "Button" at bounding box center [386, 199] width 12 height 8
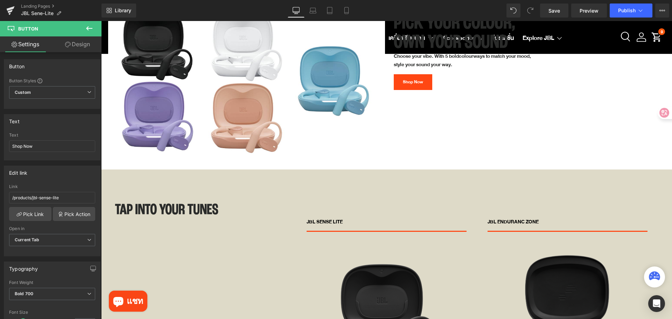
scroll to position [2903, 0]
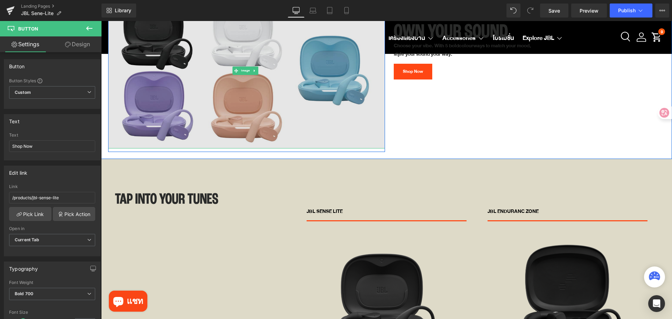
click at [257, 85] on img at bounding box center [246, 71] width 277 height 156
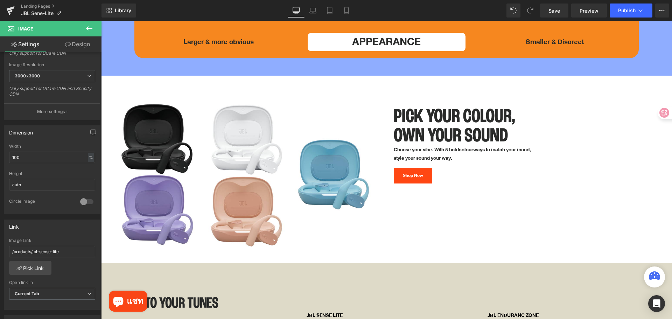
scroll to position [2798, 0]
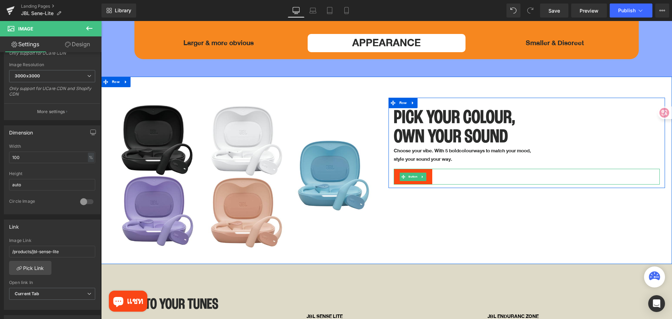
click at [408, 172] on span "Button" at bounding box center [412, 176] width 12 height 8
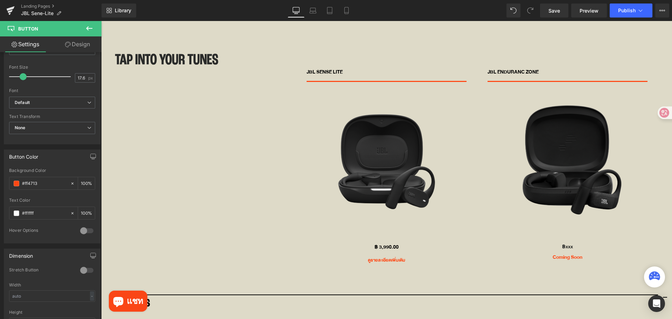
scroll to position [3043, 0]
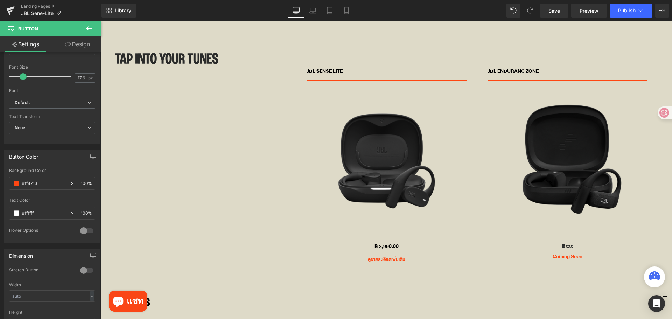
click at [567, 168] on img at bounding box center [567, 152] width 128 height 142
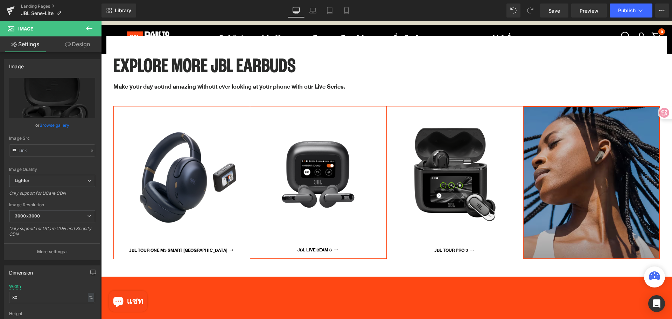
scroll to position [3463, 0]
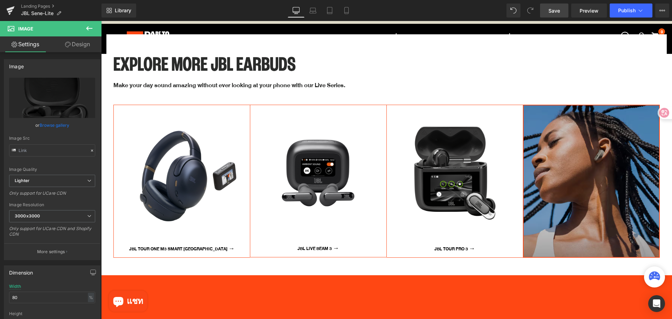
click at [555, 13] on span "Save" at bounding box center [554, 10] width 12 height 7
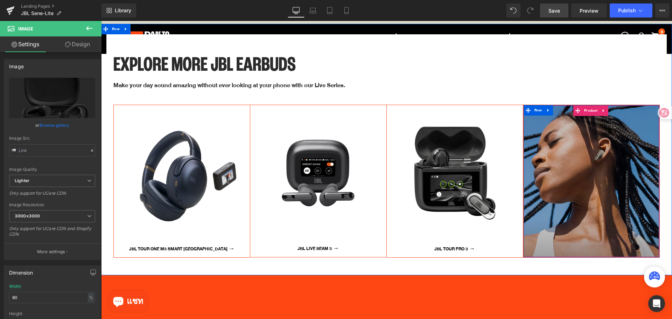
click at [575, 163] on img at bounding box center [590, 172] width 135 height 135
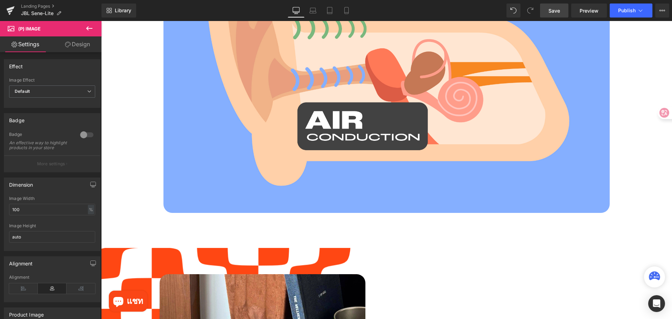
scroll to position [909, 0]
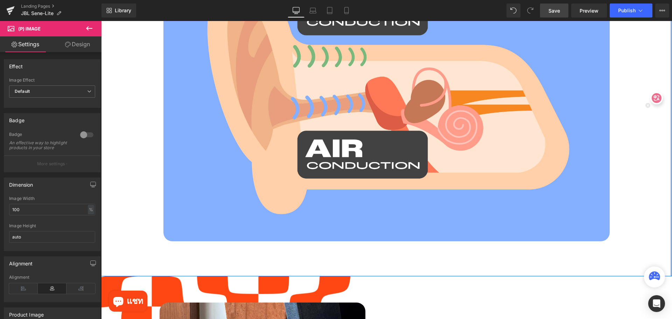
drag, startPoint x: 761, startPoint y: 139, endPoint x: 665, endPoint y: 153, distance: 96.5
drag, startPoint x: 754, startPoint y: 120, endPoint x: 650, endPoint y: 130, distance: 105.5
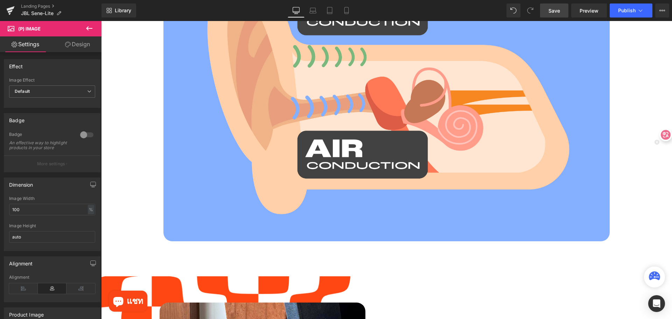
click at [666, 135] on div at bounding box center [662, 134] width 17 height 13
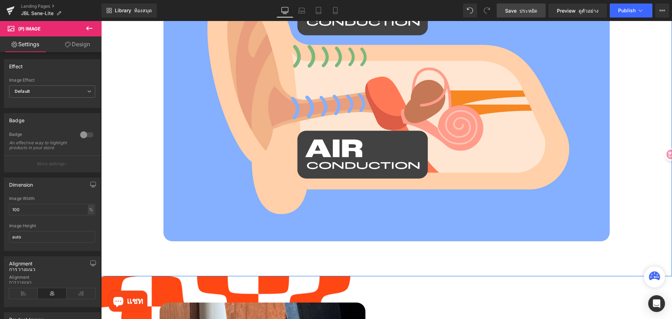
click at [649, 162] on div "WHAT IS OPEN-EAR? Heading AIR VS. BONE CONDUCTION Heading Row AIR CONDUTION Hea…" at bounding box center [386, 22] width 570 height 445
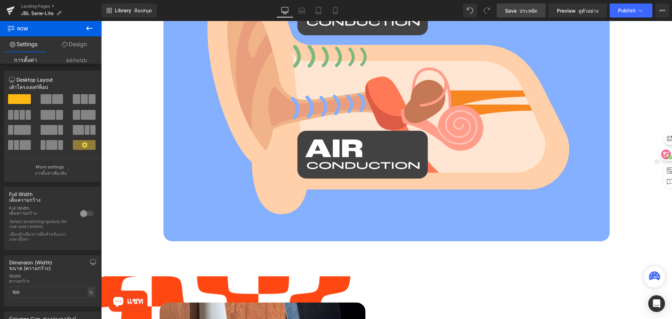
click at [658, 163] on icon at bounding box center [656, 161] width 5 height 5
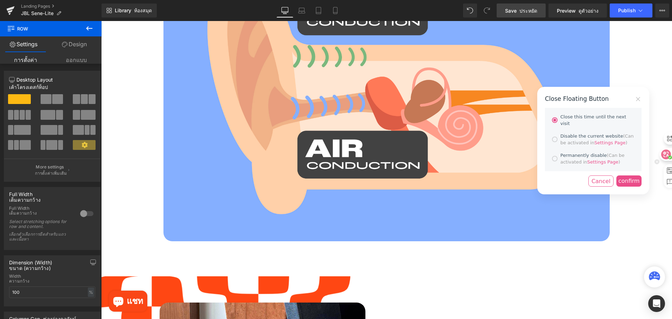
click at [627, 175] on div "confirm" at bounding box center [628, 180] width 25 height 11
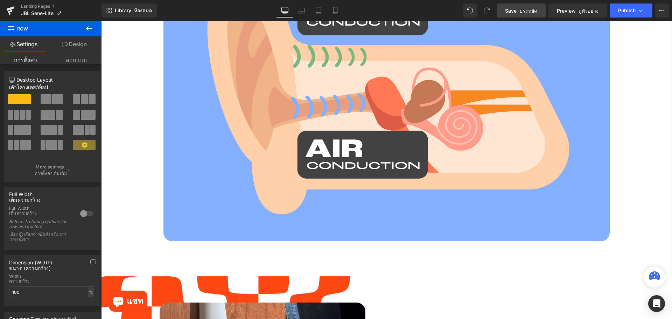
click at [126, 98] on div "WHAT IS OPEN-EAR? Heading AIR VS. BONE CONDUCTION Heading Row AIR CONDUTION Hea…" at bounding box center [386, 22] width 570 height 445
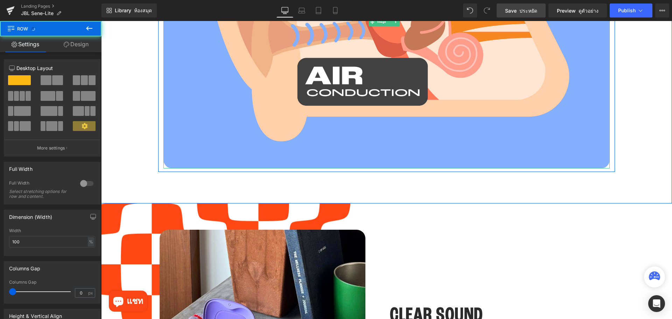
scroll to position [1165, 0]
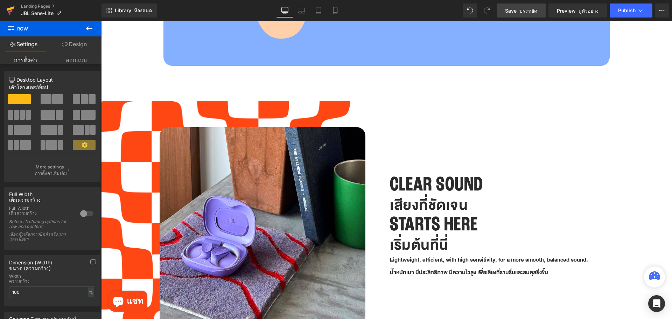
click at [11, 10] on icon at bounding box center [10, 10] width 8 height 17
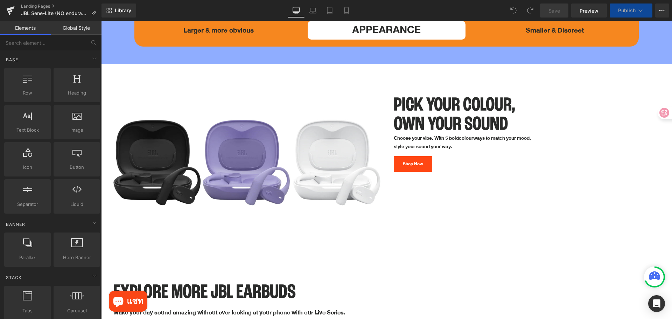
scroll to position [2623, 0]
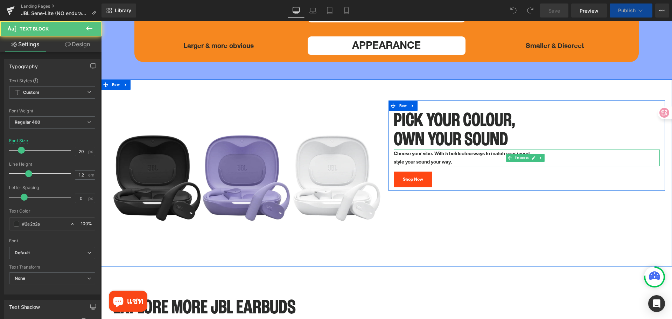
click at [445, 149] on p "Choose your vibe. With 5 bold colourways to match your mood," at bounding box center [526, 153] width 266 height 8
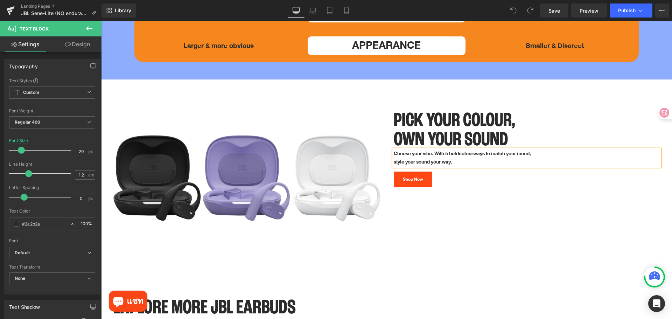
click at [447, 149] on p "Choose your vibe. With 5 bold colourways to match your mood," at bounding box center [526, 153] width 266 height 8
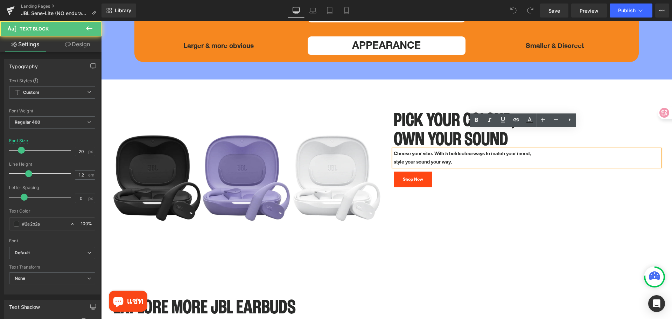
click at [446, 149] on p "Choose your vibe. With 5 bold colourways to match your mood," at bounding box center [526, 153] width 266 height 8
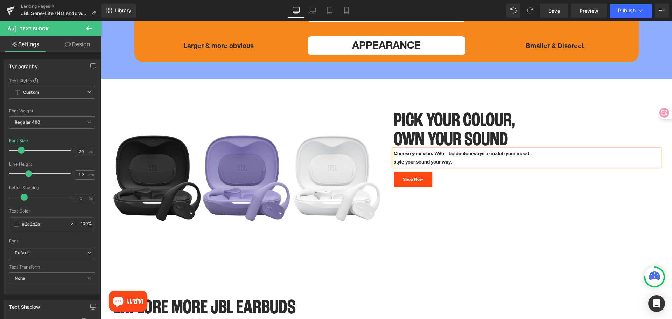
click at [473, 149] on span "colourways to match your mood," at bounding box center [494, 153] width 72 height 9
click at [467, 149] on span "colour ways to match your mood," at bounding box center [494, 153] width 73 height 9
click at [539, 149] on p "Choose your vibe. With - bold colour ways to match your mood," at bounding box center [526, 153] width 266 height 8
click at [531, 171] on div "Shop Now" at bounding box center [526, 179] width 266 height 16
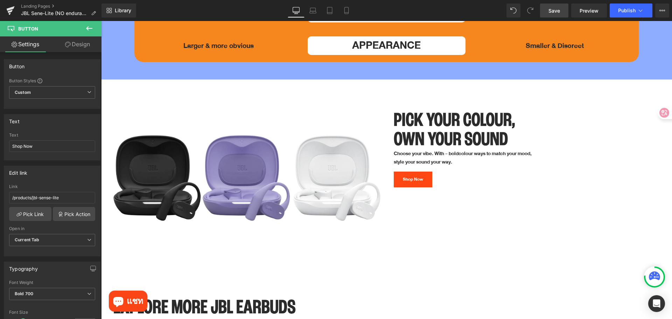
click at [562, 10] on link "Save" at bounding box center [554, 10] width 28 height 14
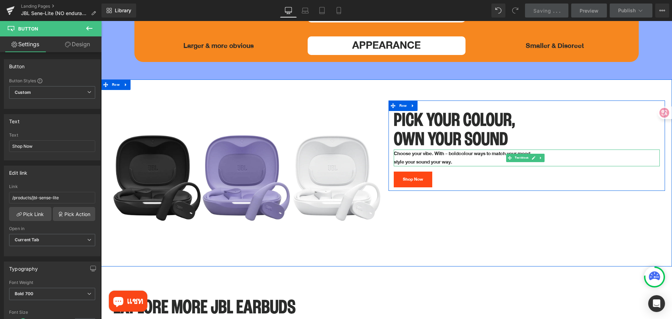
click at [446, 149] on p "Choose your vibe. With - bold colour ways to match your mood," at bounding box center [526, 153] width 266 height 8
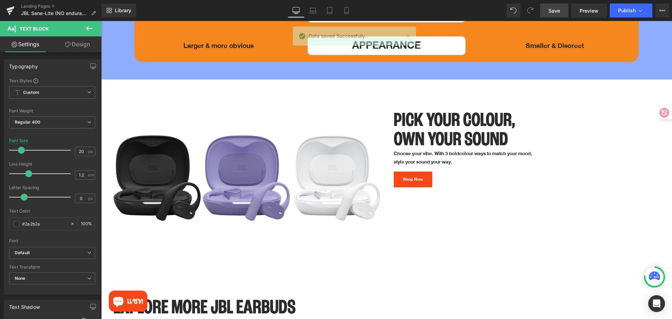
click at [553, 8] on span "Save" at bounding box center [554, 10] width 12 height 7
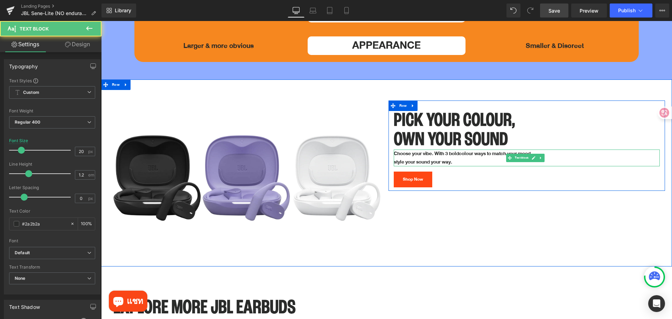
click at [467, 149] on span "colour ways to match your mood," at bounding box center [495, 153] width 73 height 9
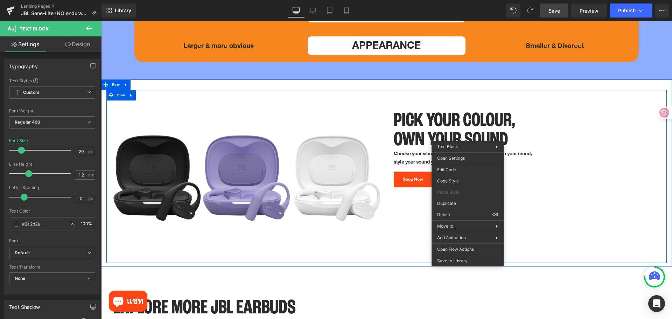
drag, startPoint x: 624, startPoint y: 72, endPoint x: 613, endPoint y: 59, distance: 16.9
click at [624, 90] on div "Image Row PICK YOUR COLOUR, OWN YOUR SOUND Heading Choose your vibe. With 3 bol…" at bounding box center [386, 176] width 560 height 173
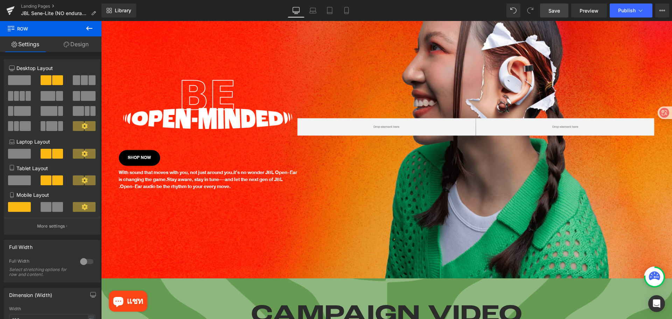
scroll to position [0, 0]
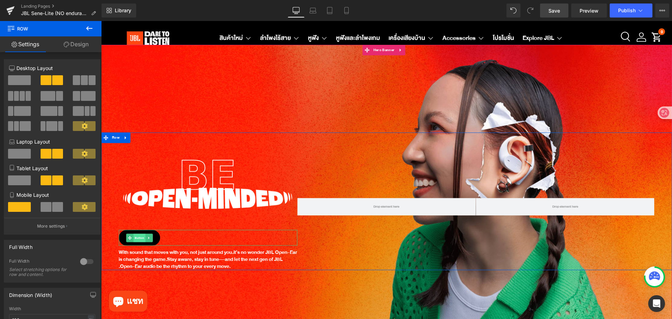
click at [137, 237] on span "Button" at bounding box center [139, 237] width 12 height 8
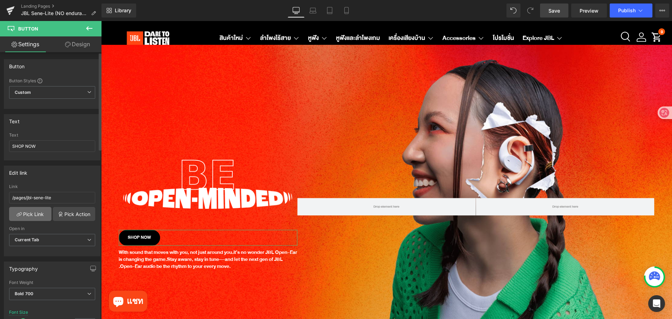
click at [40, 212] on link "Pick Link" at bounding box center [30, 214] width 42 height 14
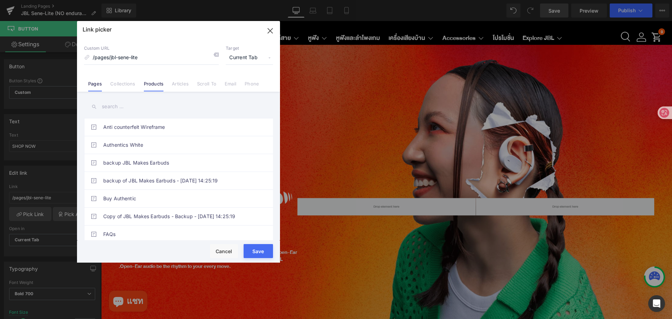
click at [156, 83] on link "Products" at bounding box center [154, 86] width 20 height 10
click at [128, 108] on input "text" at bounding box center [178, 107] width 189 height 16
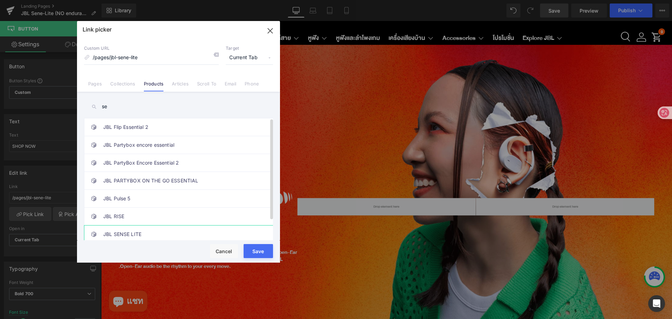
type input "se"
click at [156, 234] on link "JBL SENSE LITE" at bounding box center [180, 233] width 154 height 17
click at [253, 253] on button "Save" at bounding box center [257, 251] width 29 height 14
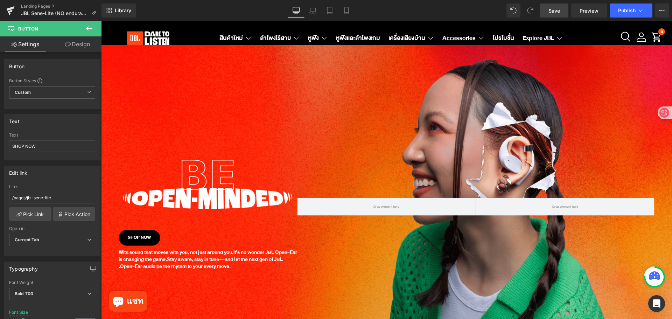
click at [560, 15] on link "Save" at bounding box center [554, 10] width 28 height 14
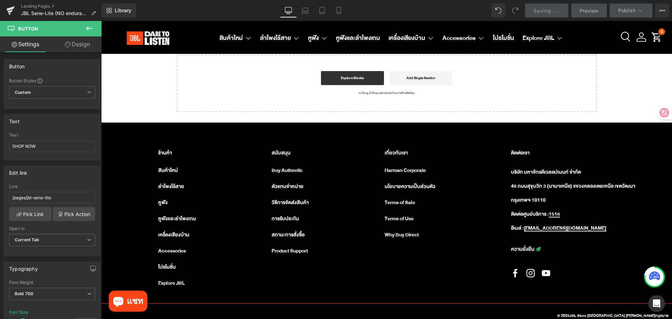
scroll to position [3244, 0]
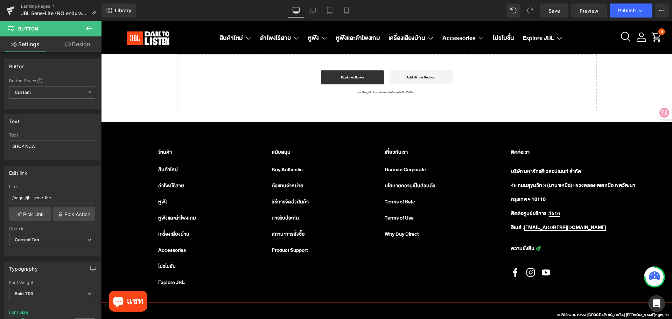
click at [260, 66] on div "Start building your page Explore Blocks Add Single Section or Drag & Drop eleme…" at bounding box center [386, 83] width 418 height 56
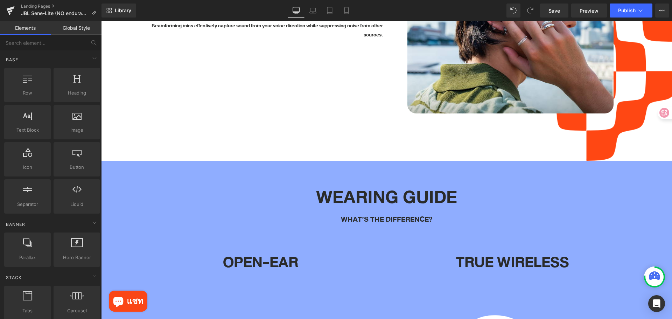
scroll to position [2055, 0]
click at [548, 10] on link "Save" at bounding box center [554, 10] width 28 height 14
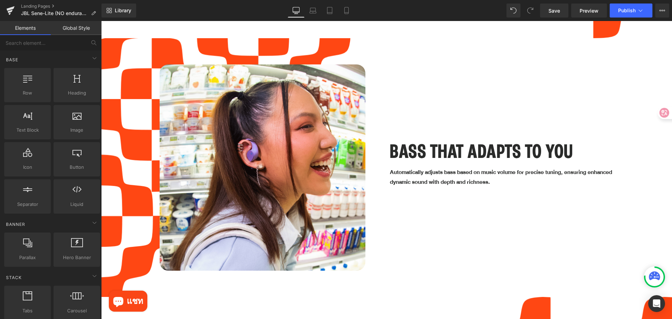
scroll to position [1600, 0]
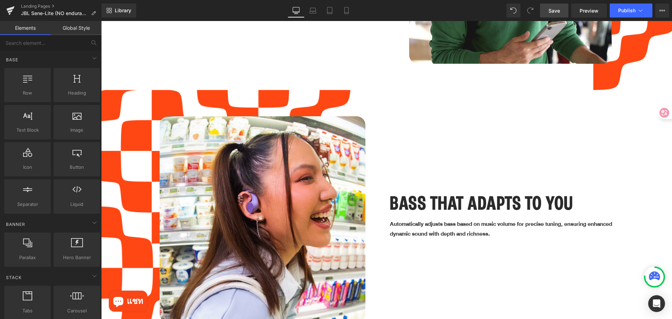
click at [552, 12] on span "Save" at bounding box center [554, 10] width 12 height 7
click at [13, 11] on icon at bounding box center [10, 10] width 8 height 17
